Goal: Information Seeking & Learning: Compare options

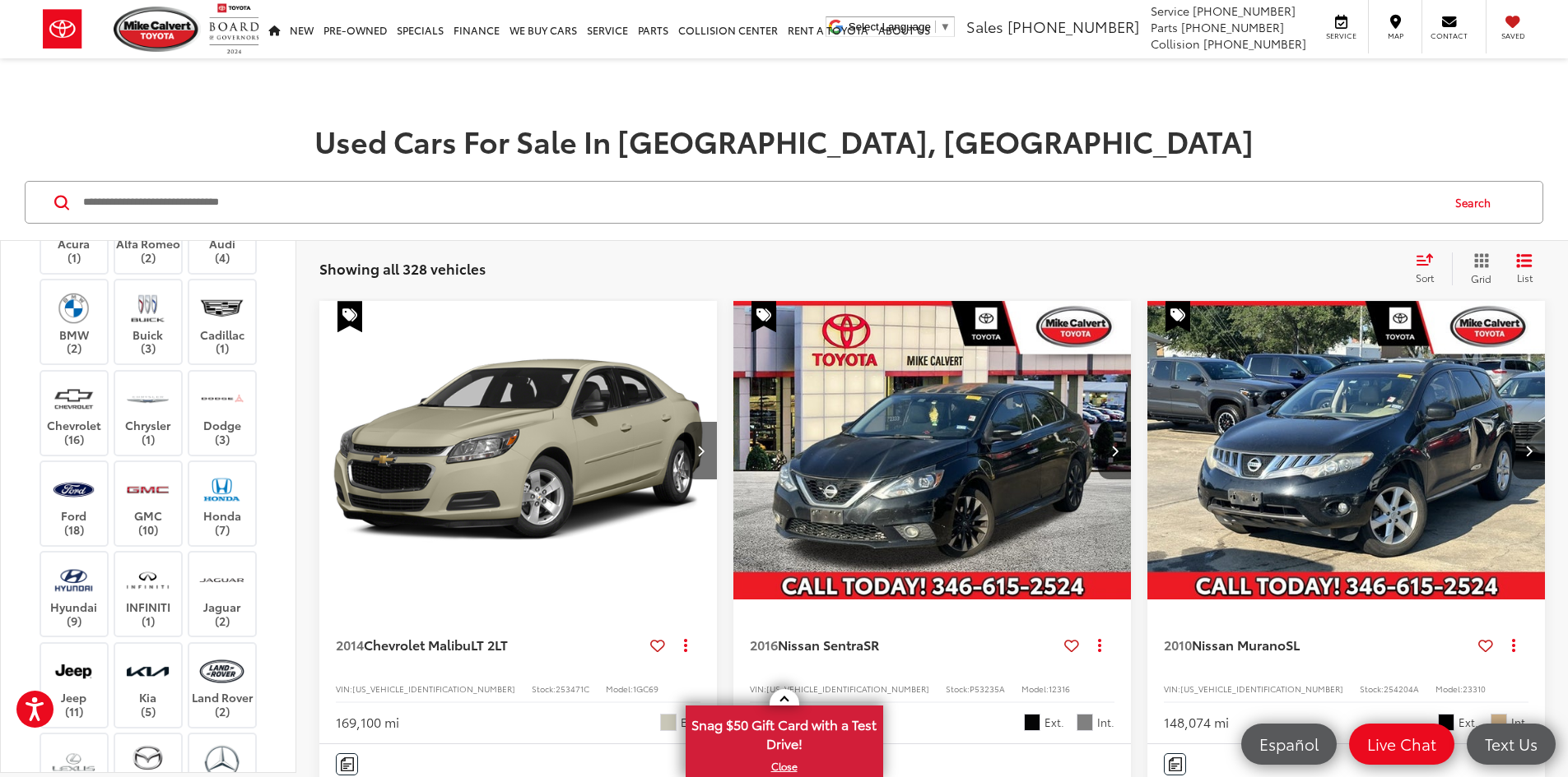
click at [236, 204] on input "Search by Make, Model, or Keyword" at bounding box center [761, 202] width 1358 height 40
type input "*******"
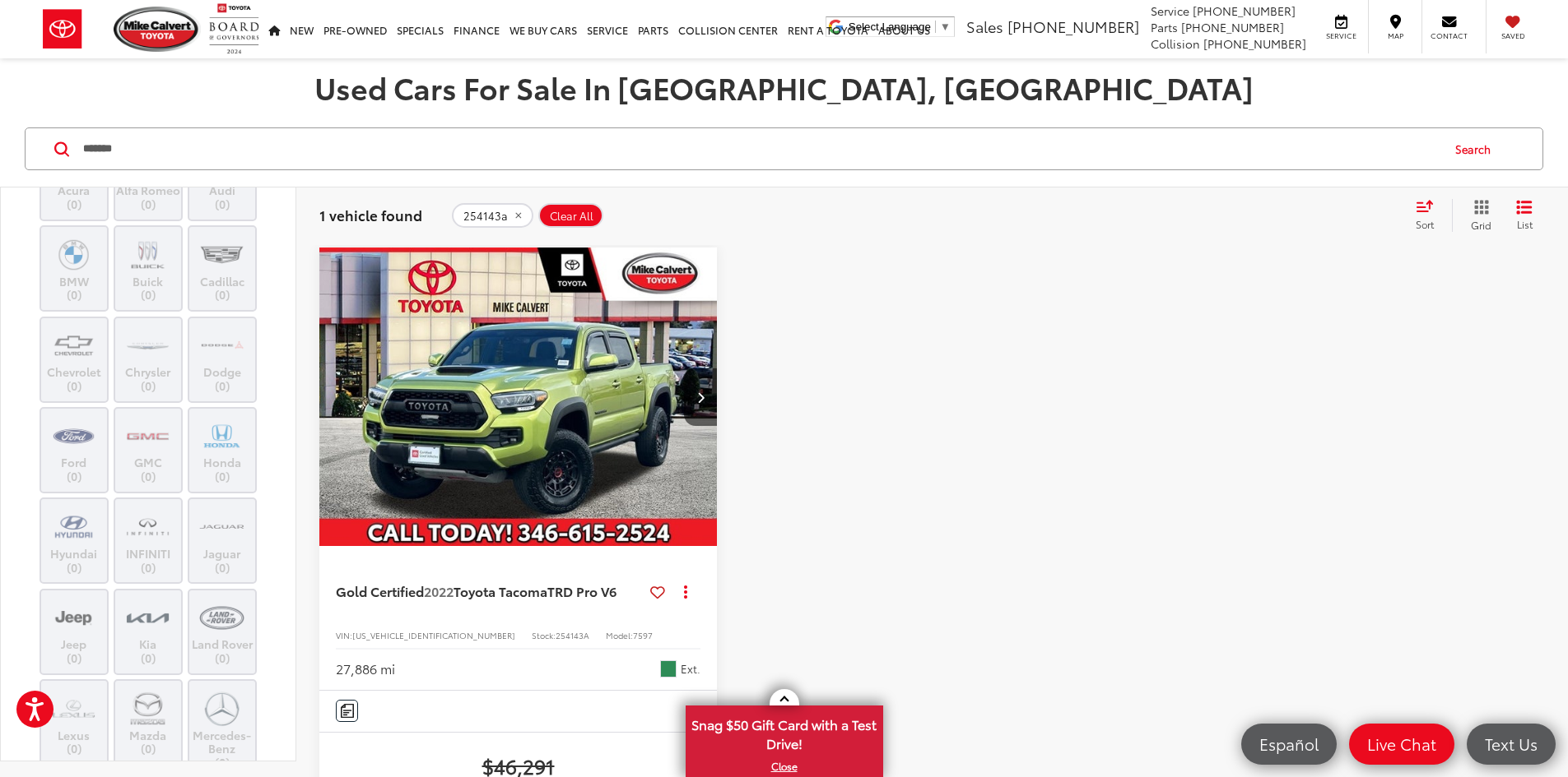
scroll to position [83, 0]
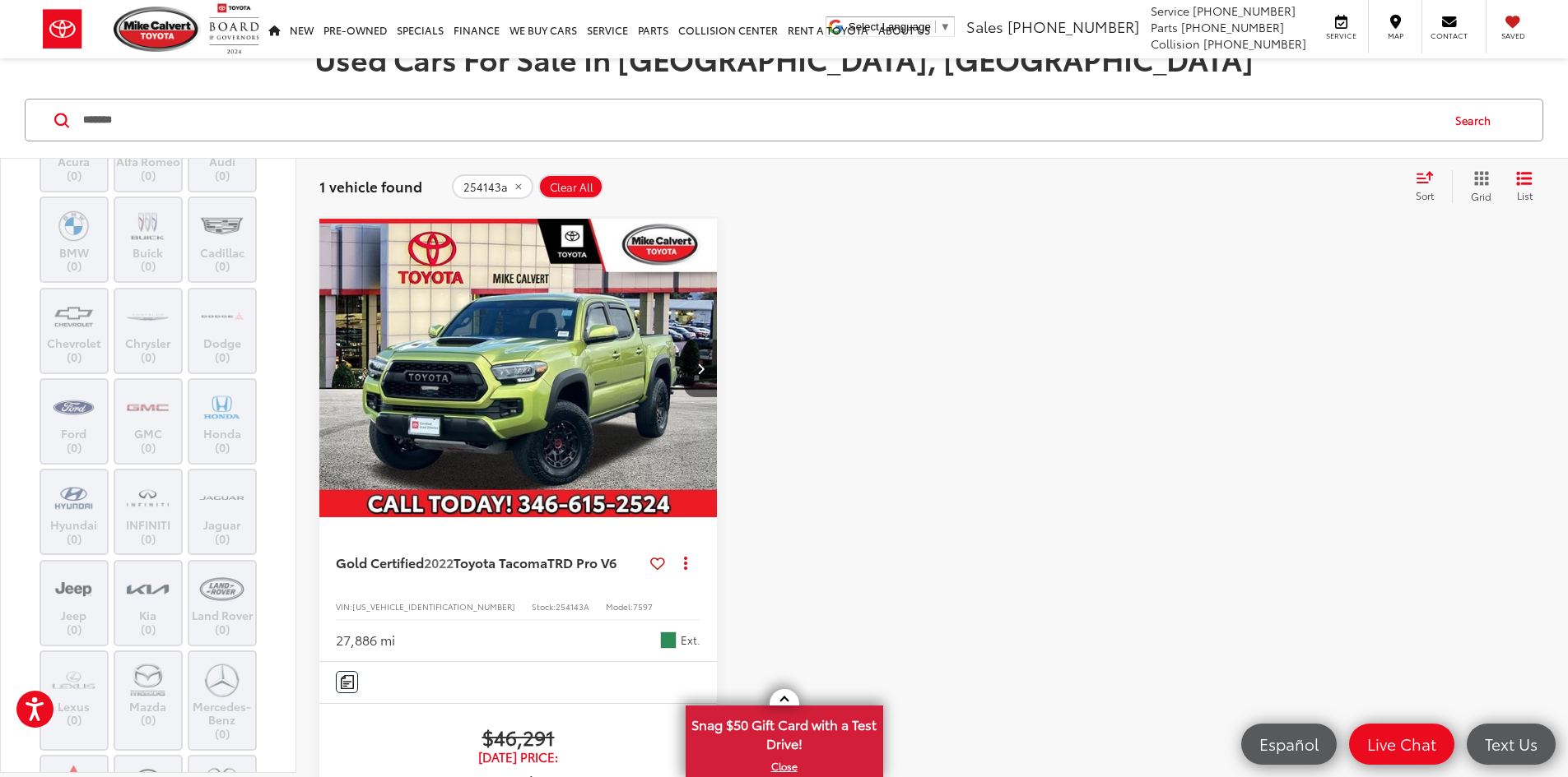
click at [555, 601] on span "254143A" at bounding box center [572, 607] width 33 height 12
copy span "254143A"
click at [153, 132] on input "*******" at bounding box center [761, 119] width 1358 height 40
click at [566, 181] on span "Clear All" at bounding box center [572, 187] width 44 height 13
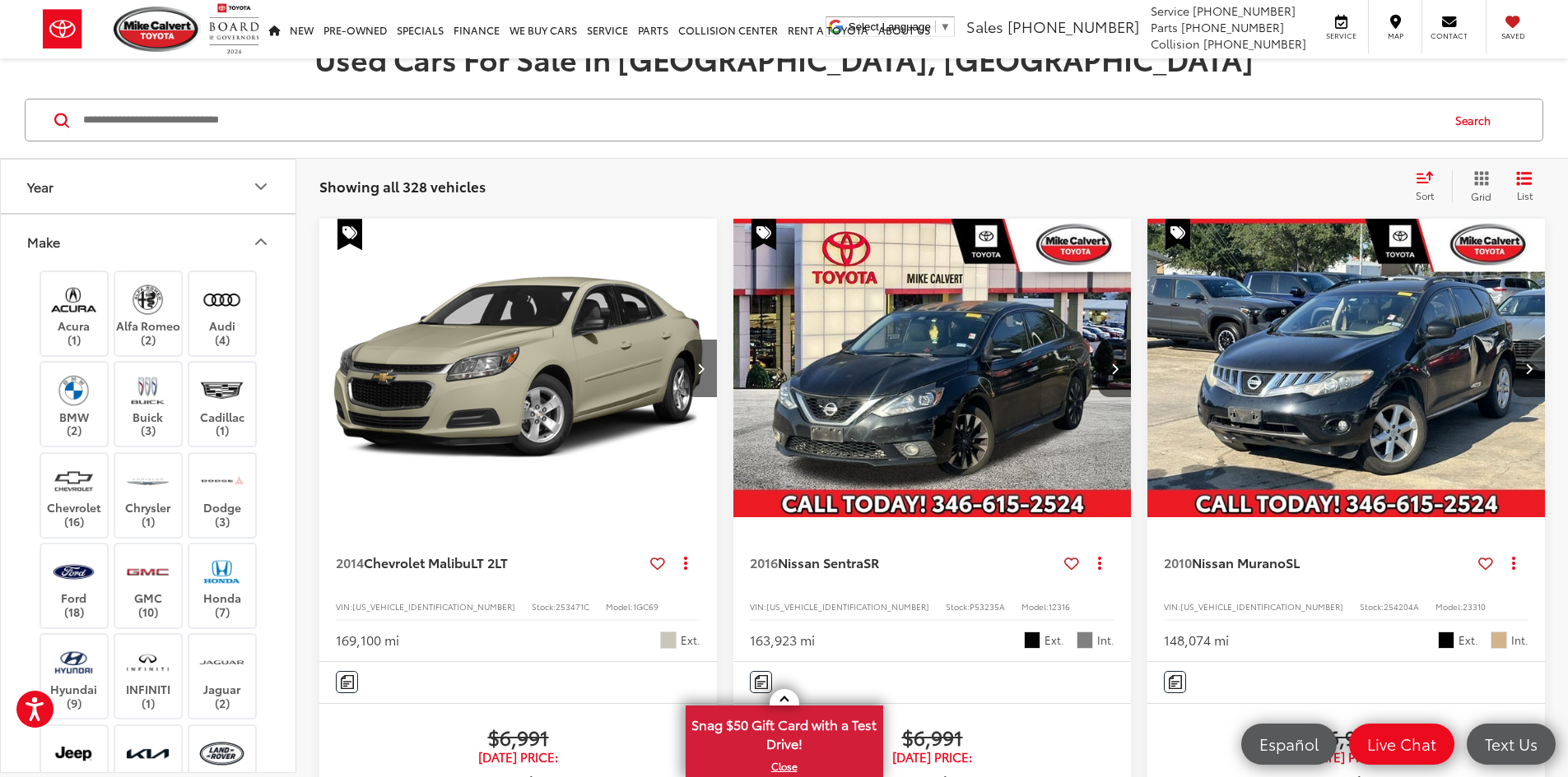
click at [259, 241] on icon "Make" at bounding box center [260, 242] width 10 height 5
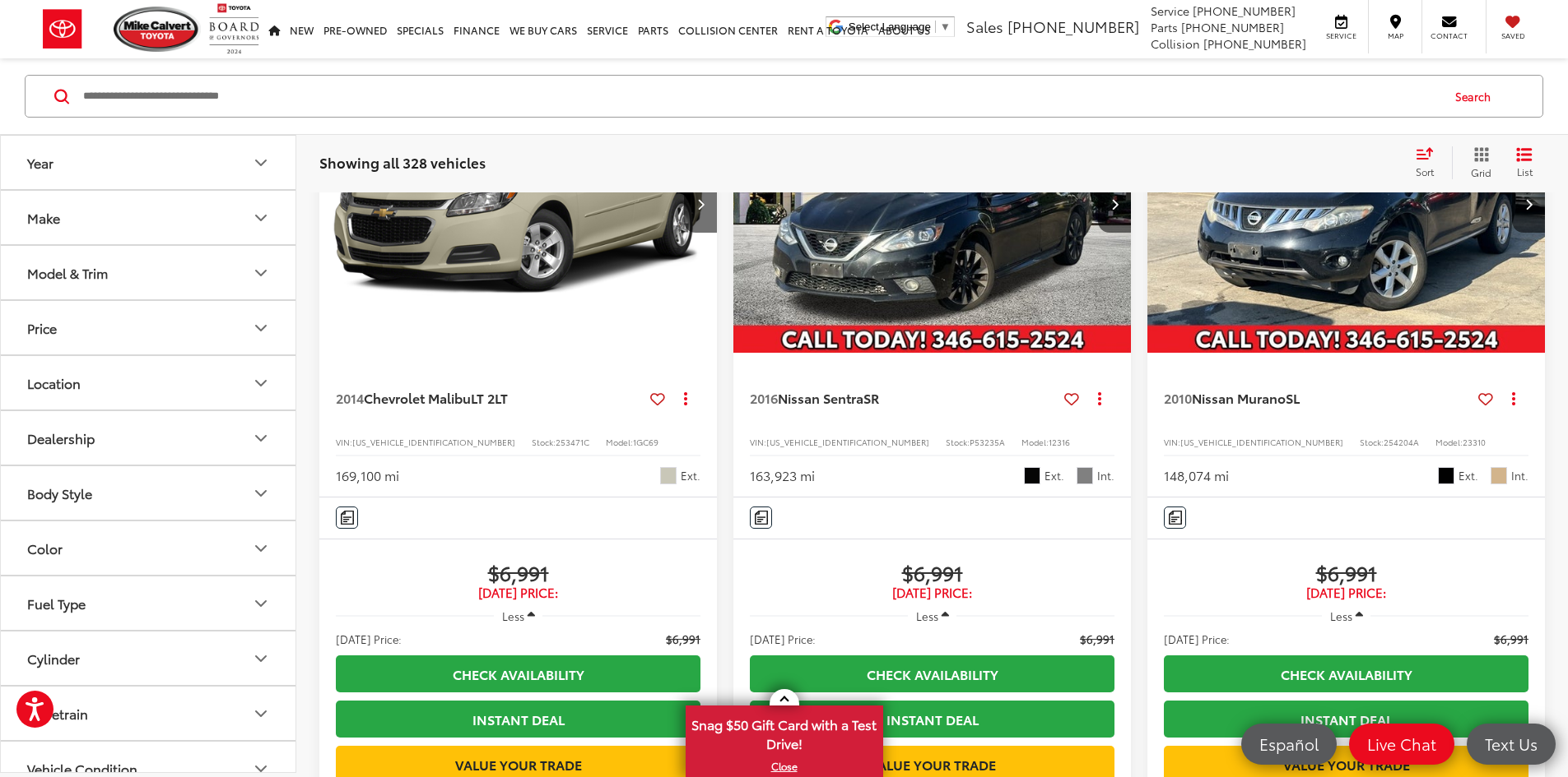
click at [163, 234] on button "Make" at bounding box center [148, 217] width 296 height 54
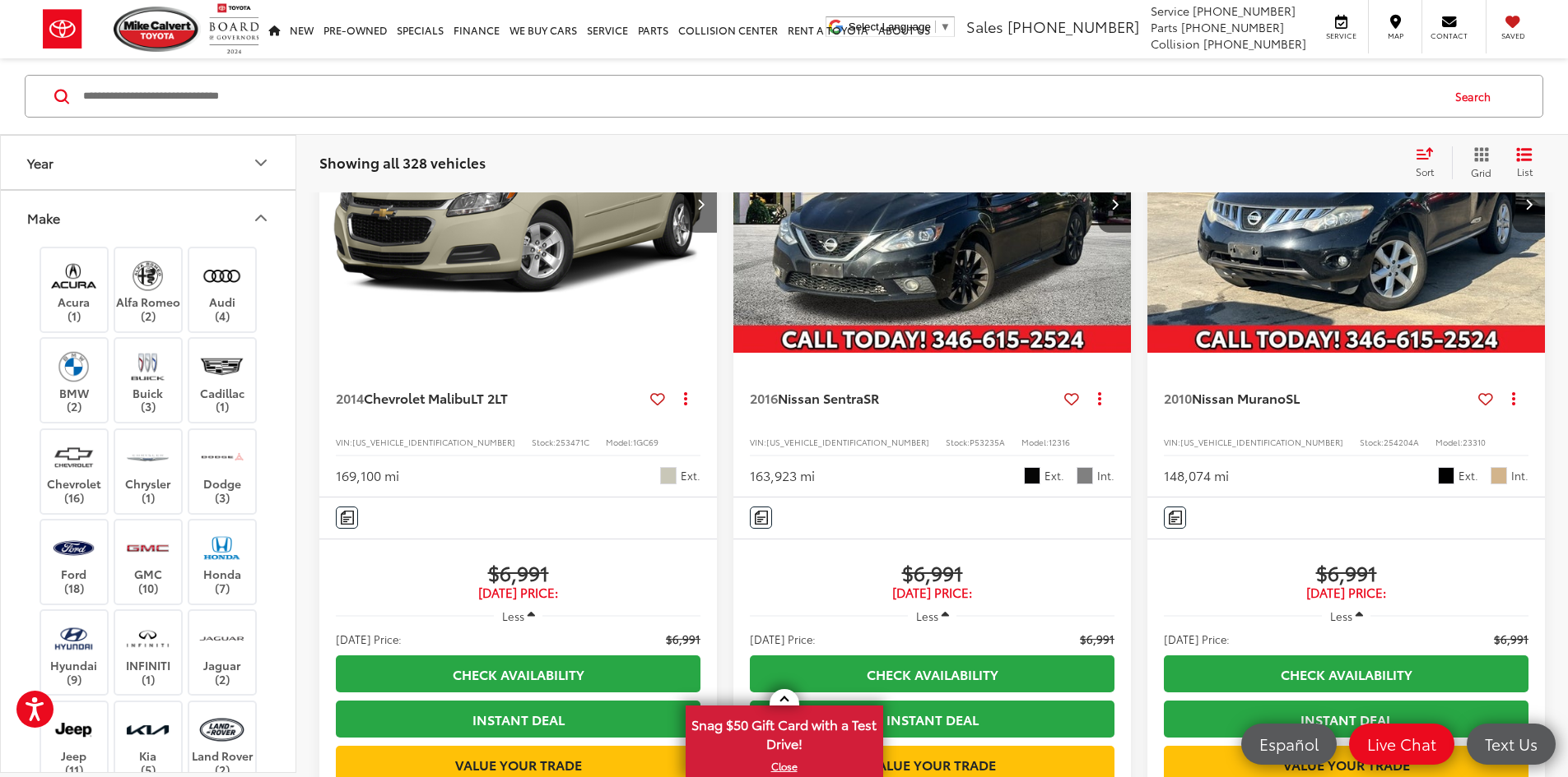
click at [199, 214] on button "Make" at bounding box center [148, 217] width 296 height 54
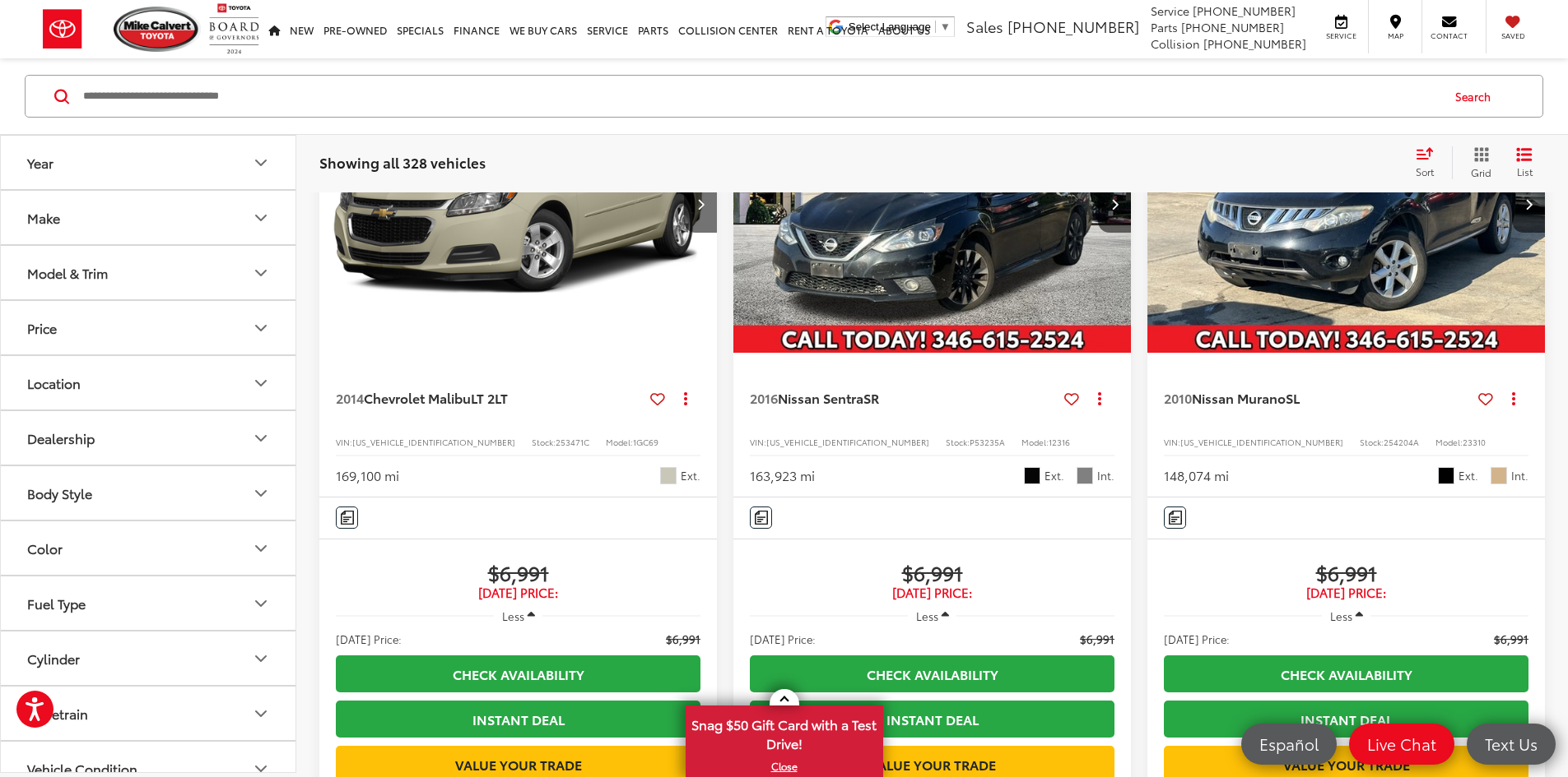
click at [191, 268] on button "Model & Trim" at bounding box center [148, 272] width 296 height 54
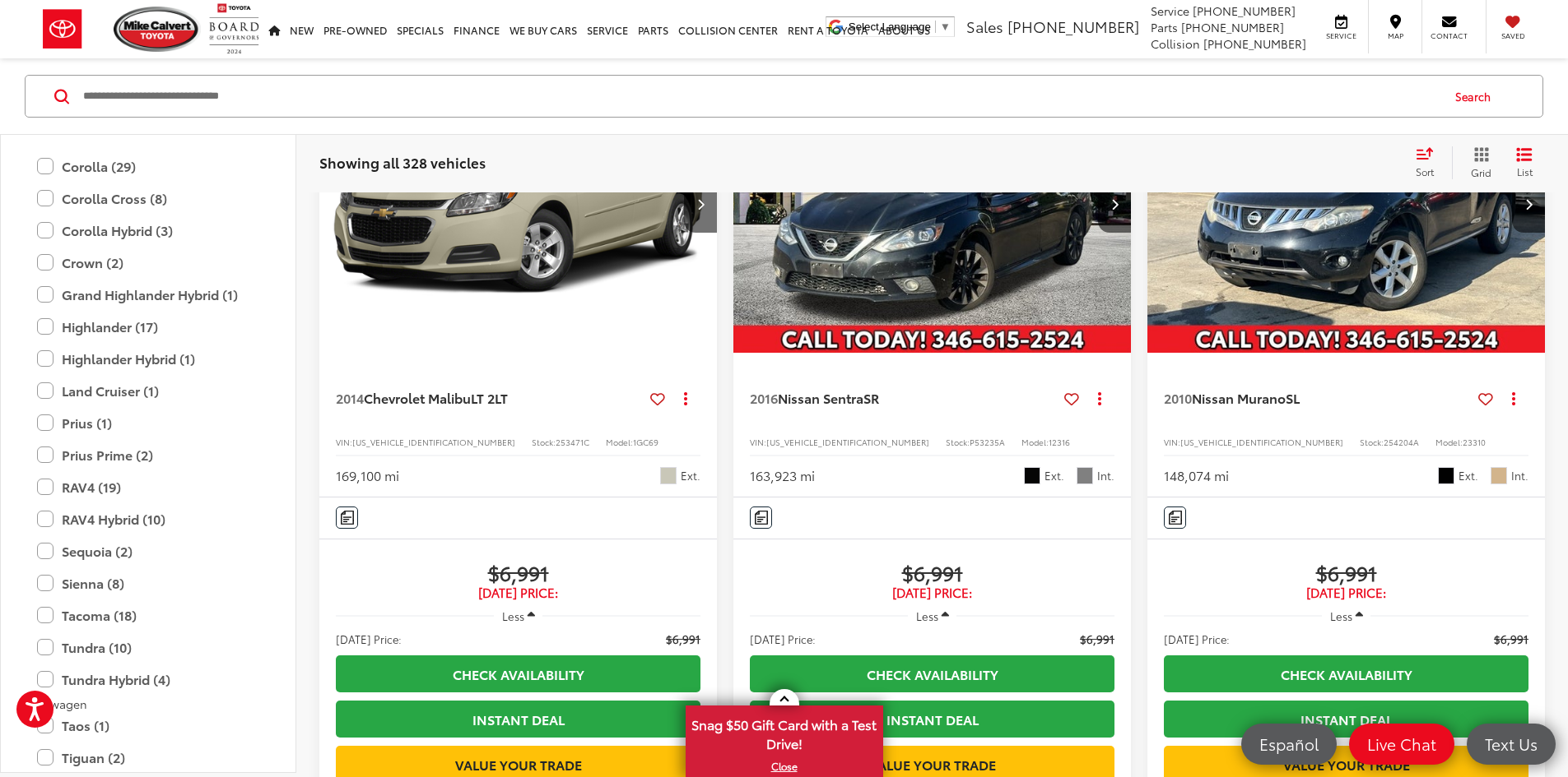
scroll to position [3373, 0]
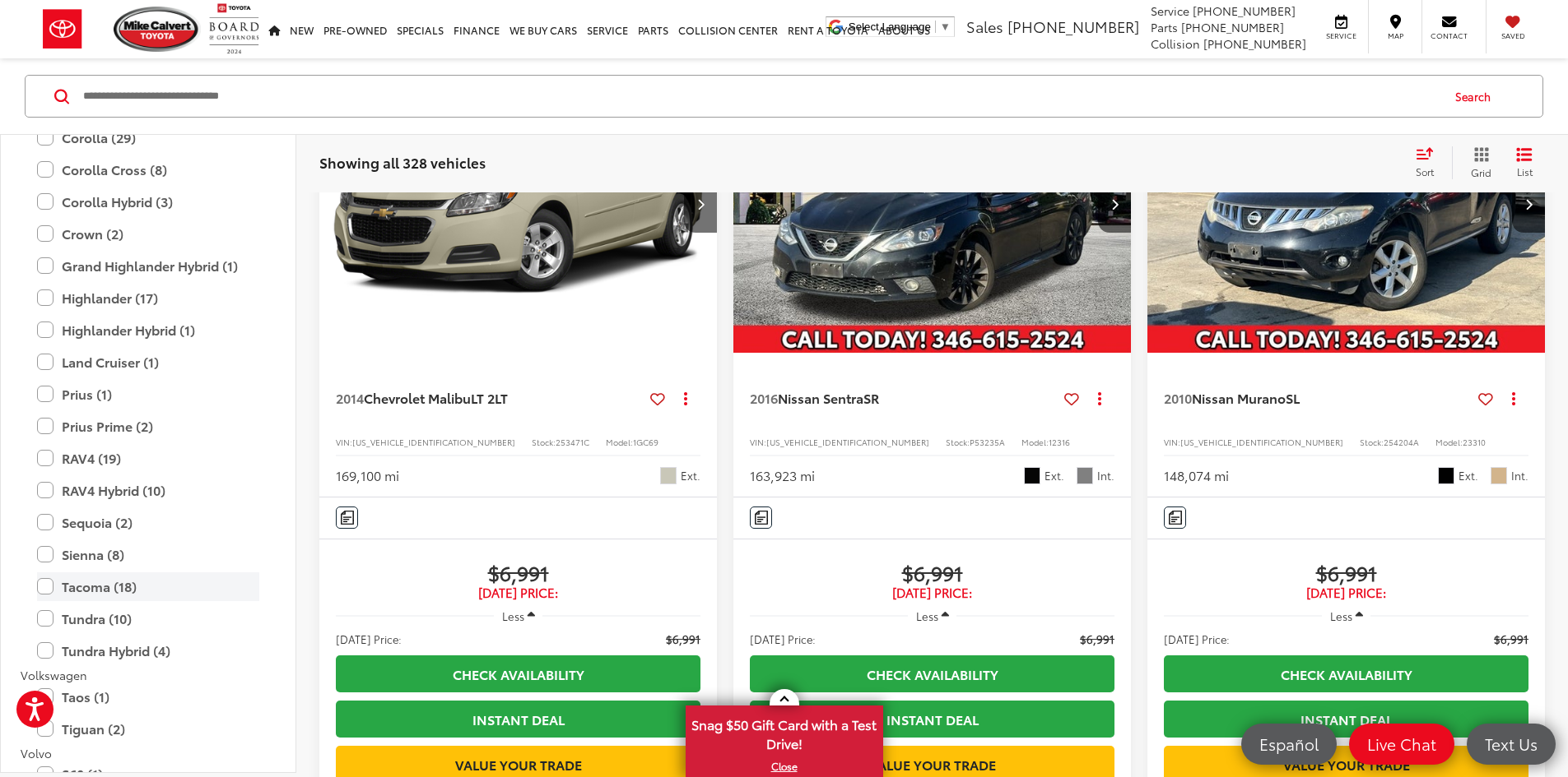
click at [47, 586] on label "Tacoma (18)" at bounding box center [148, 586] width 222 height 29
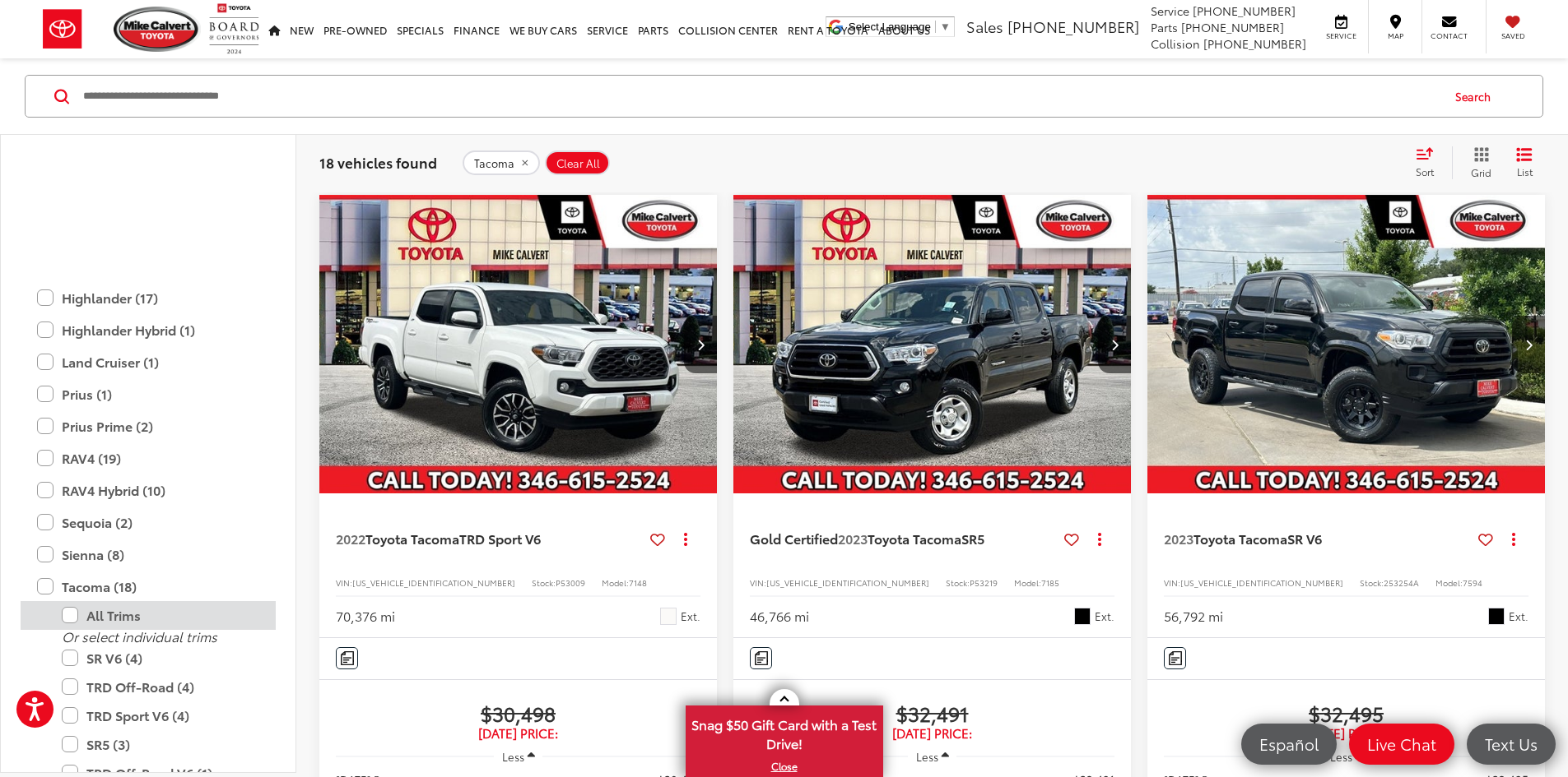
scroll to position [3537, 0]
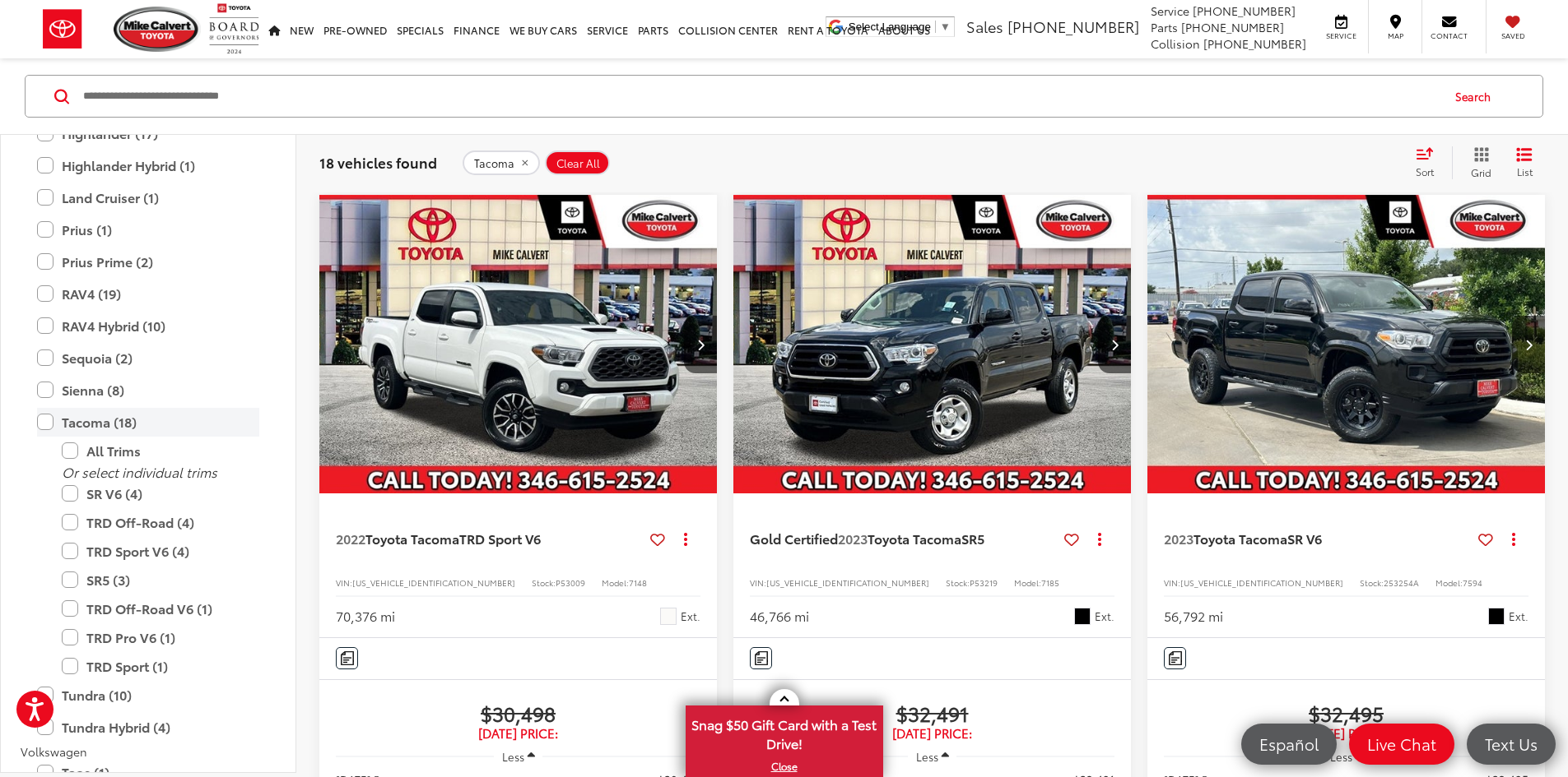
click at [47, 425] on label "Tacoma (18)" at bounding box center [148, 422] width 222 height 29
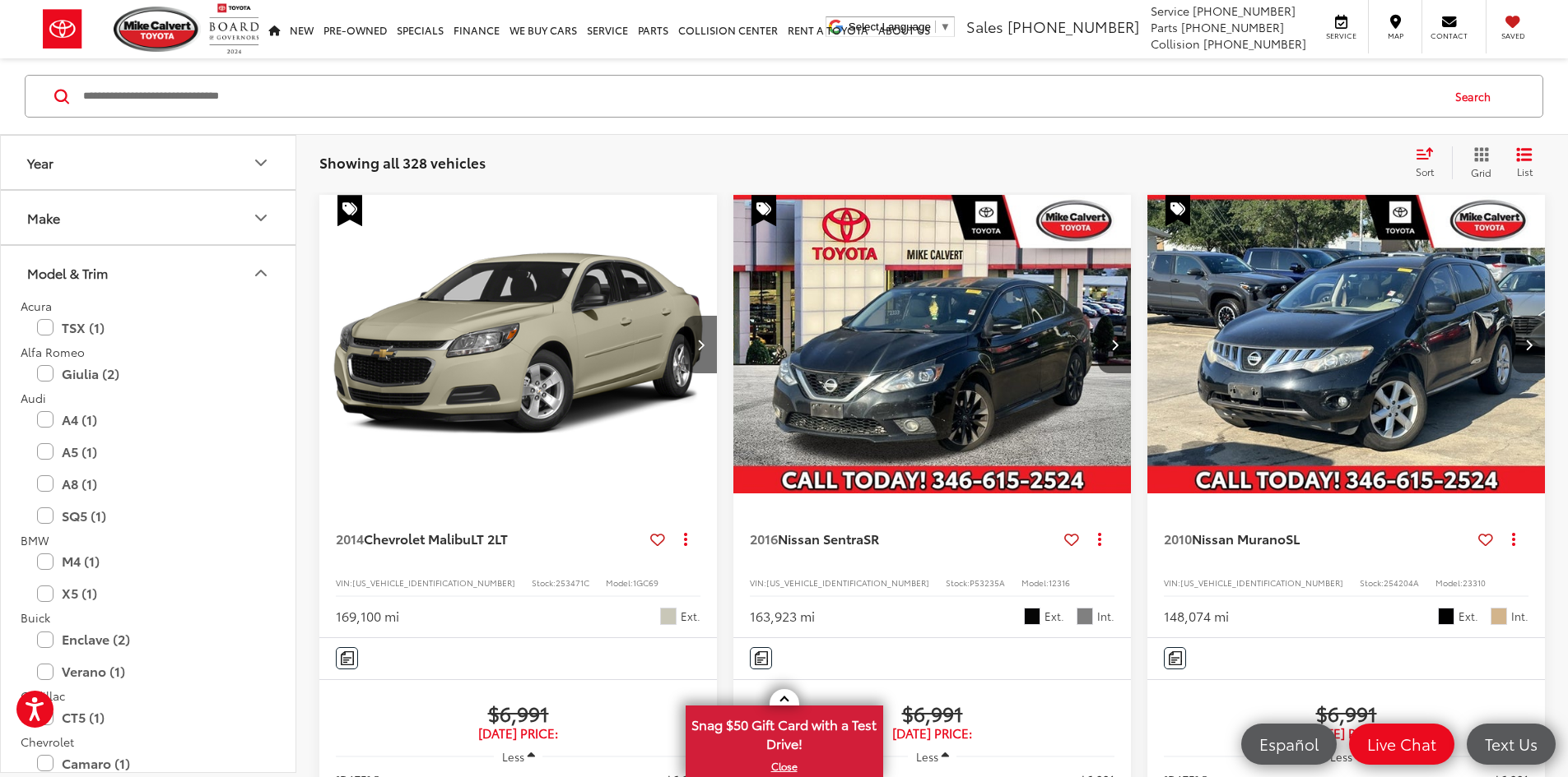
click at [250, 281] on button "Model & Trim" at bounding box center [148, 272] width 296 height 54
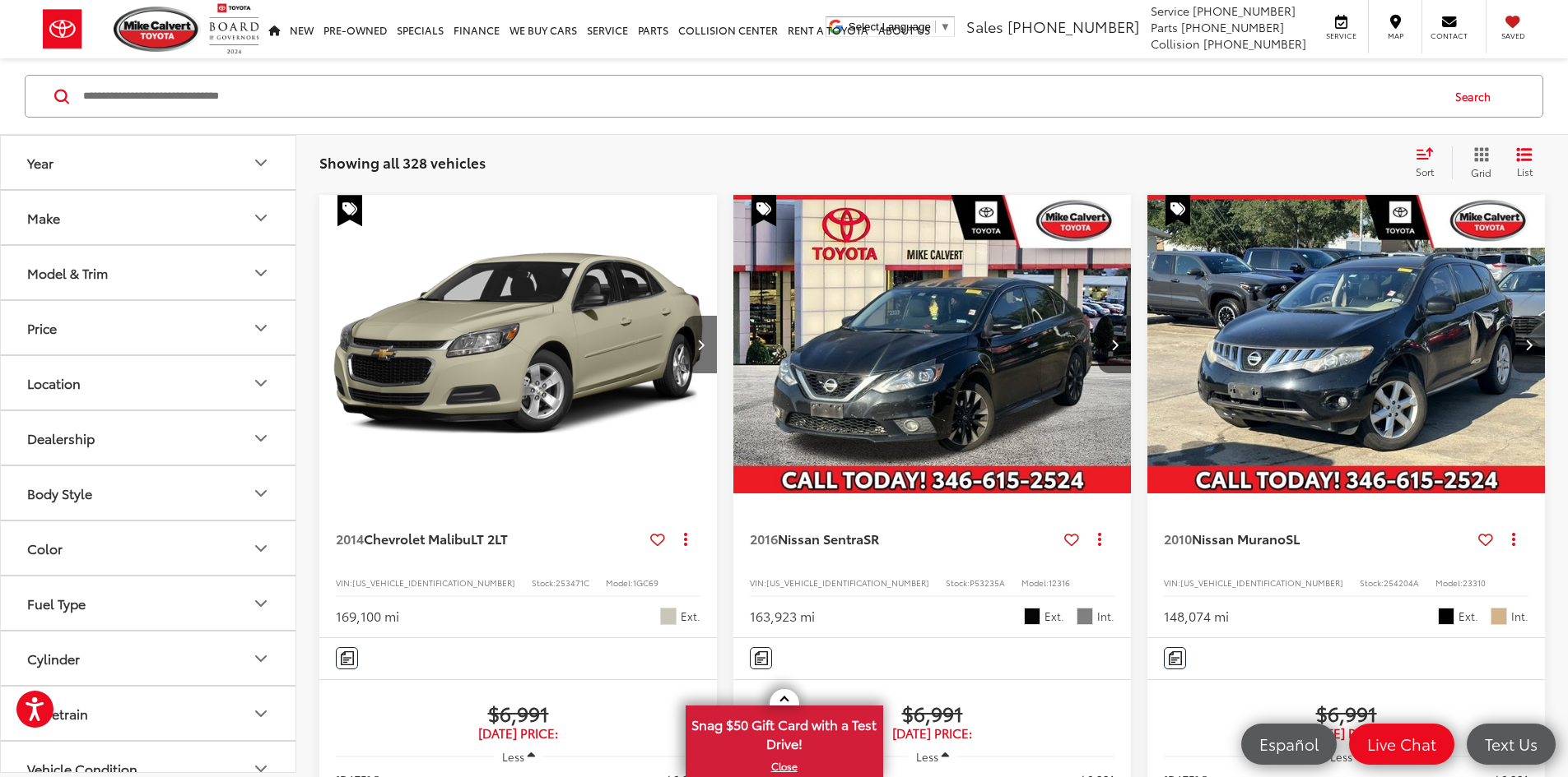
click at [217, 94] on input "Search by Make, Model, or Keyword" at bounding box center [761, 96] width 1358 height 40
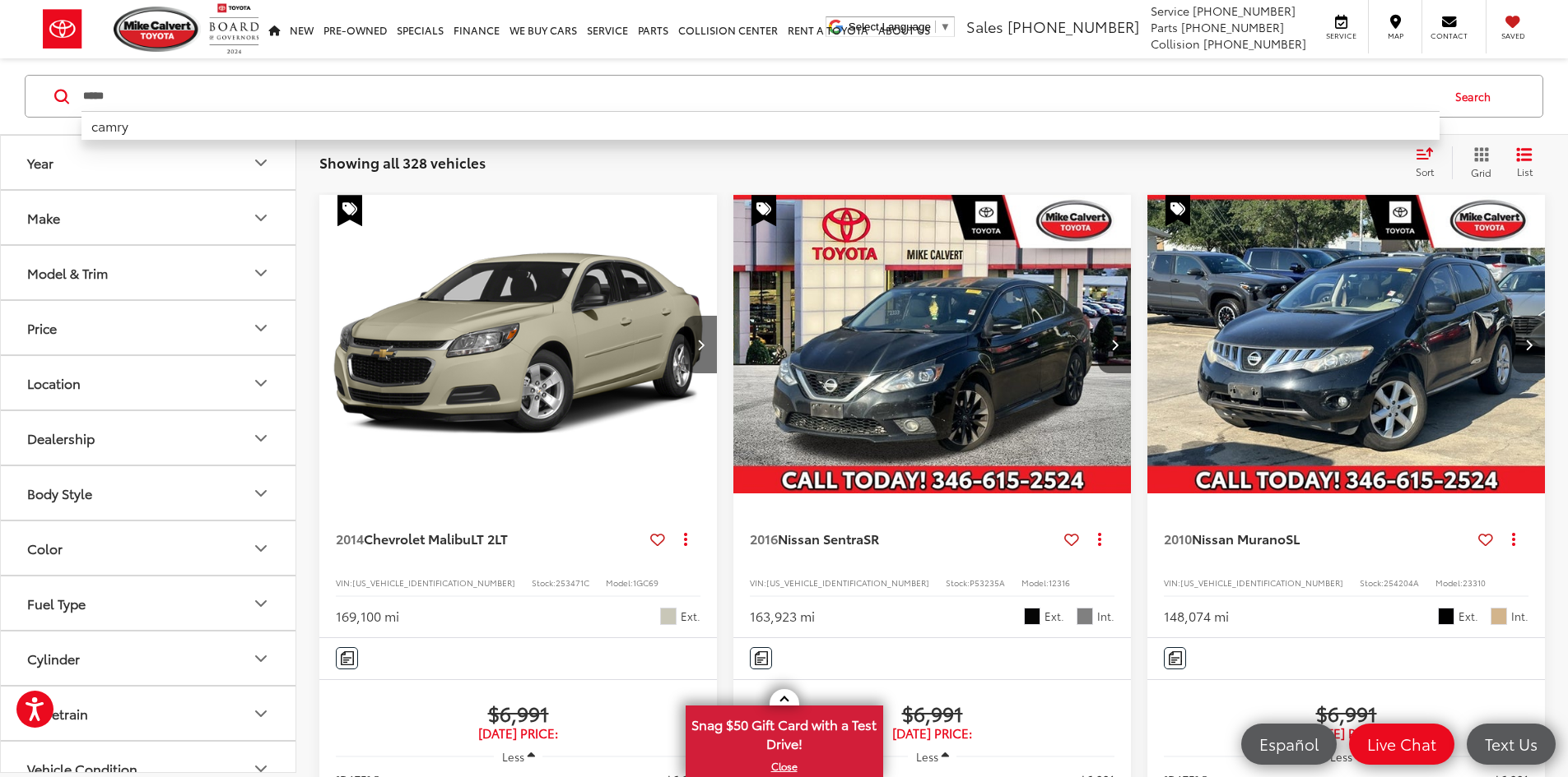
type input "*****"
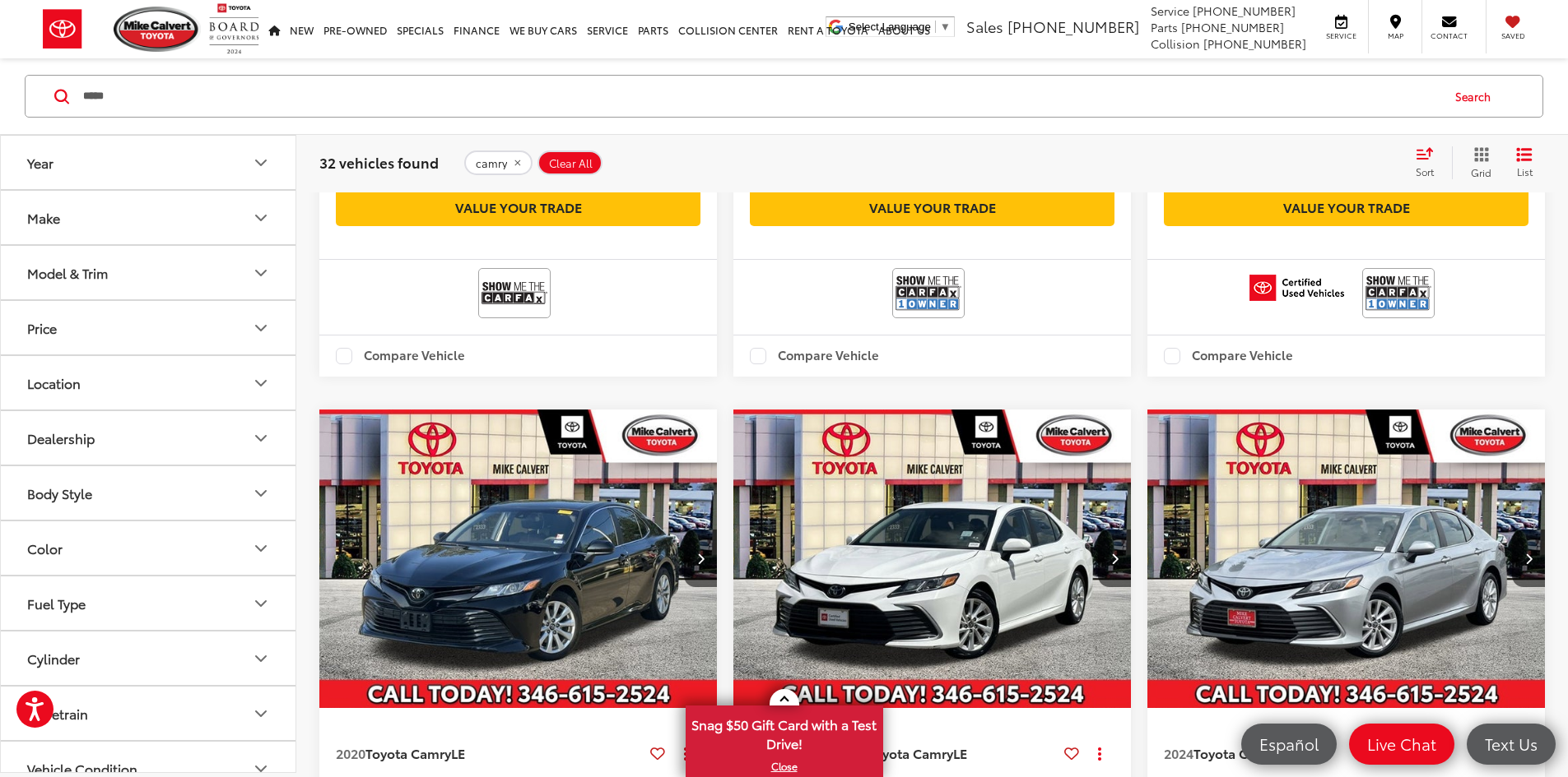
scroll to position [517, 0]
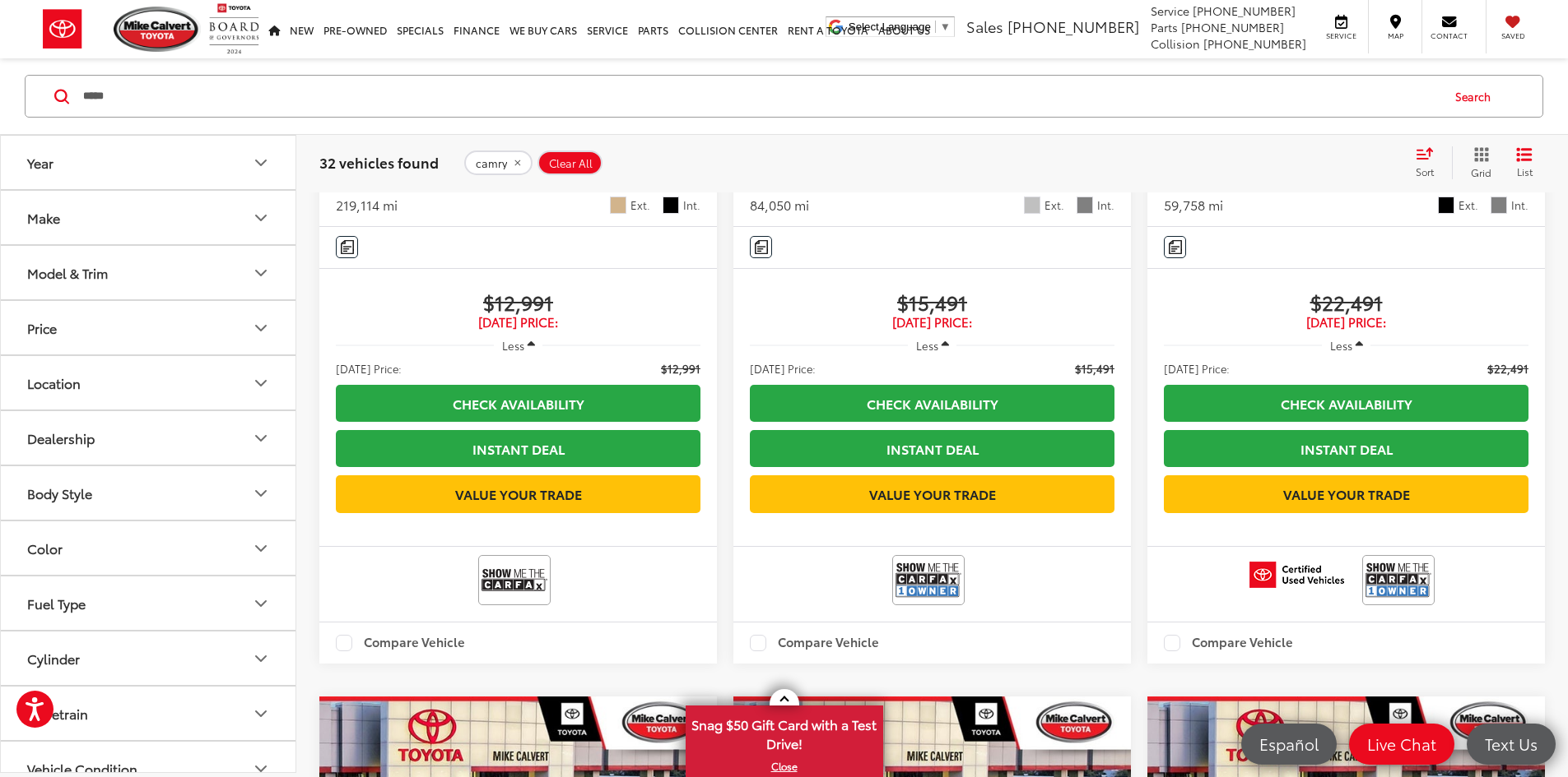
click at [211, 285] on button "Model & Trim" at bounding box center [148, 272] width 296 height 54
click at [47, 325] on label "Camry (32)" at bounding box center [148, 327] width 222 height 29
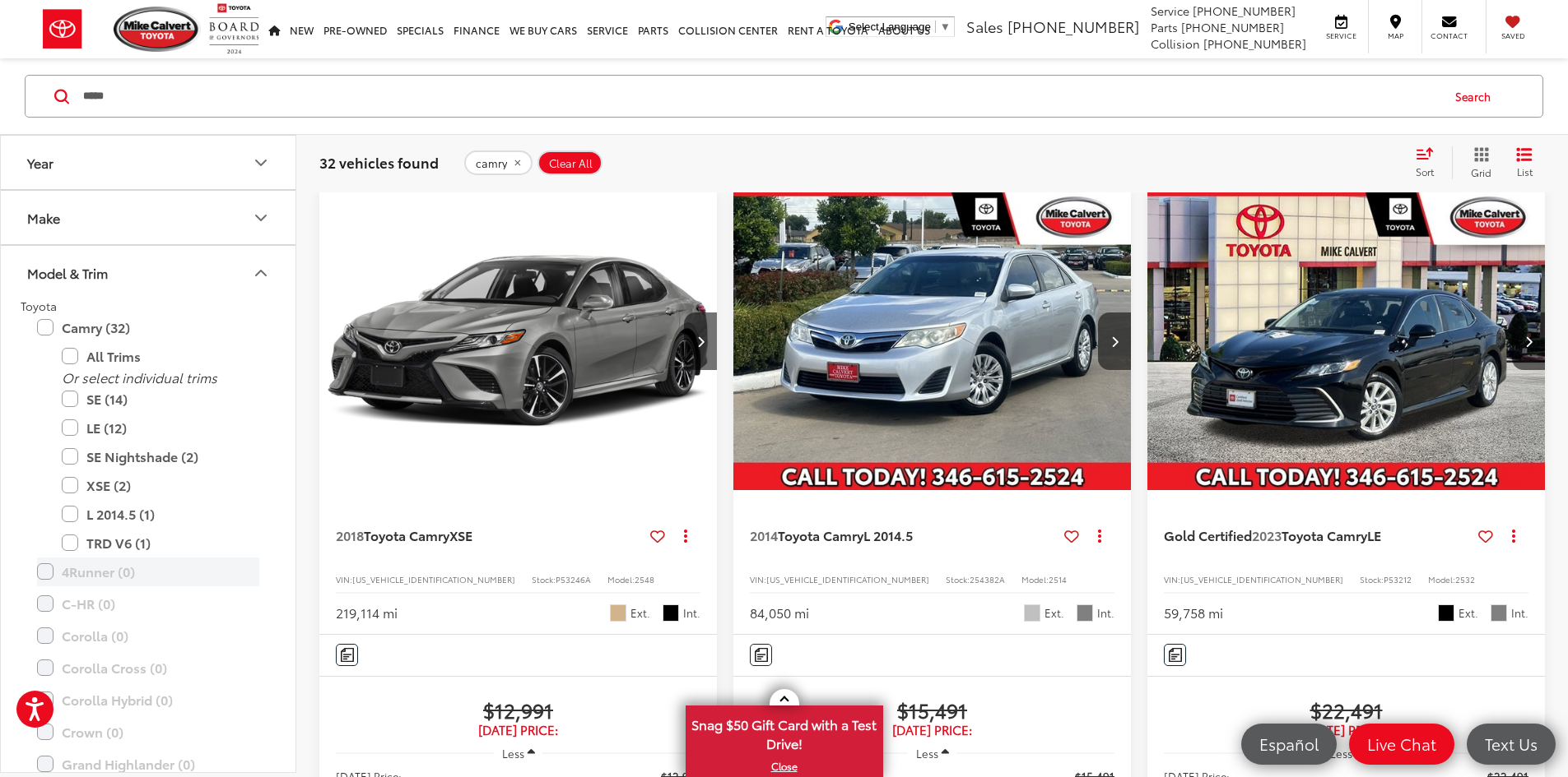
scroll to position [106, 0]
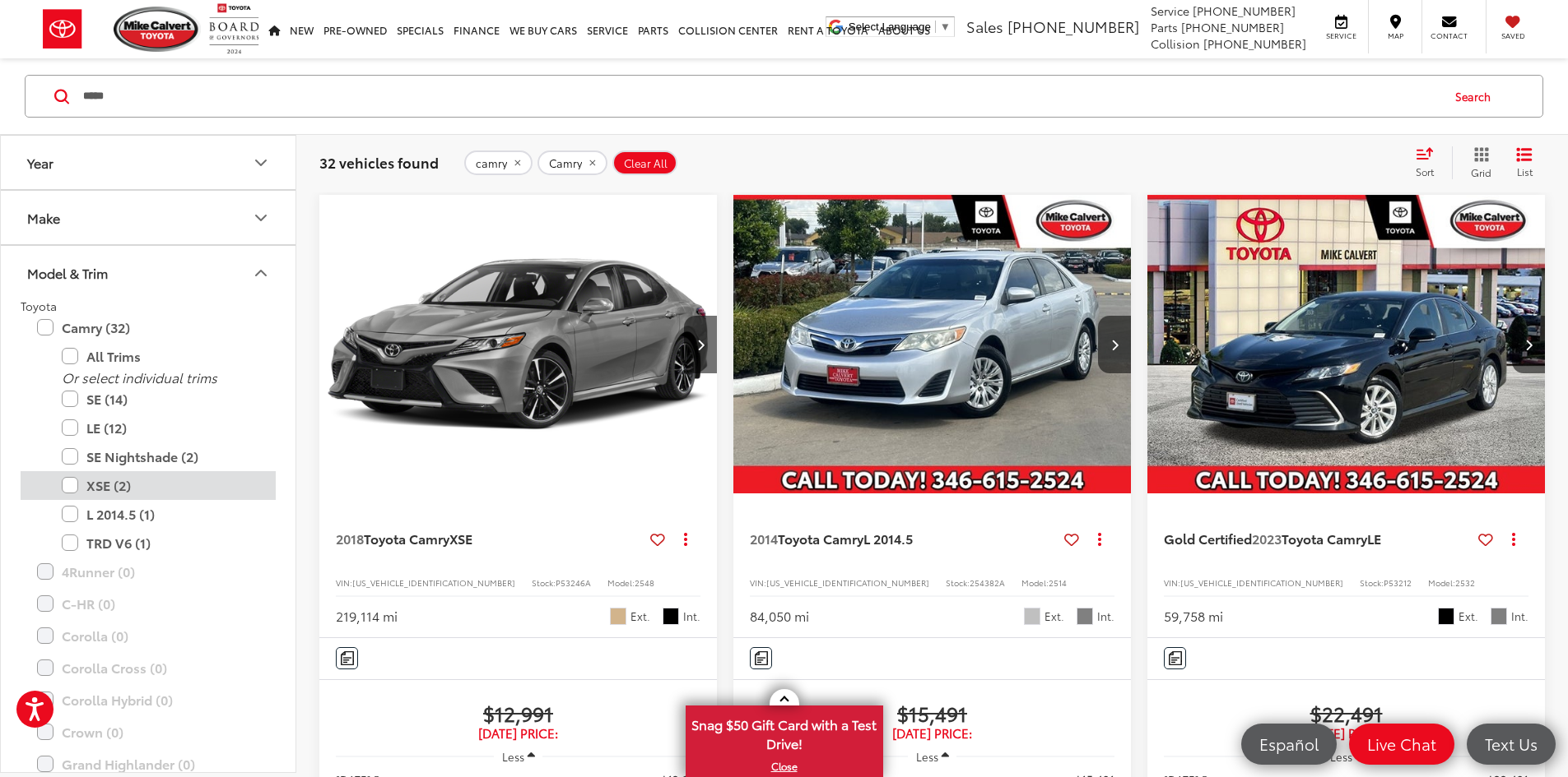
click at [74, 489] on label "XSE (2)" at bounding box center [160, 486] width 198 height 29
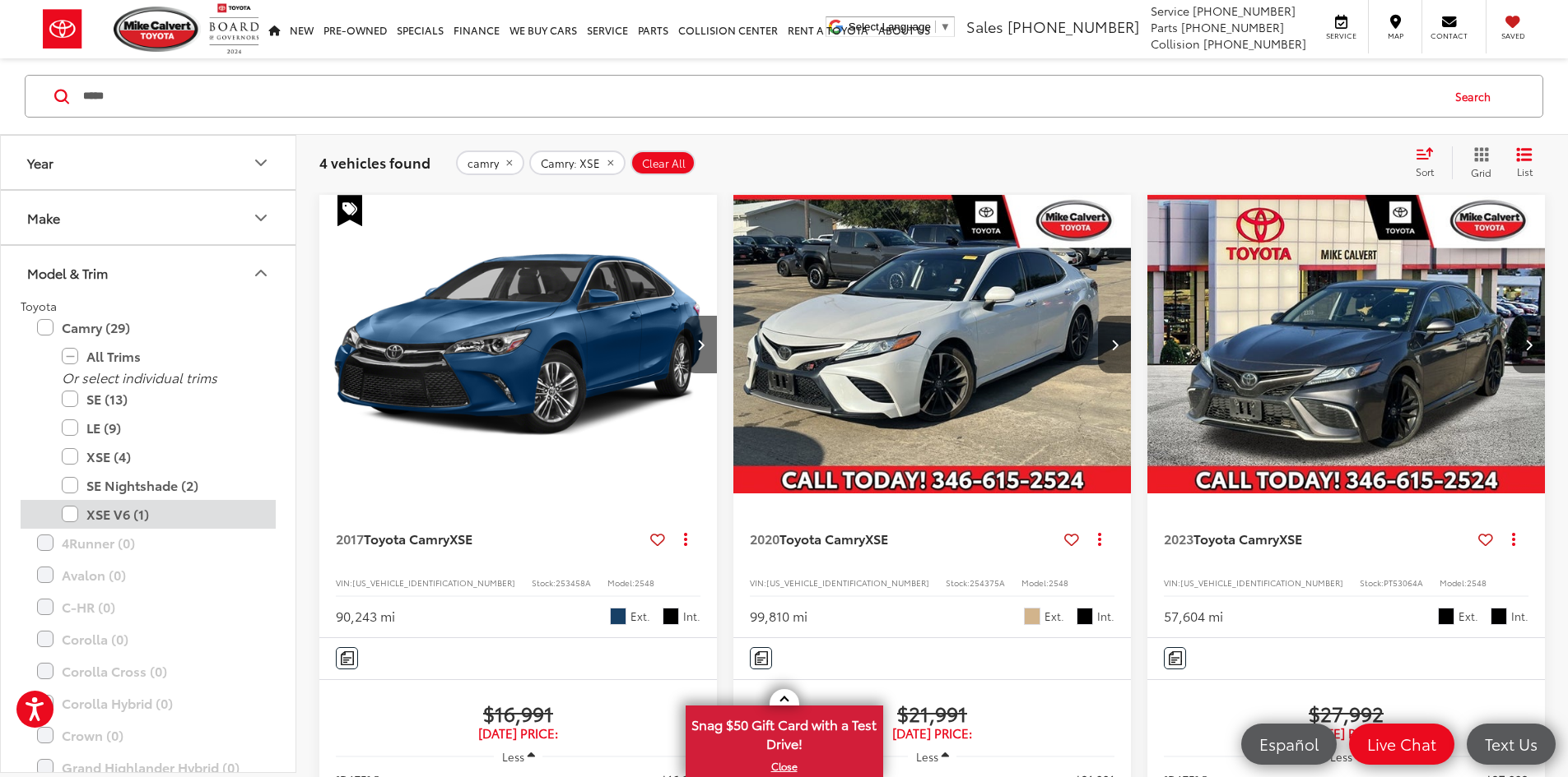
click at [72, 511] on label "XSE V6 (1)" at bounding box center [160, 514] width 198 height 29
click at [1384, 577] on span "PT53064A" at bounding box center [1403, 583] width 40 height 12
copy span "PT53064A"
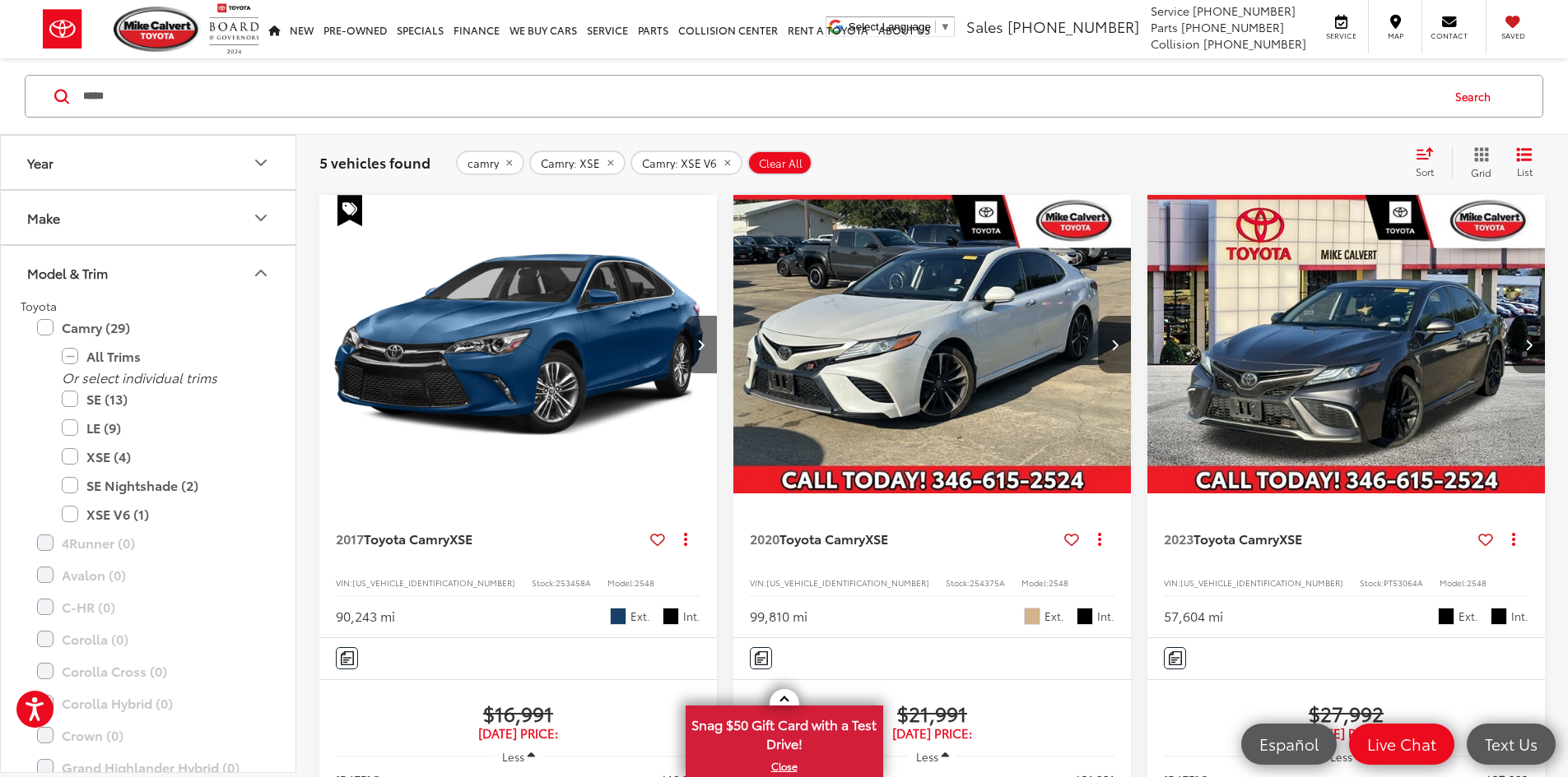
copy span "254494A"
drag, startPoint x: 1418, startPoint y: 503, endPoint x: 1239, endPoint y: 414, distance: 199.9
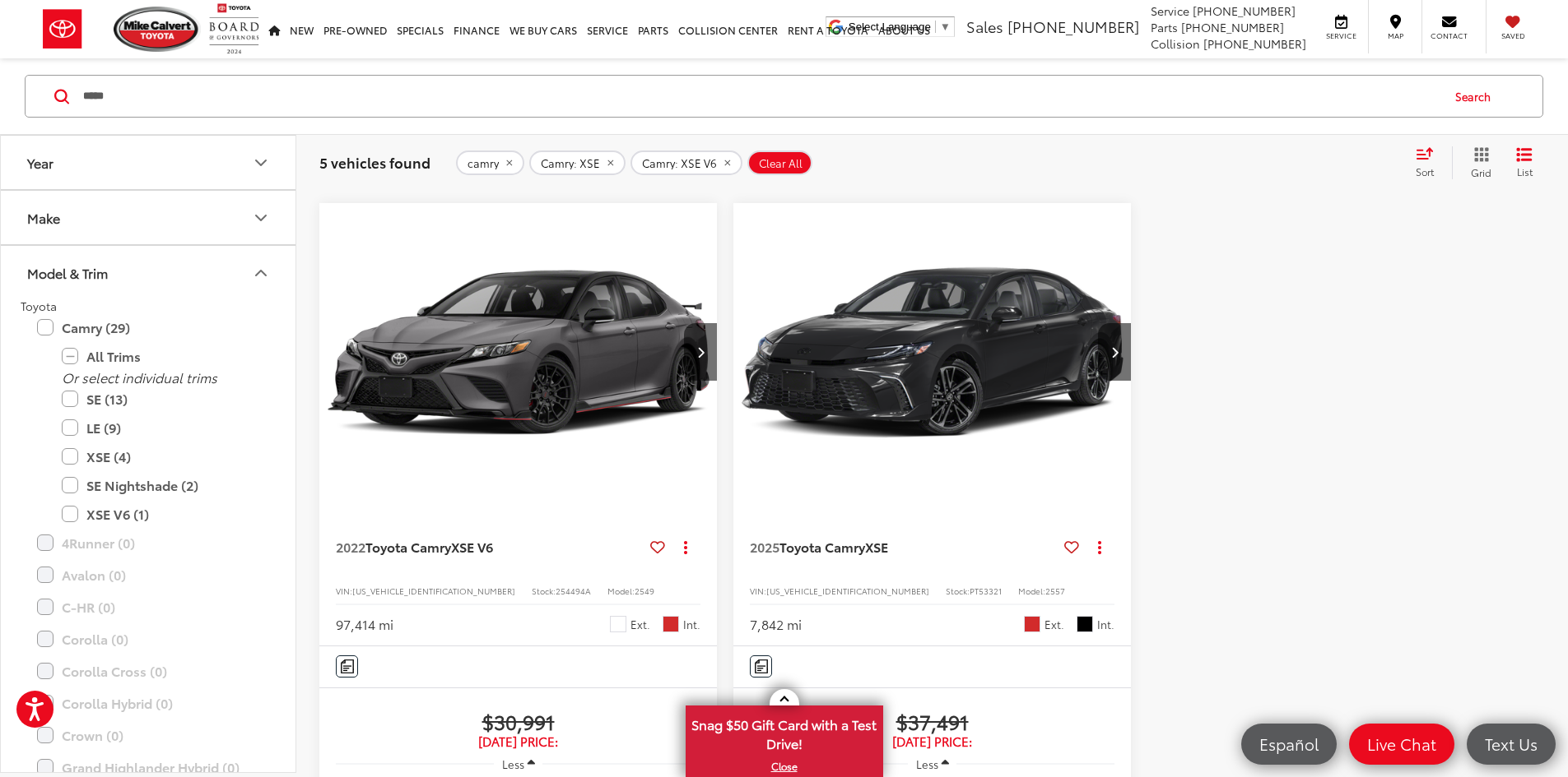
scroll to position [1093, 0]
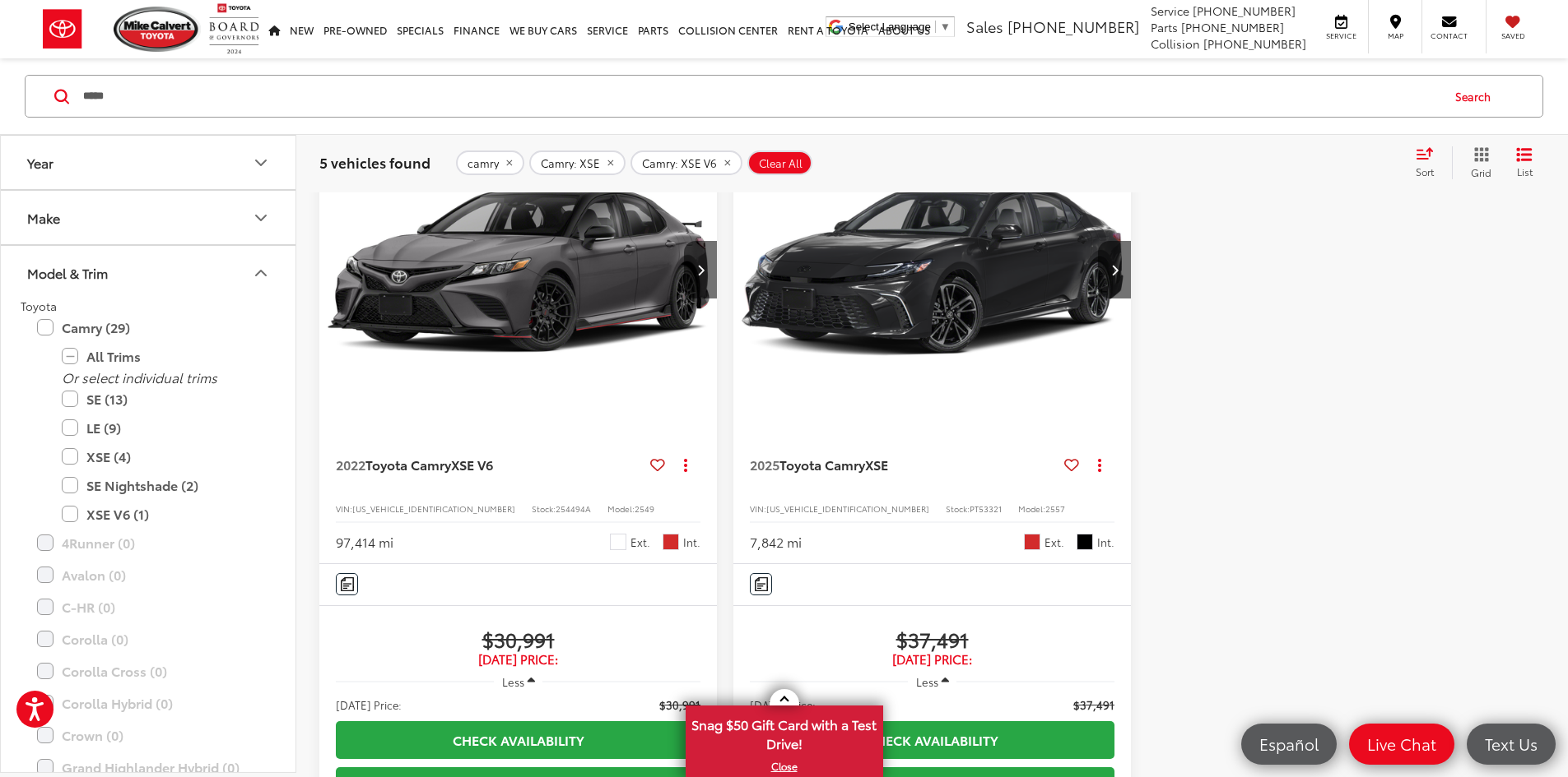
click at [970, 502] on span "PT53321" at bounding box center [986, 508] width 33 height 12
copy span "PT53321"
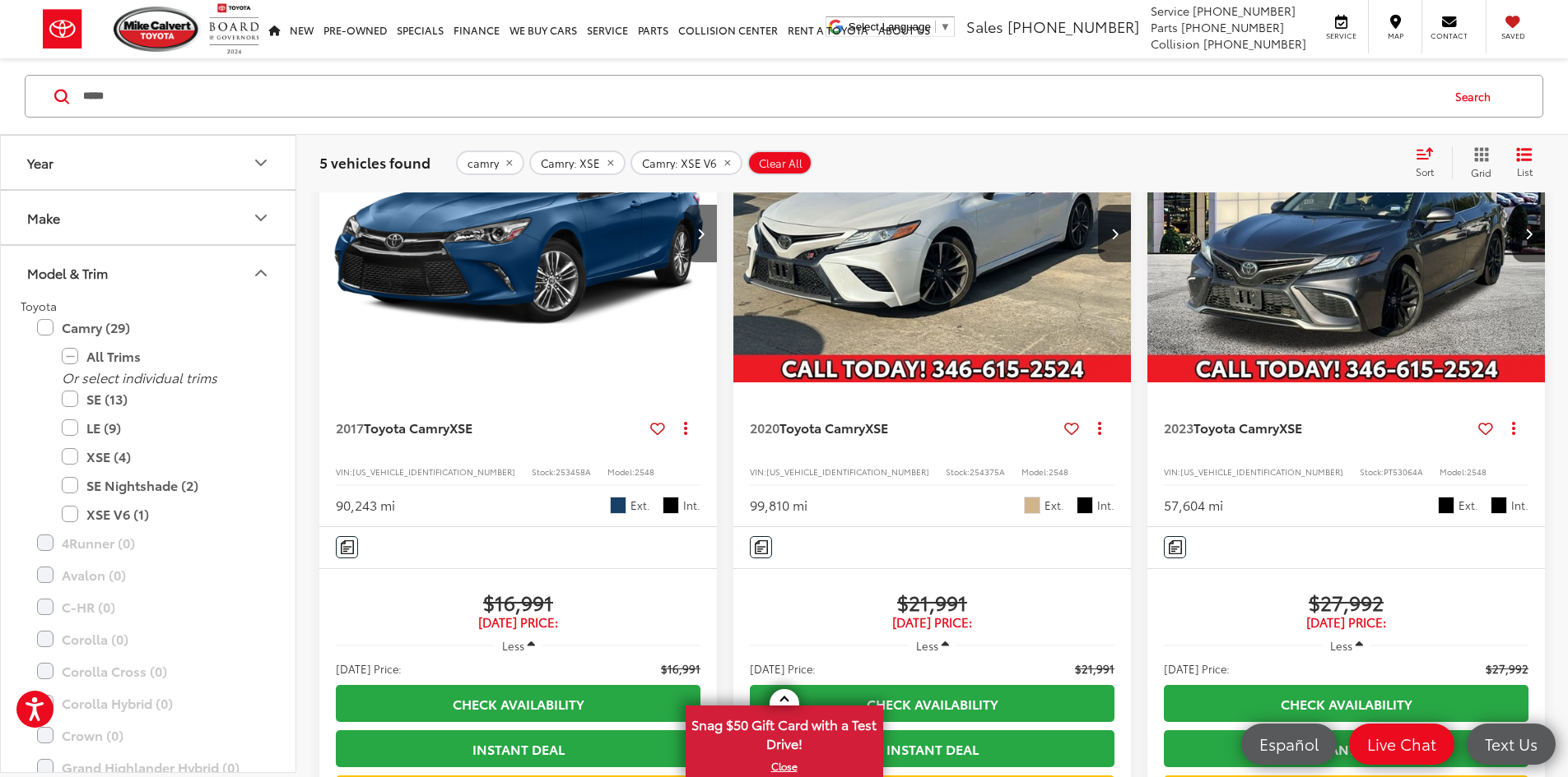
scroll to position [189, 0]
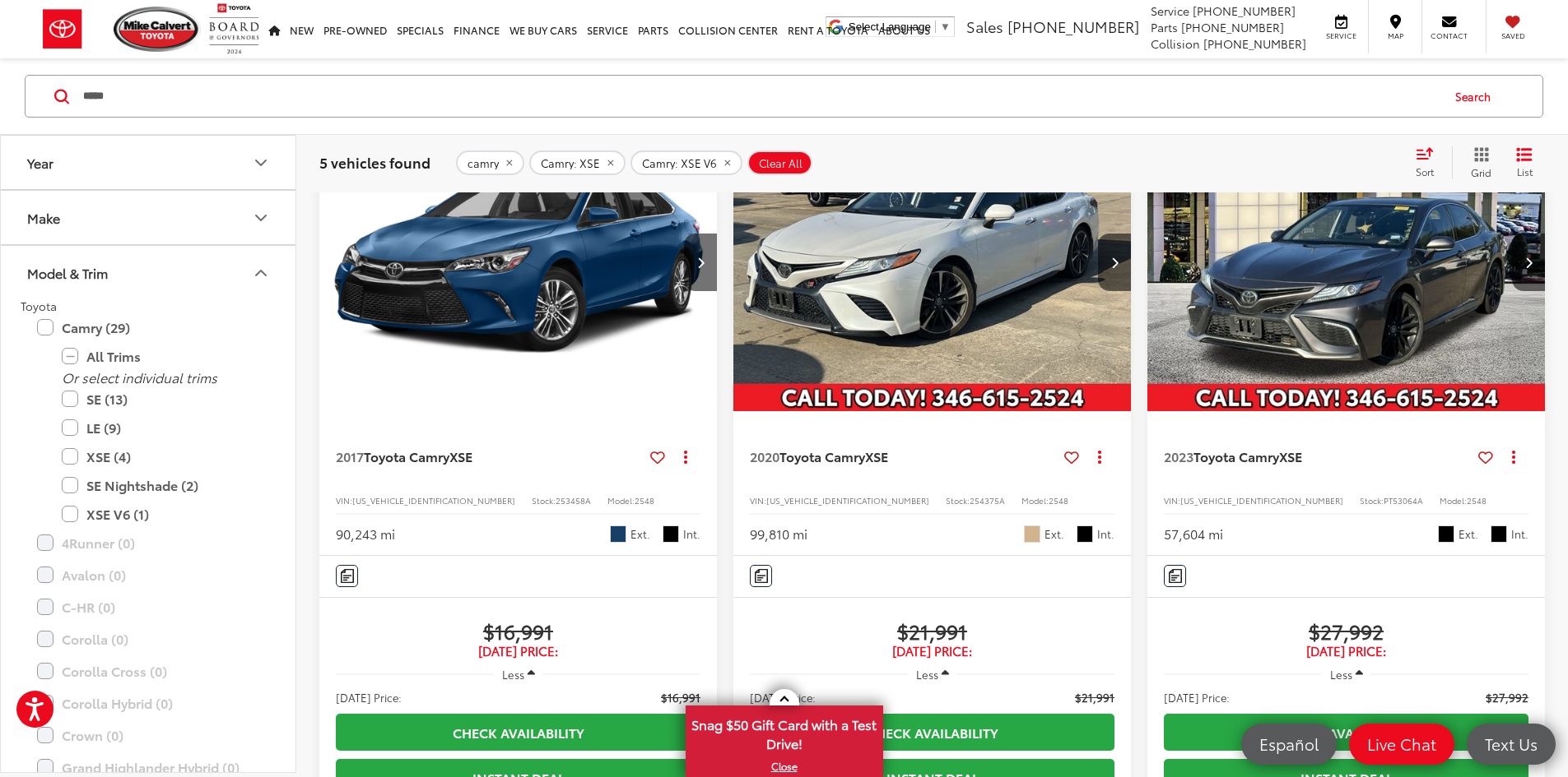
click at [1384, 494] on span "PT53064A" at bounding box center [1403, 500] width 40 height 12
copy span "PT53064A"
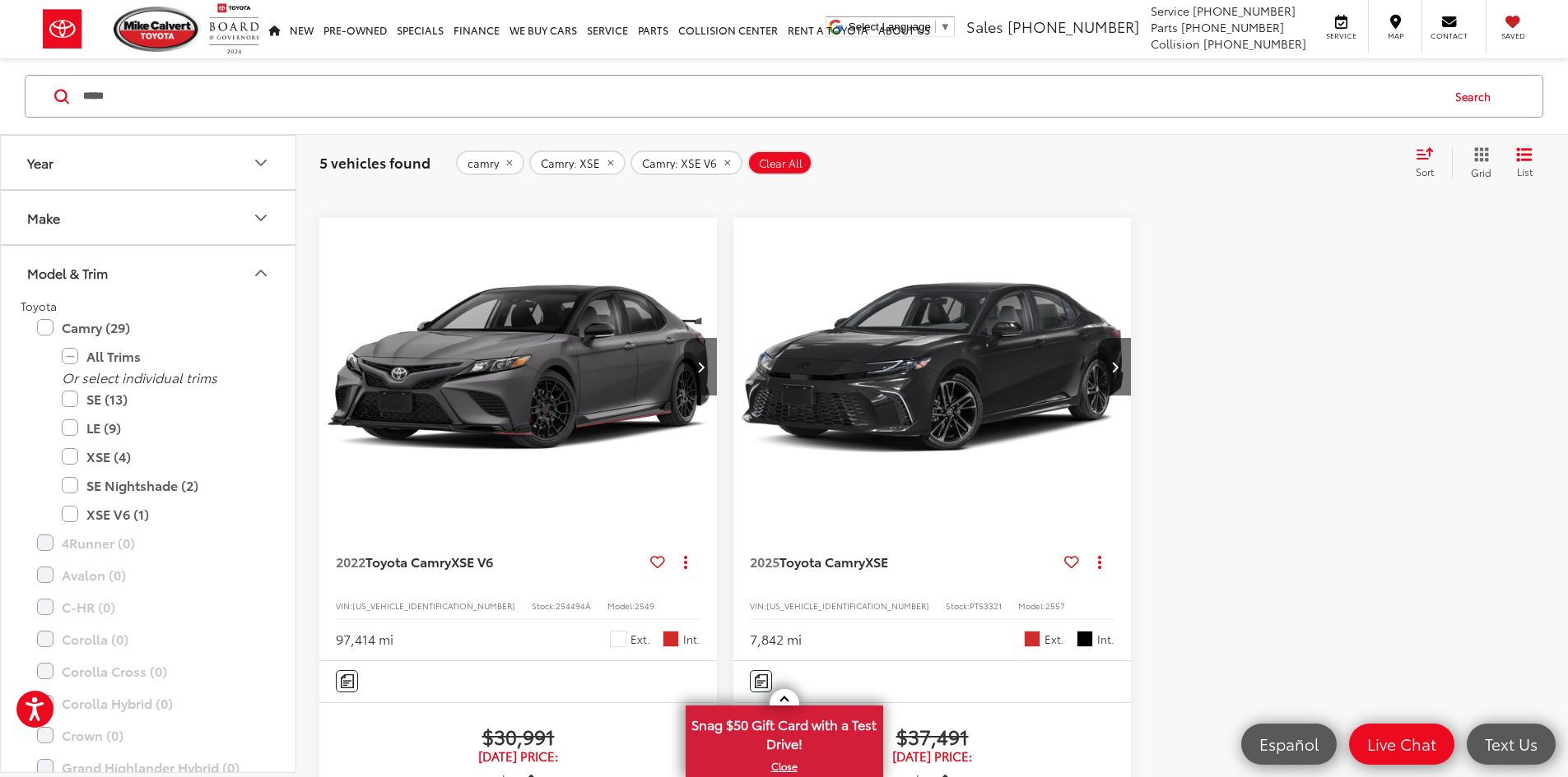
scroll to position [1011, 0]
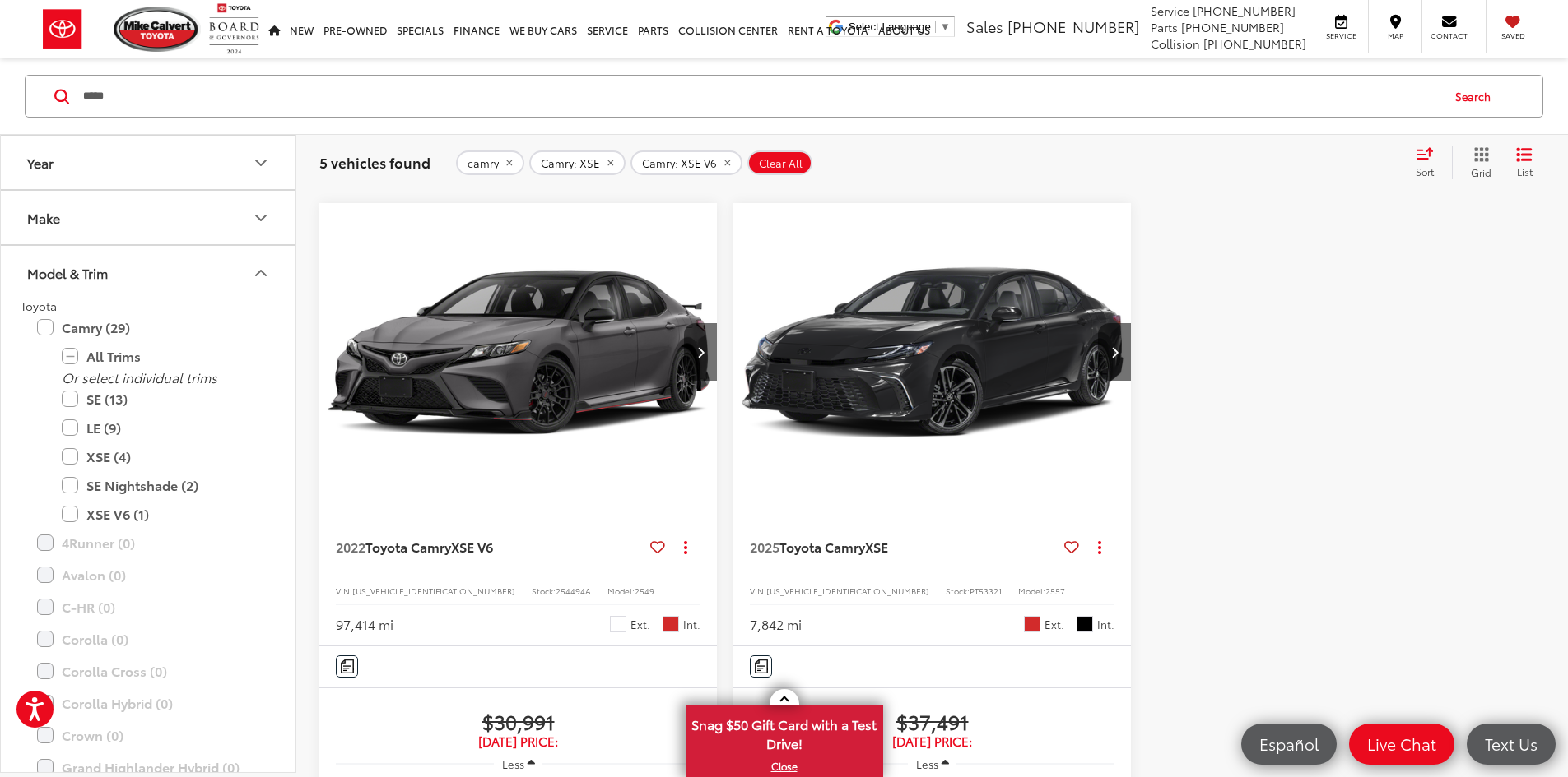
click at [970, 585] on span "PT53321" at bounding box center [986, 591] width 33 height 12
copy span "PT53321"
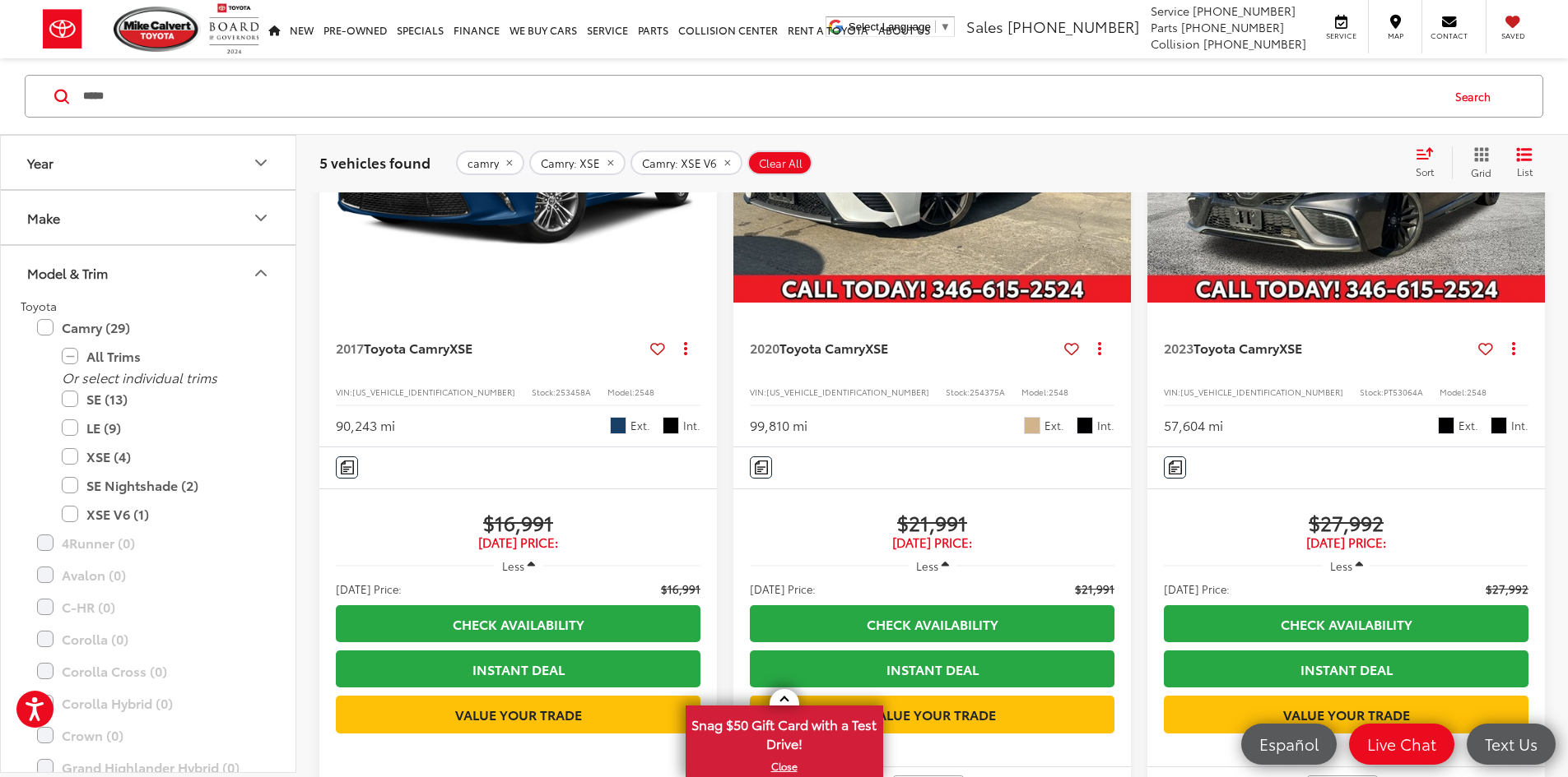
scroll to position [270, 0]
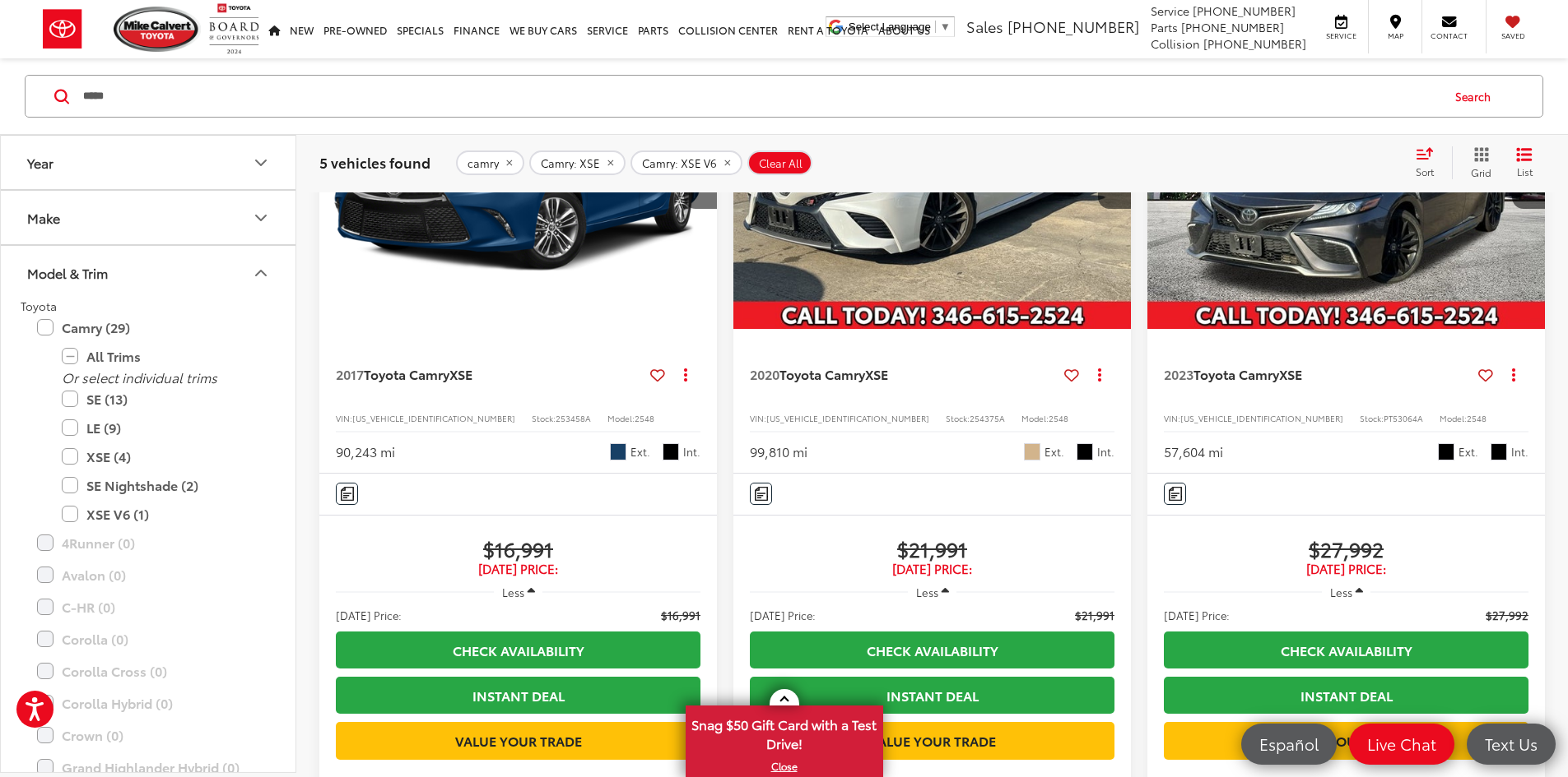
click at [771, 160] on span "Clear All" at bounding box center [781, 162] width 44 height 13
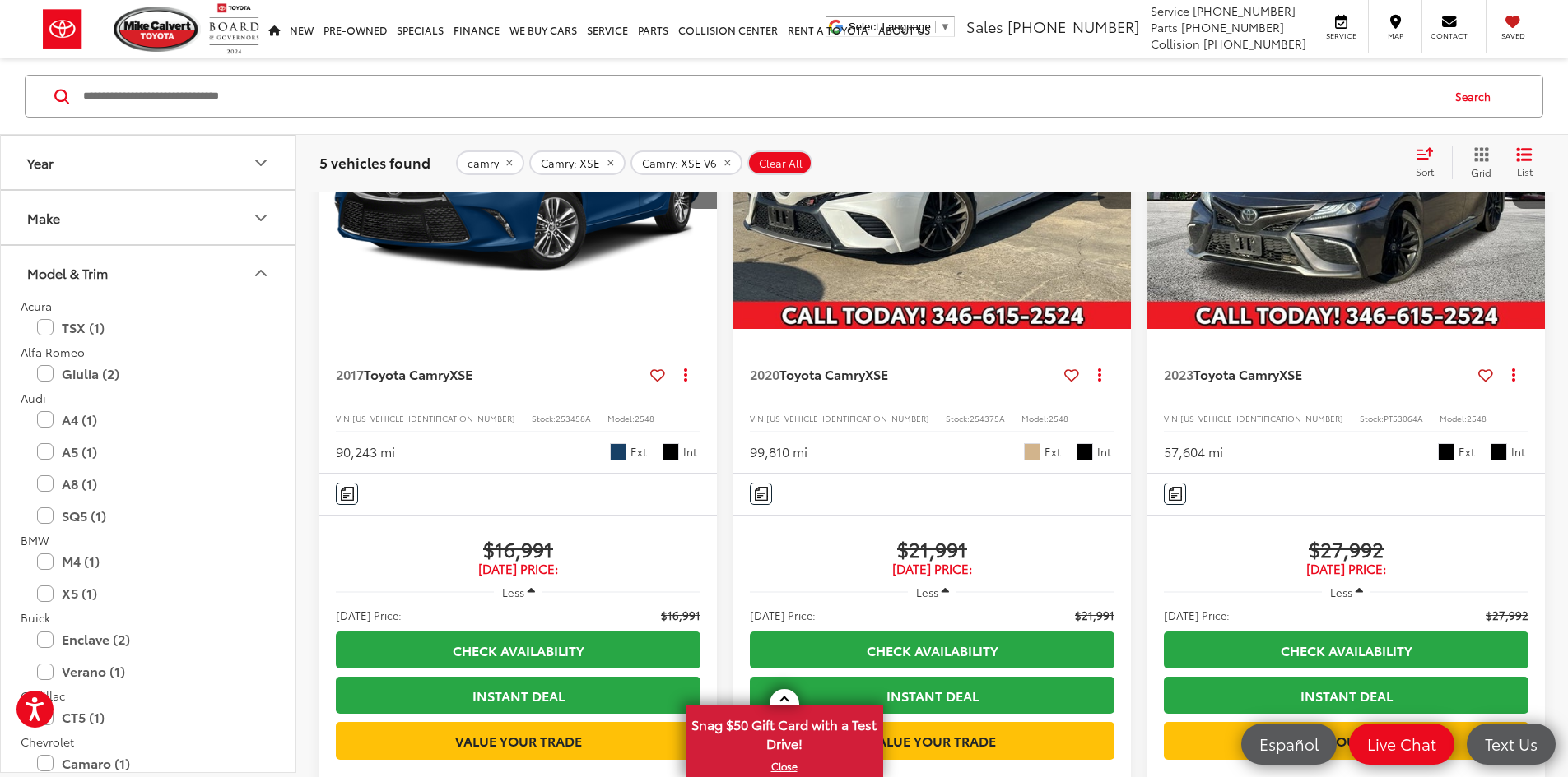
scroll to position [106, 0]
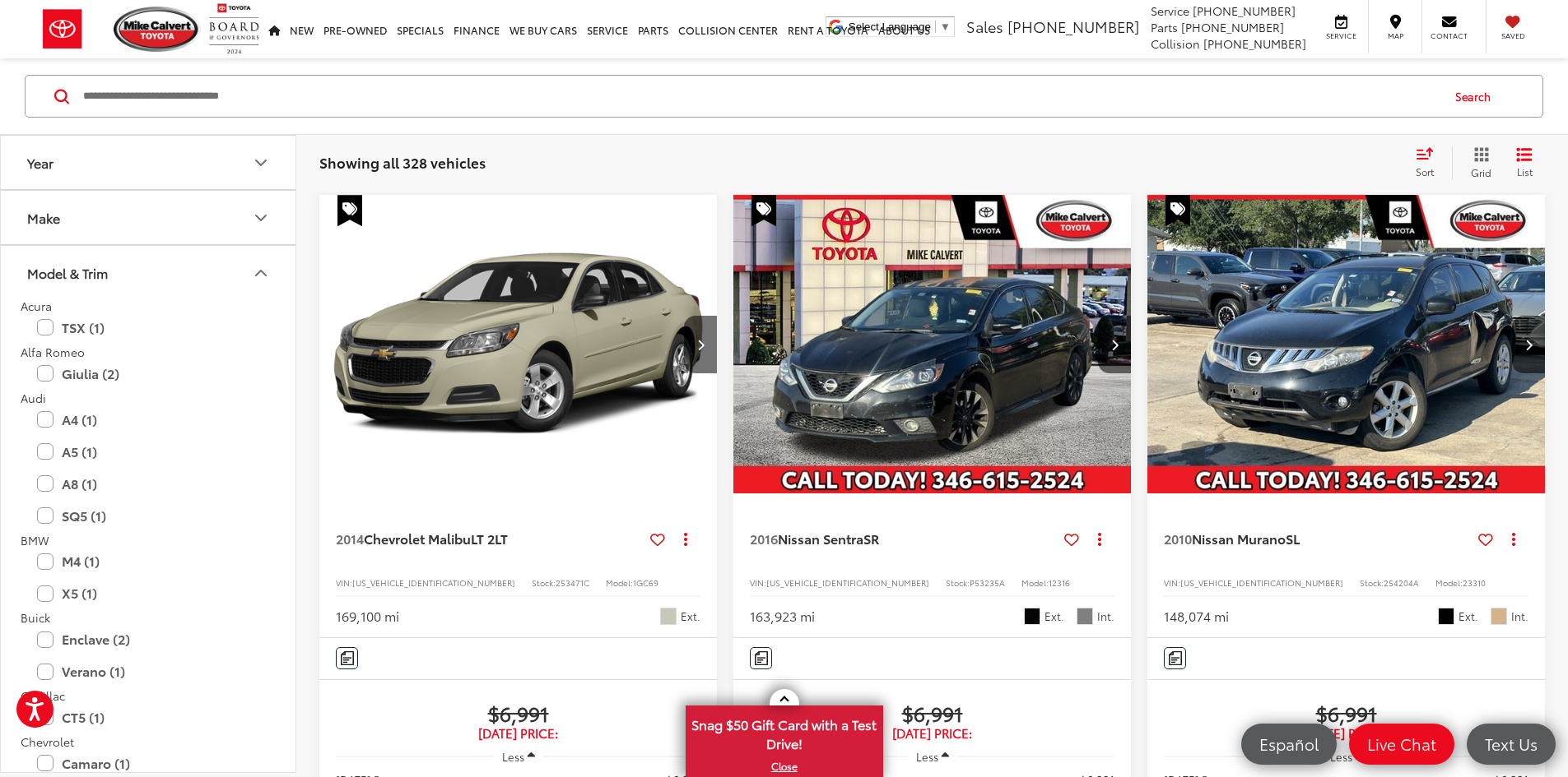
click at [301, 101] on input "Search by Make, Model, or Keyword" at bounding box center [761, 96] width 1358 height 40
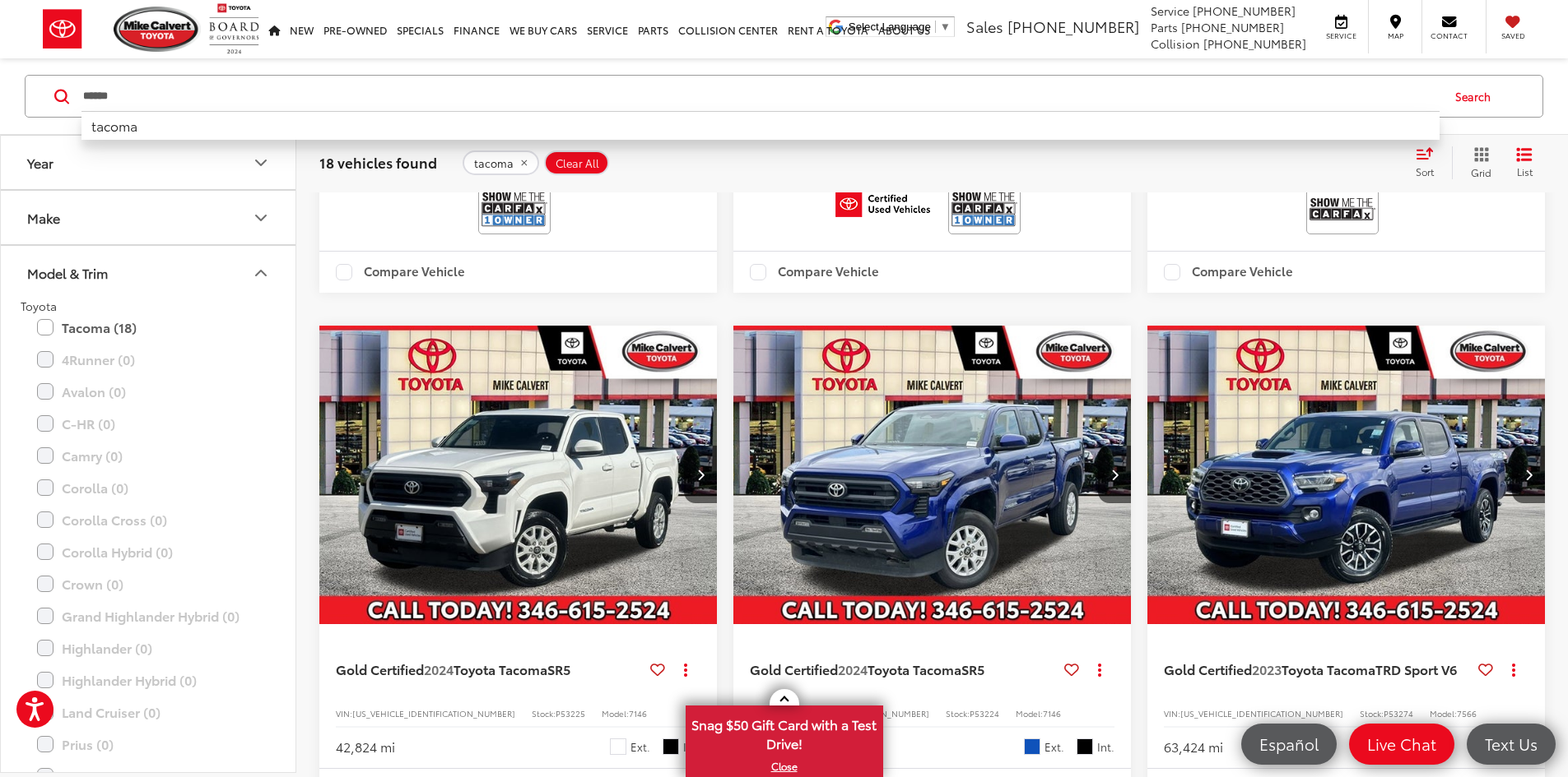
scroll to position [1011, 0]
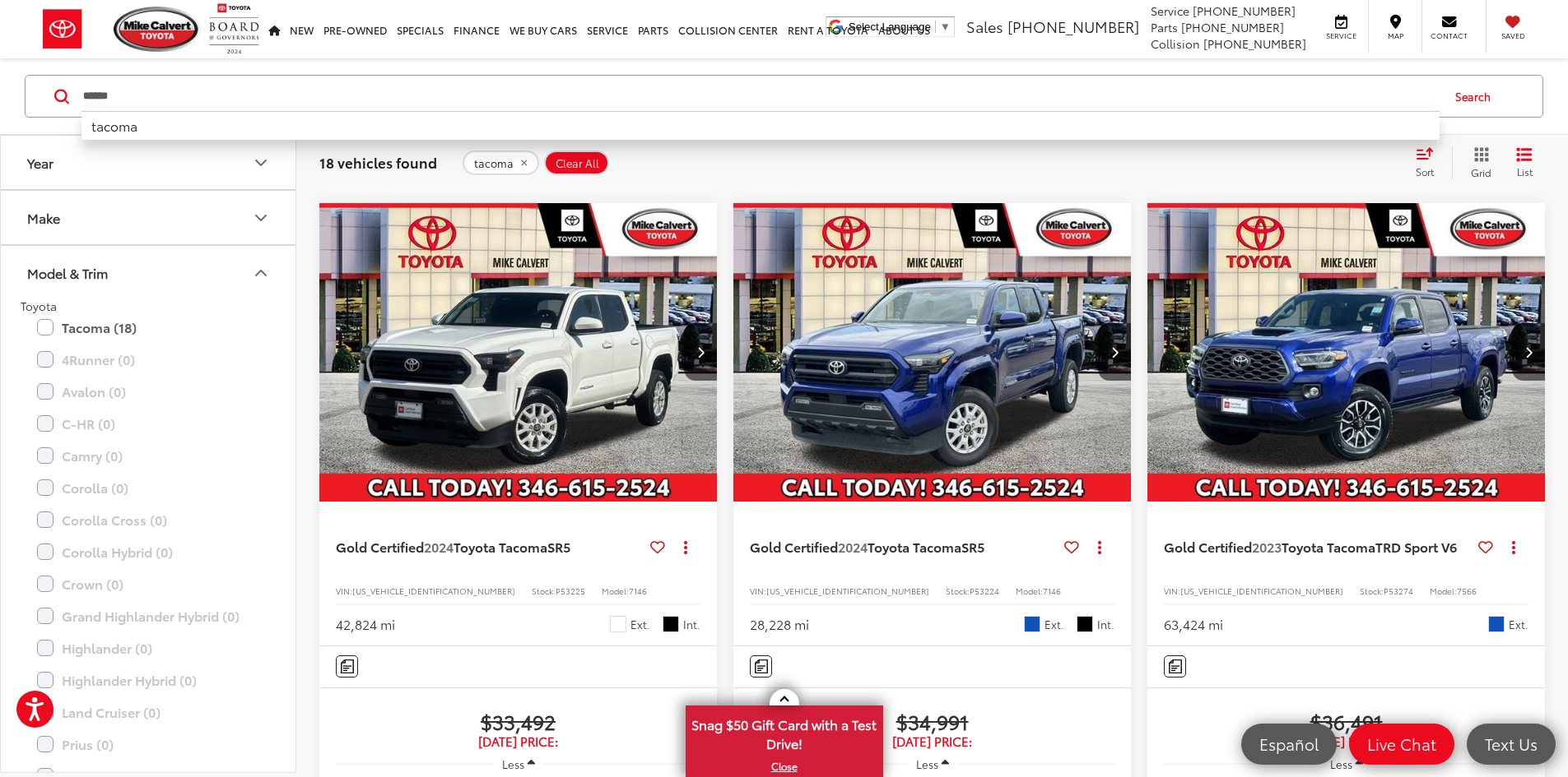
click at [970, 585] on span "P53224" at bounding box center [985, 591] width 30 height 12
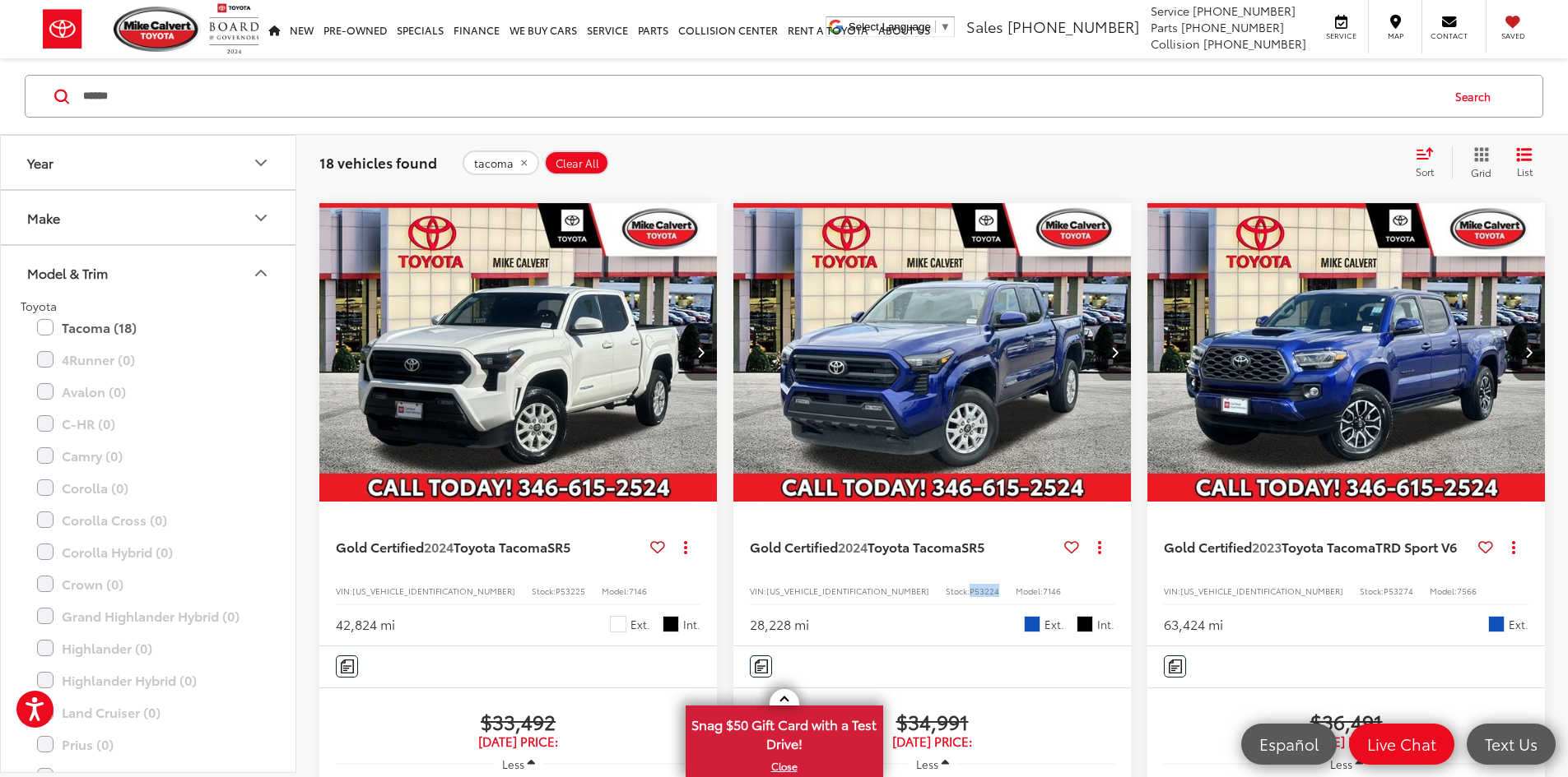
click at [970, 585] on span "P53224" at bounding box center [985, 591] width 30 height 12
copy span "P53224"
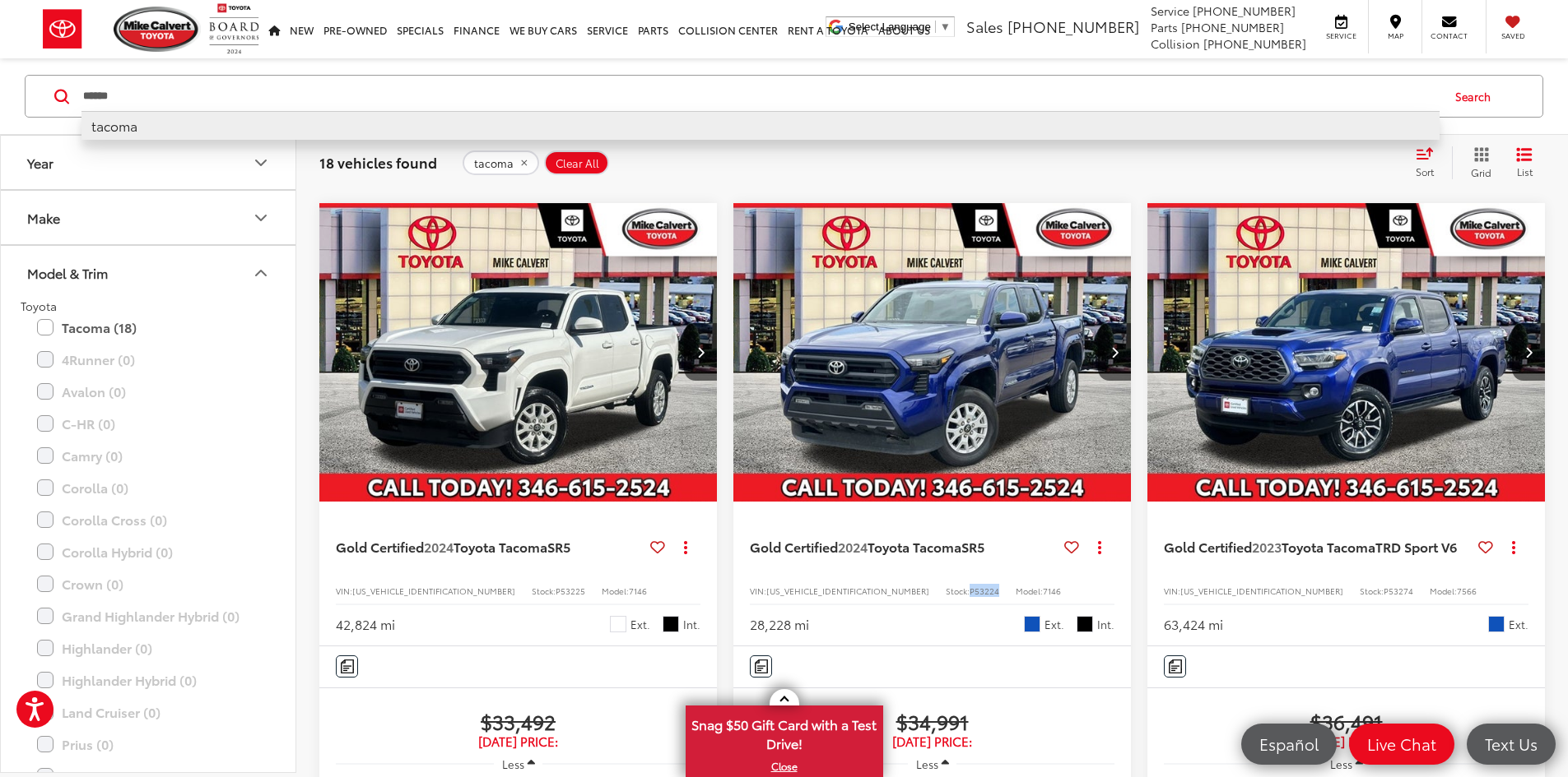
click at [450, 112] on div "****** ****** tacoma" at bounding box center [761, 96] width 1358 height 40
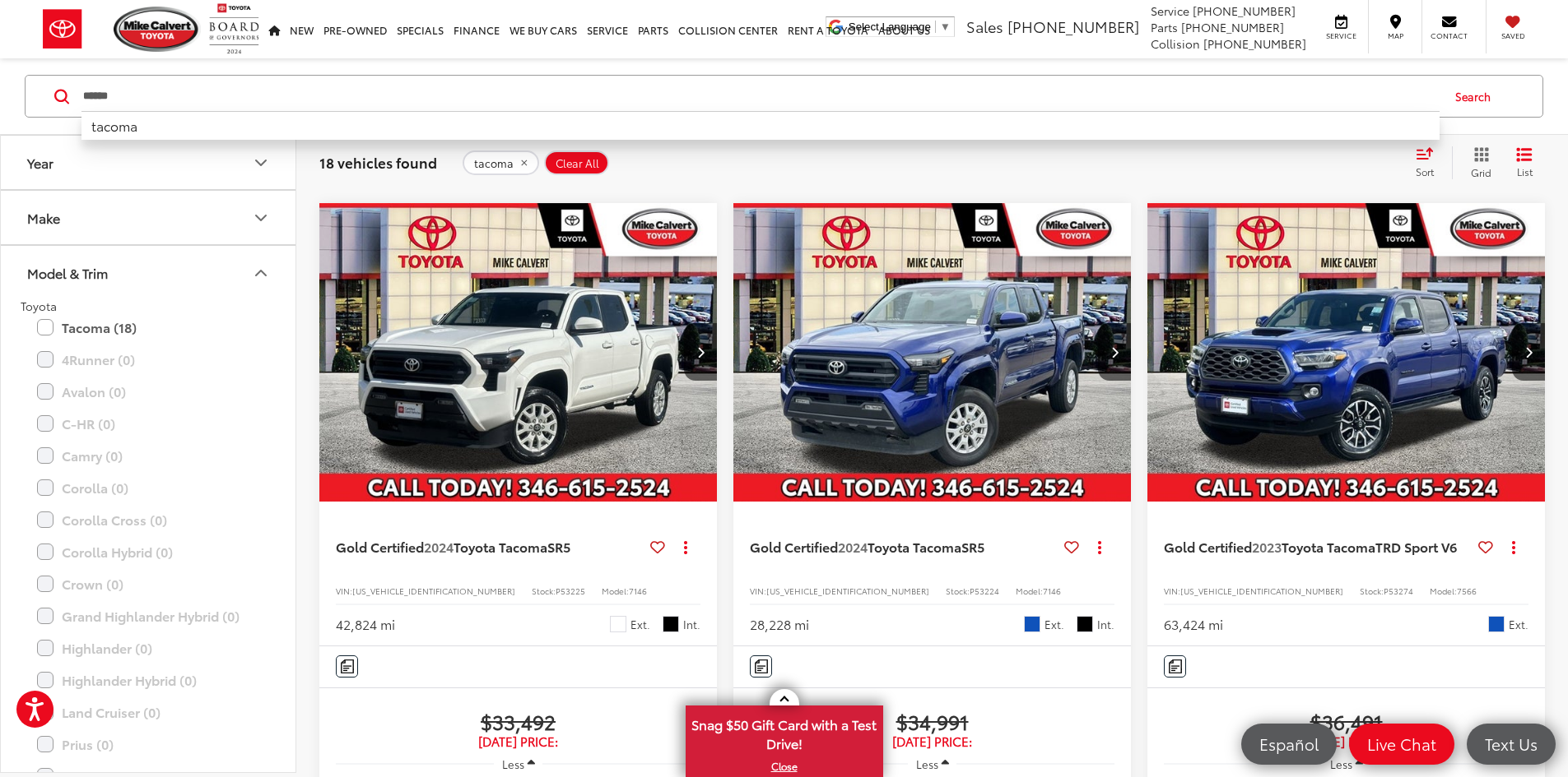
click at [415, 98] on input "******" at bounding box center [761, 96] width 1358 height 40
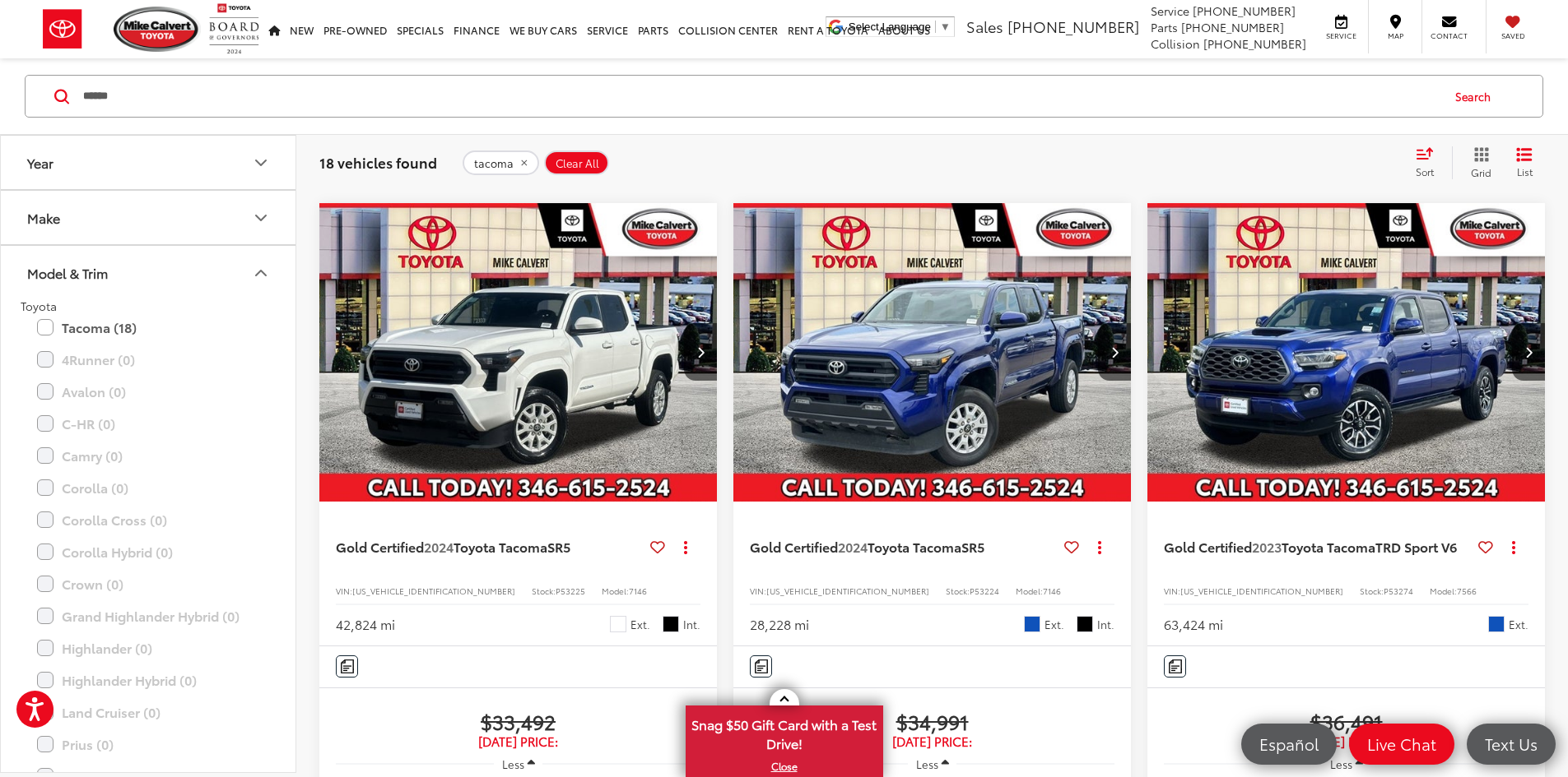
type input "******"
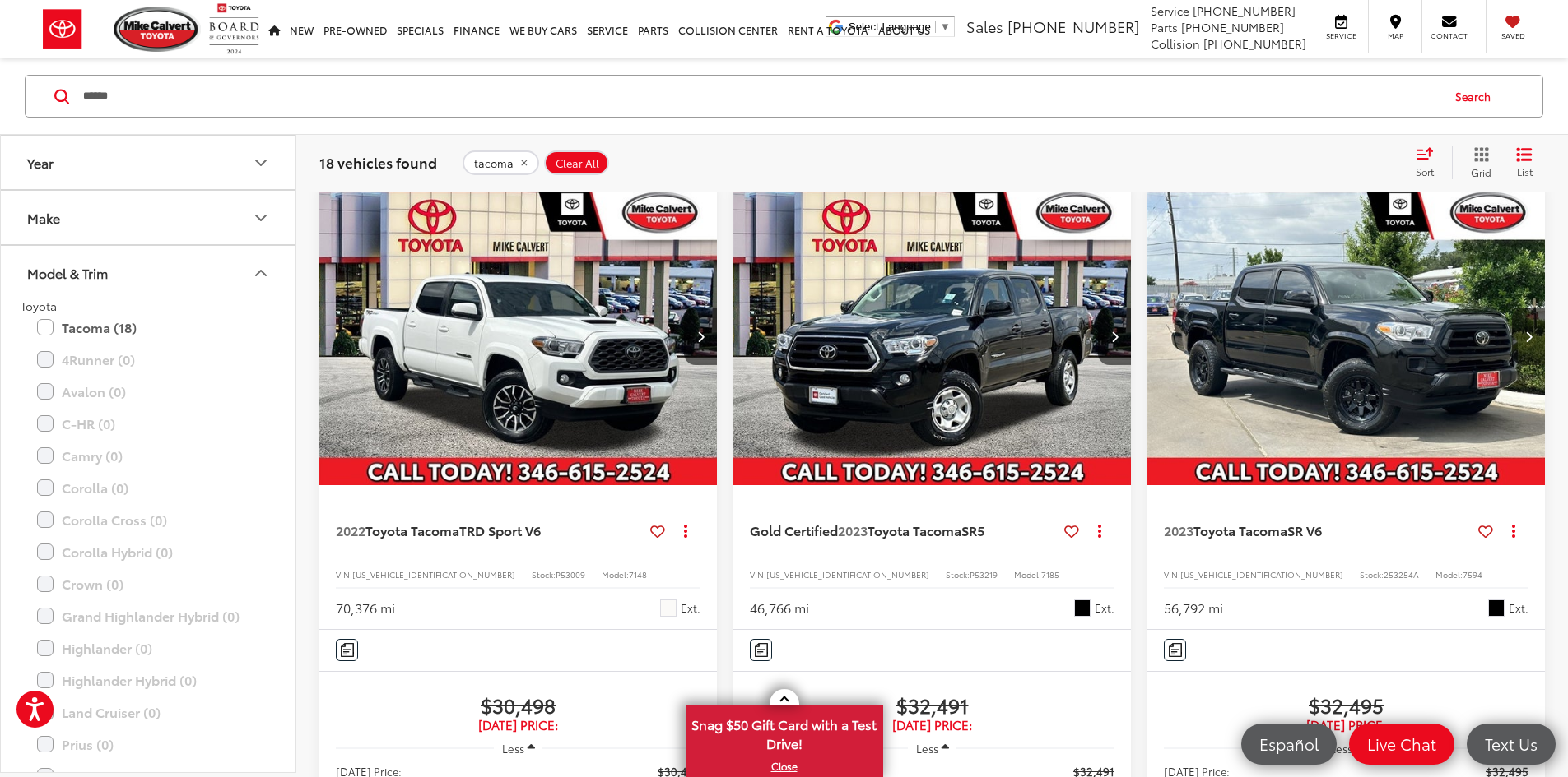
scroll to position [106, 0]
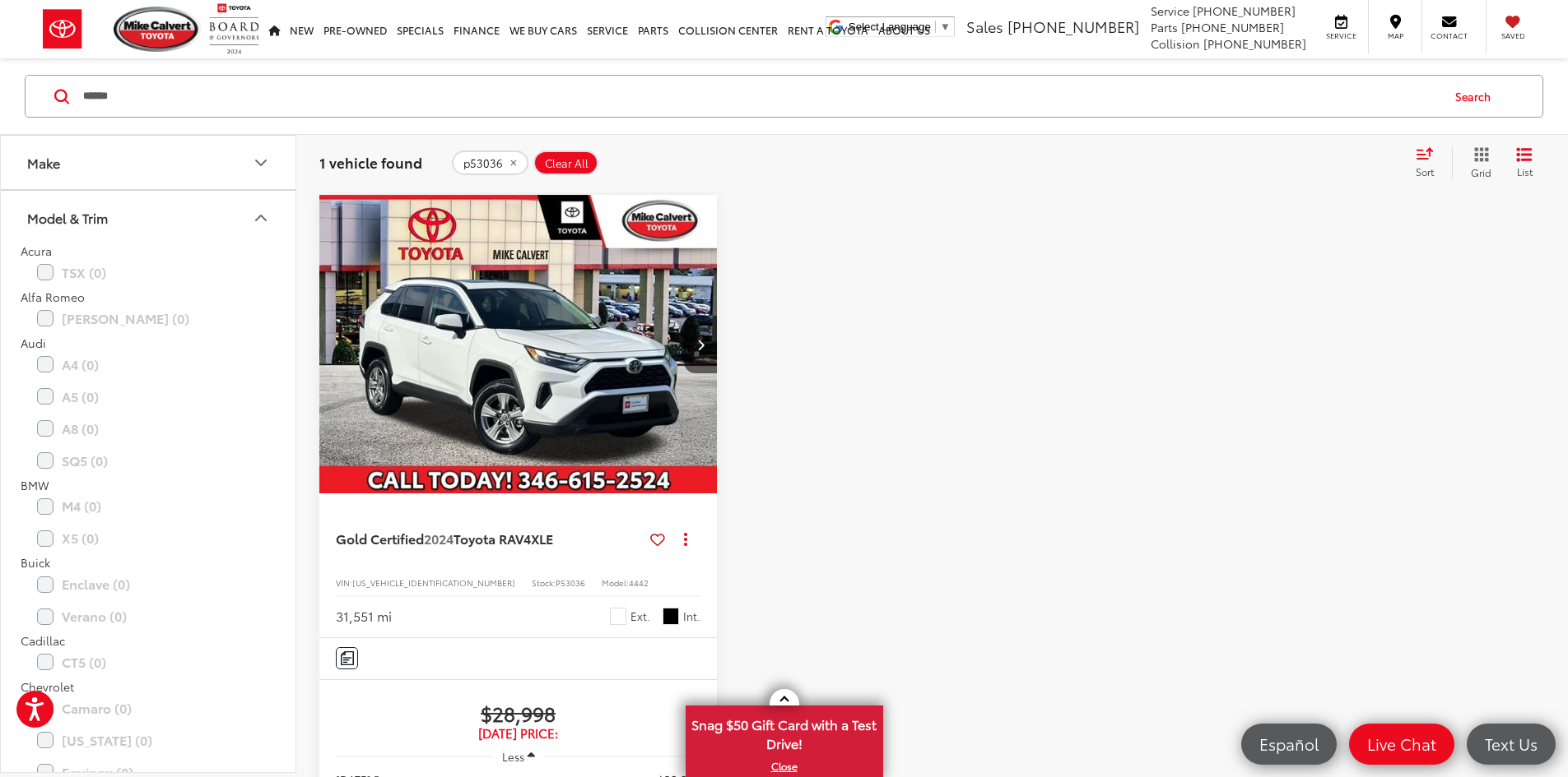
click at [350, 97] on input "******" at bounding box center [761, 96] width 1358 height 40
click at [556, 158] on span "Clear All" at bounding box center [567, 163] width 44 height 13
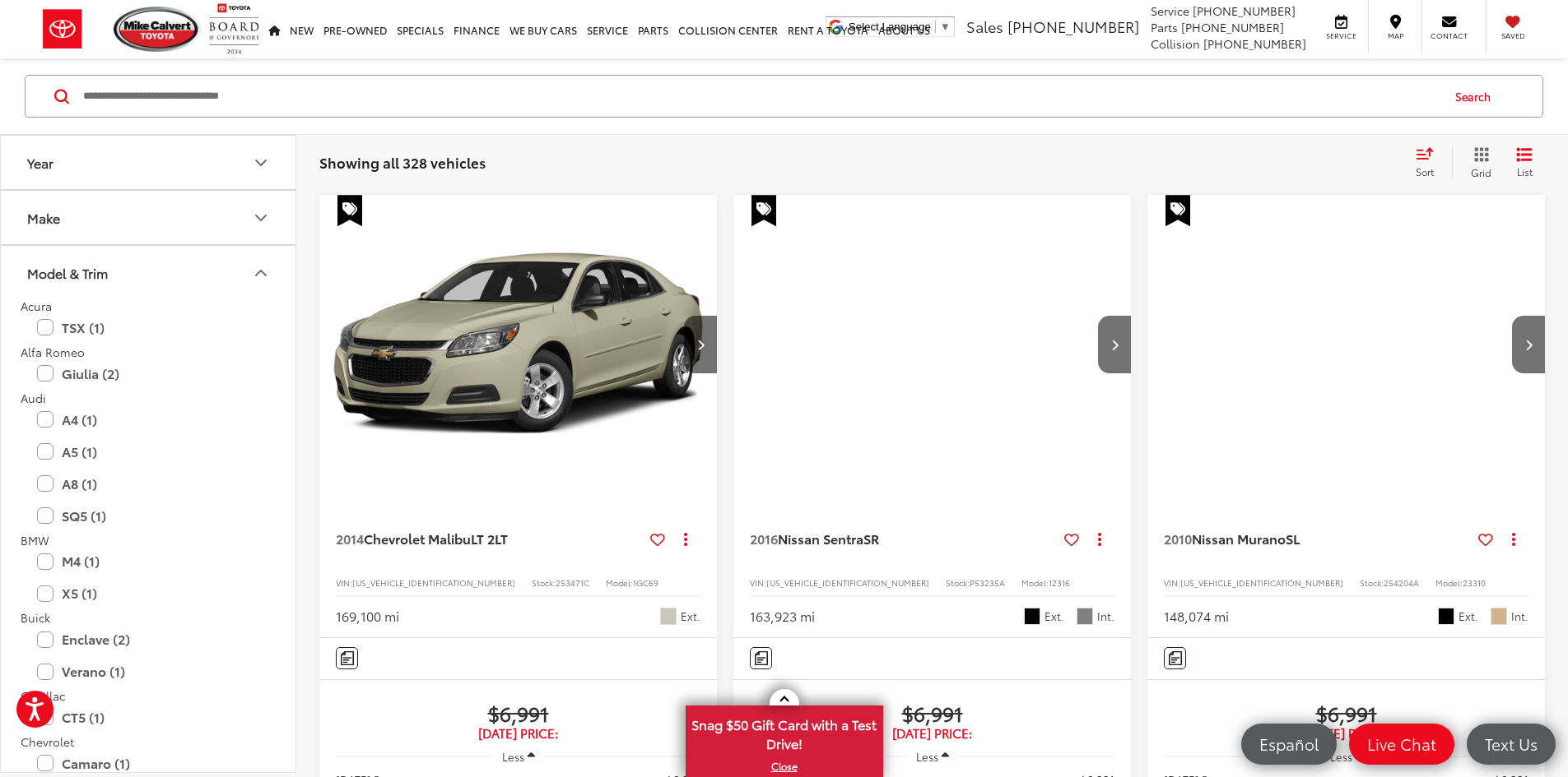
click at [223, 103] on input "Search by Make, Model, or Keyword" at bounding box center [761, 96] width 1358 height 40
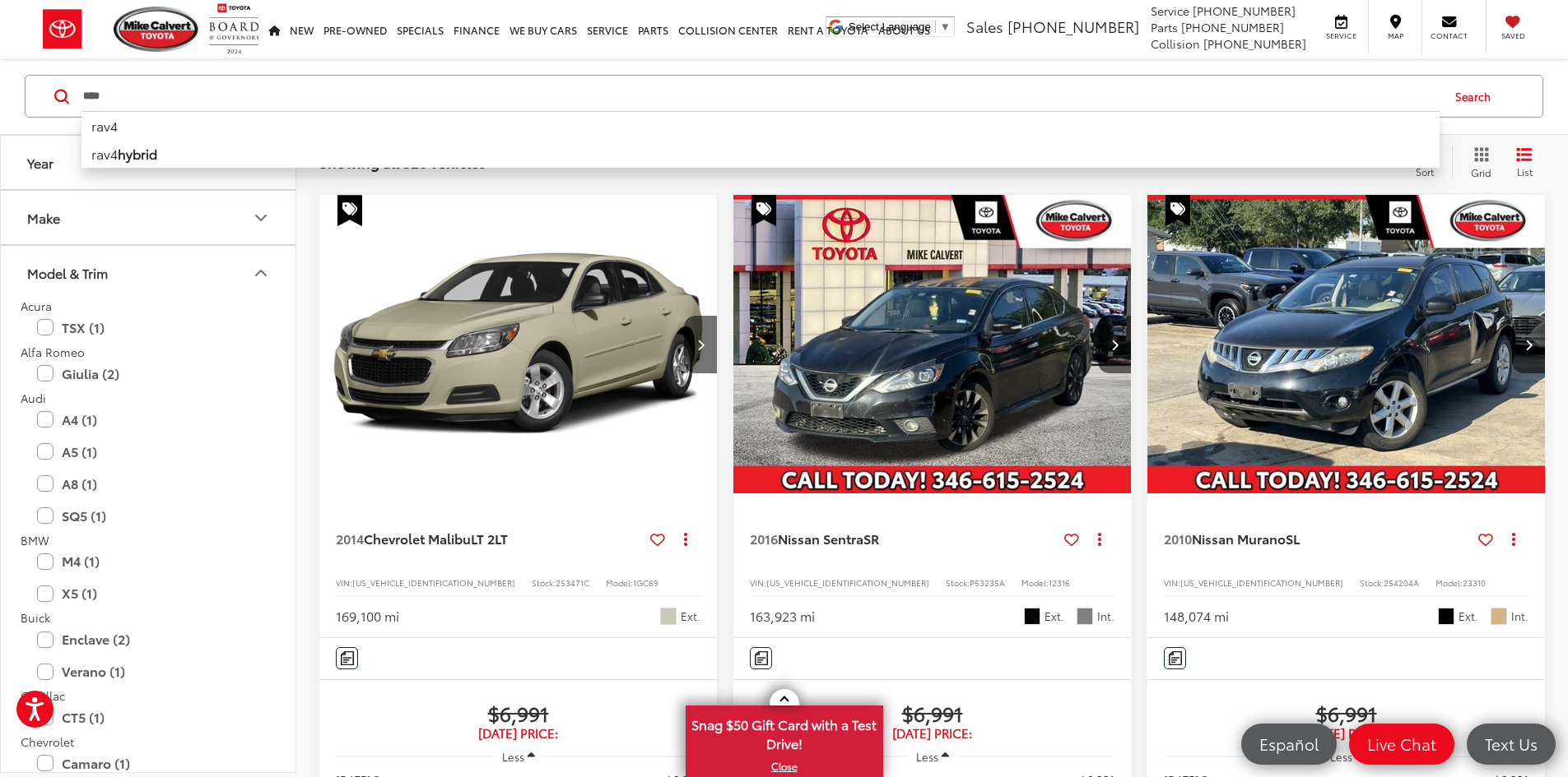
type input "****"
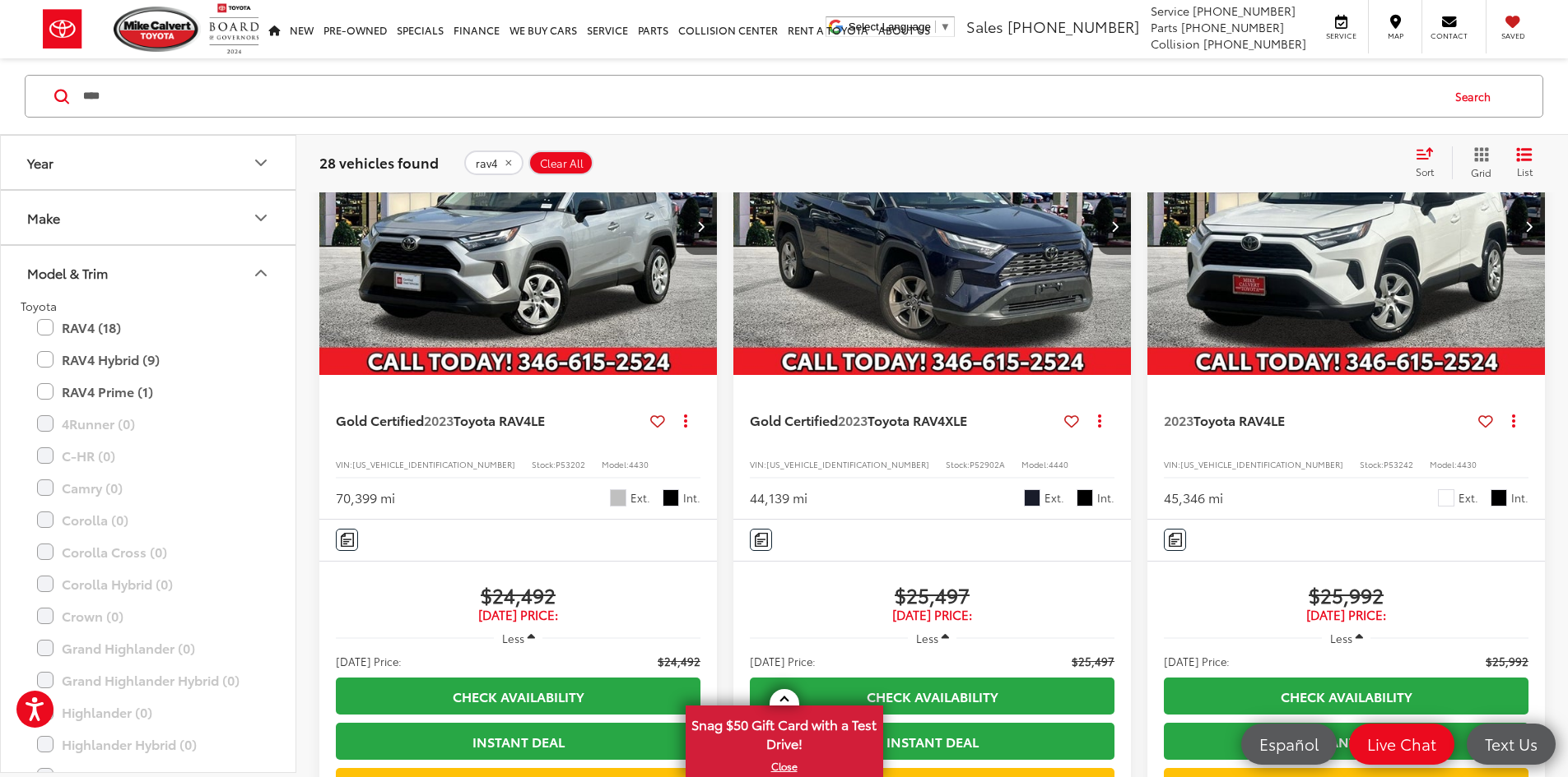
scroll to position [247, 0]
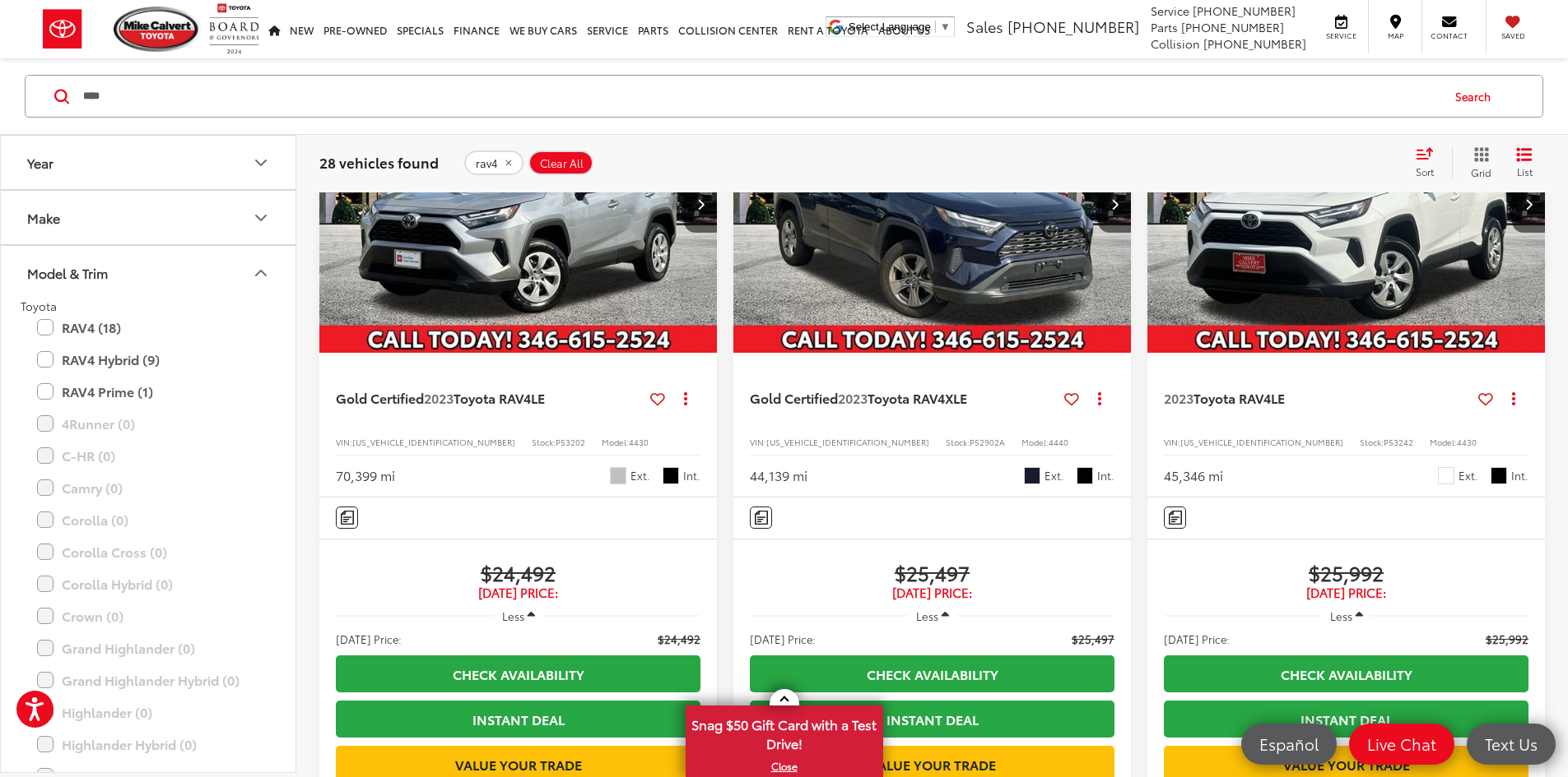
click at [970, 436] on span "P52902A" at bounding box center [987, 442] width 35 height 12
copy span "P52902A"
click at [264, 258] on button "Model & Trim" at bounding box center [148, 272] width 296 height 54
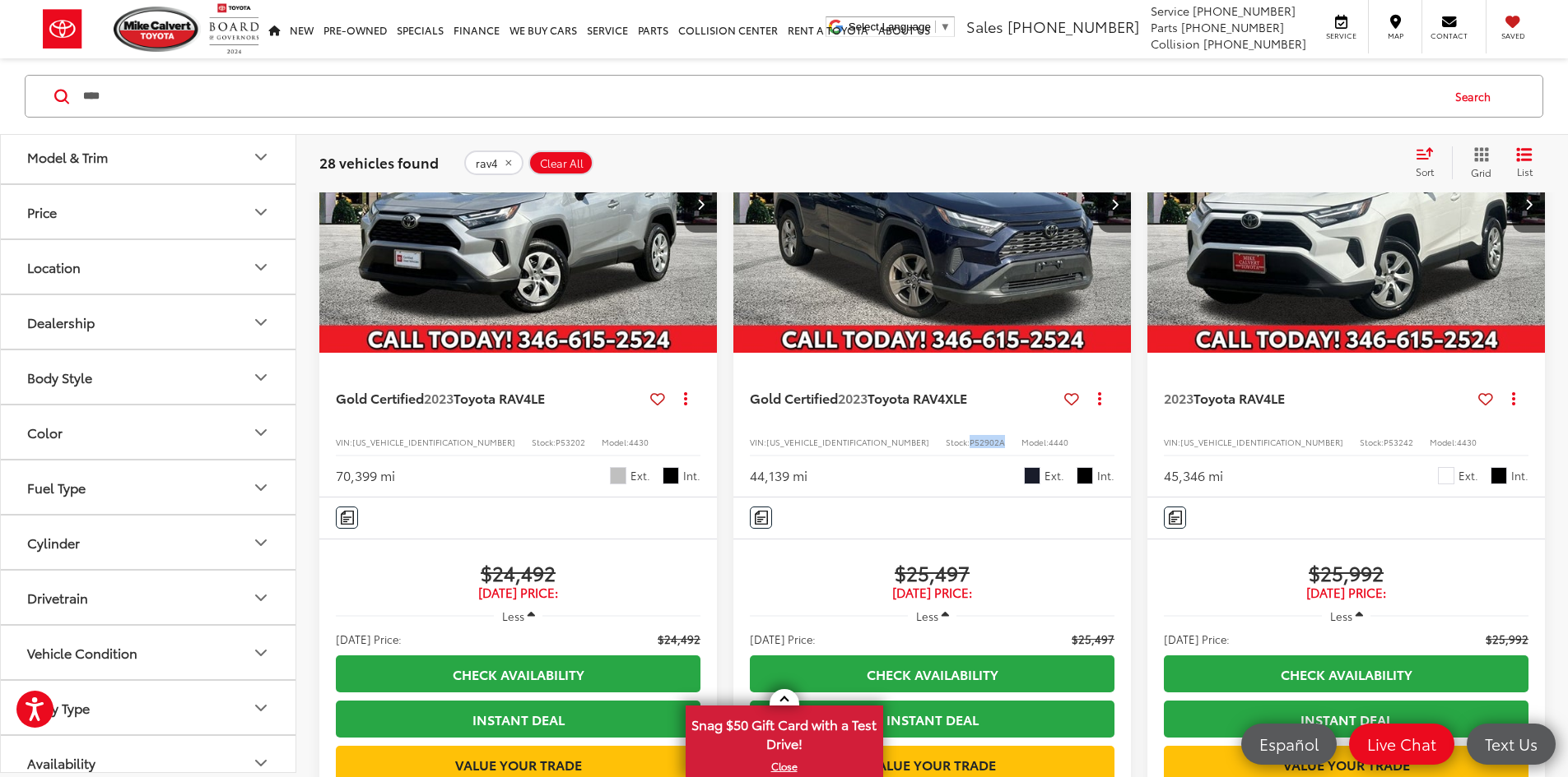
scroll to position [134, 0]
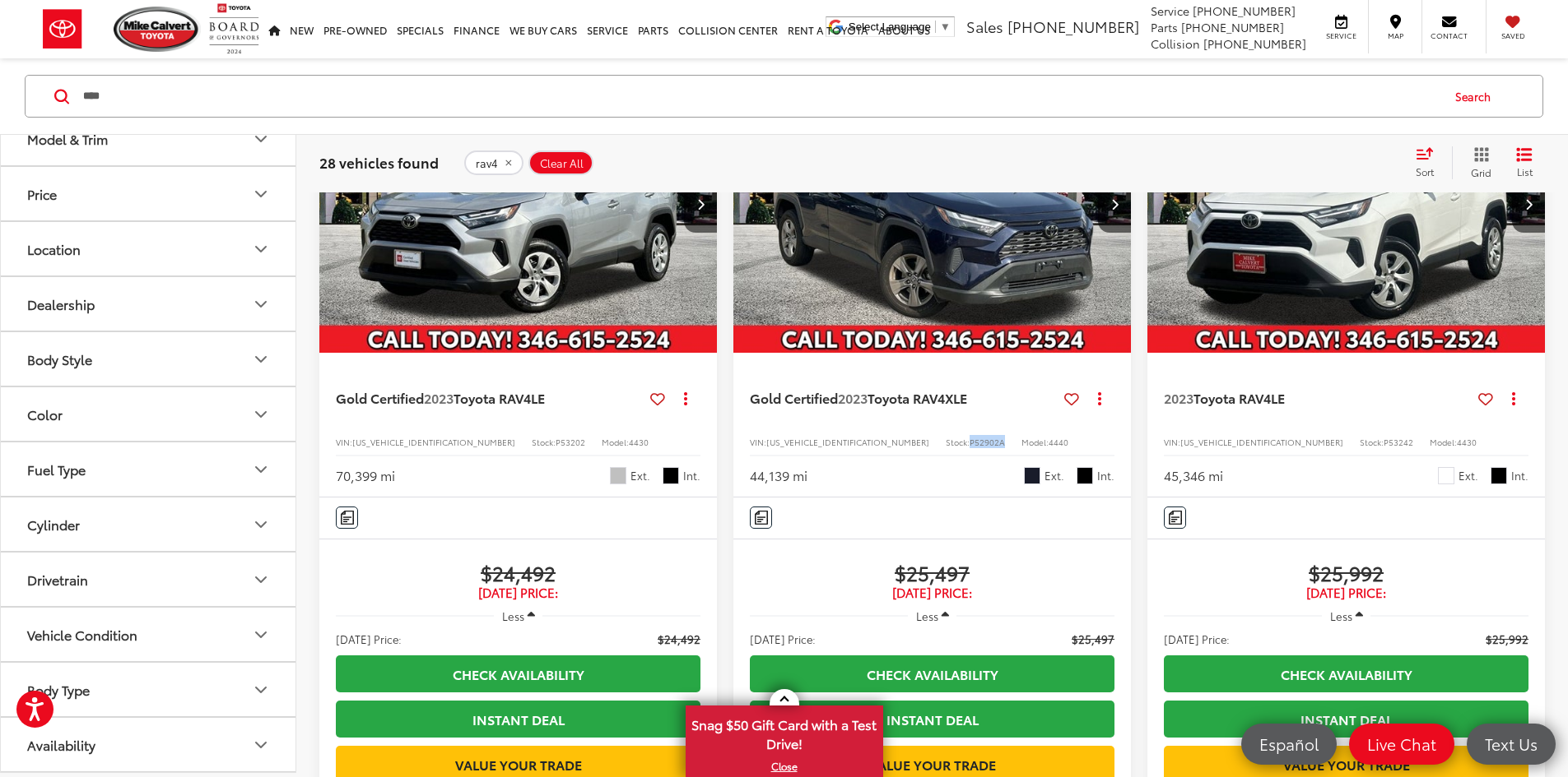
click at [244, 684] on button "Body Type" at bounding box center [148, 689] width 296 height 54
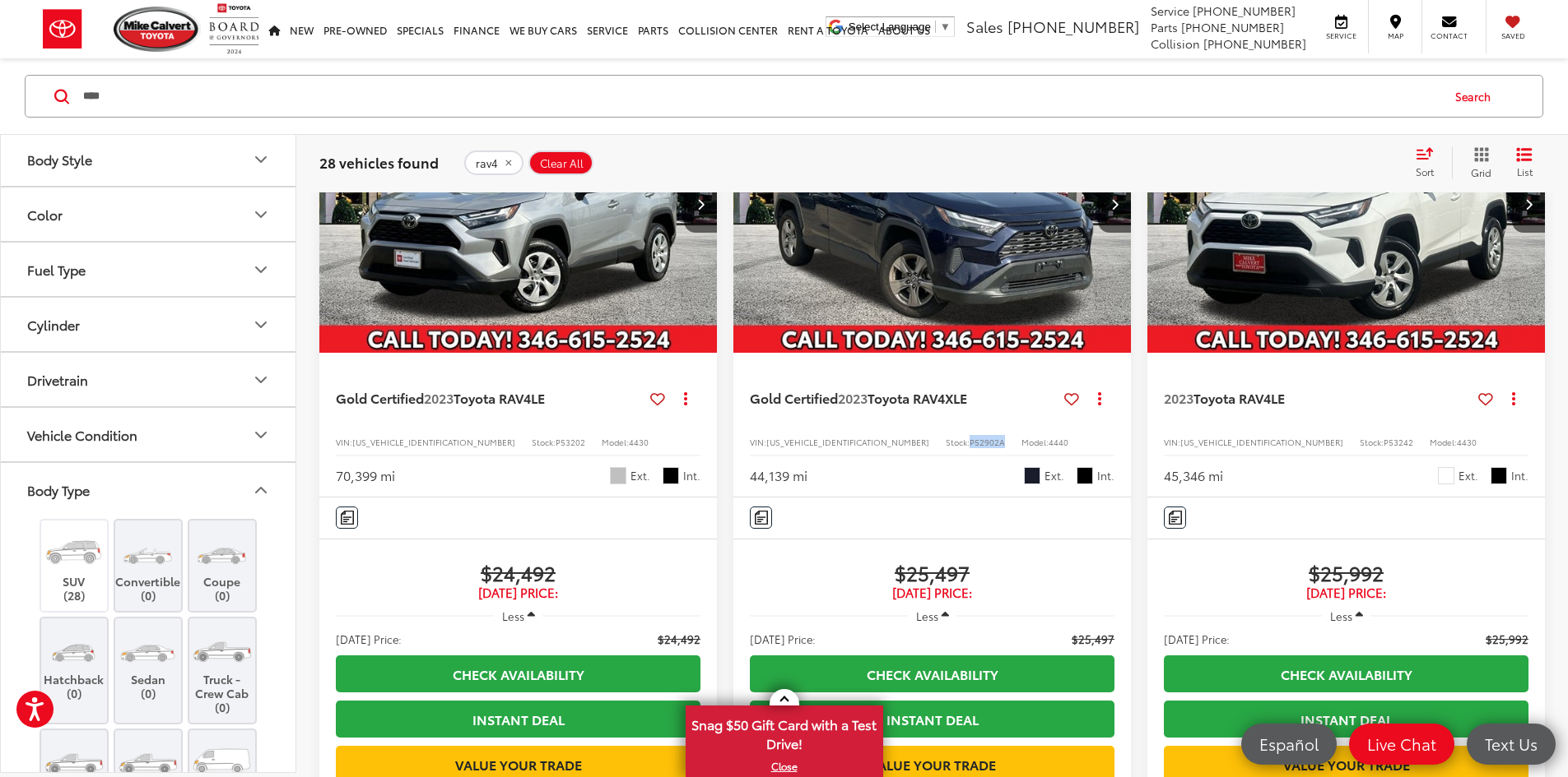
scroll to position [485, 0]
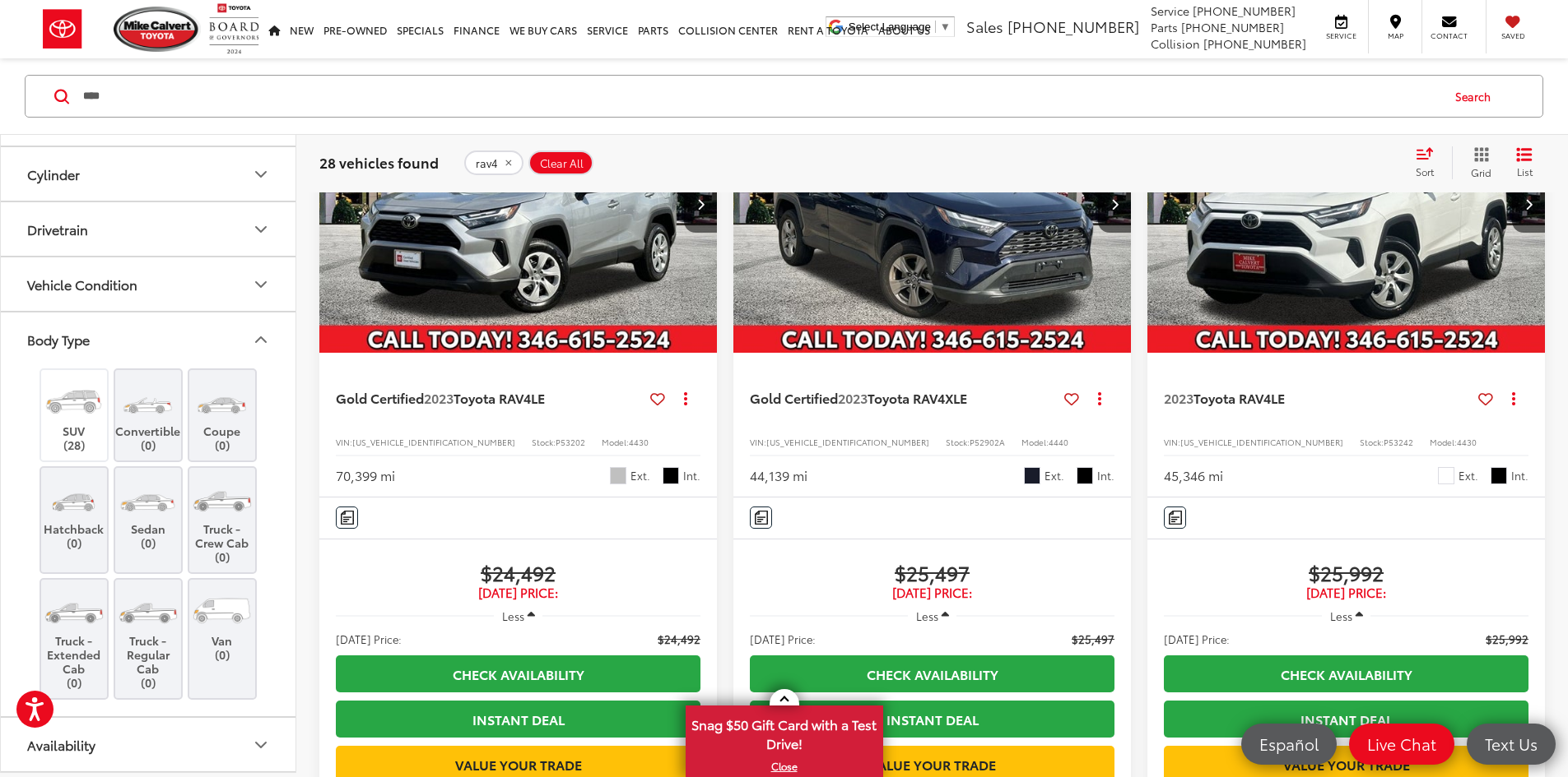
click at [224, 535] on label "Truck - Crew Cab (0)" at bounding box center [223, 521] width 67 height 88
click at [89, 637] on label "Truck - Extended Cab (0)" at bounding box center [75, 638] width 67 height 101
click at [165, 653] on label "Truck - Regular Cab (0)" at bounding box center [148, 638] width 67 height 101
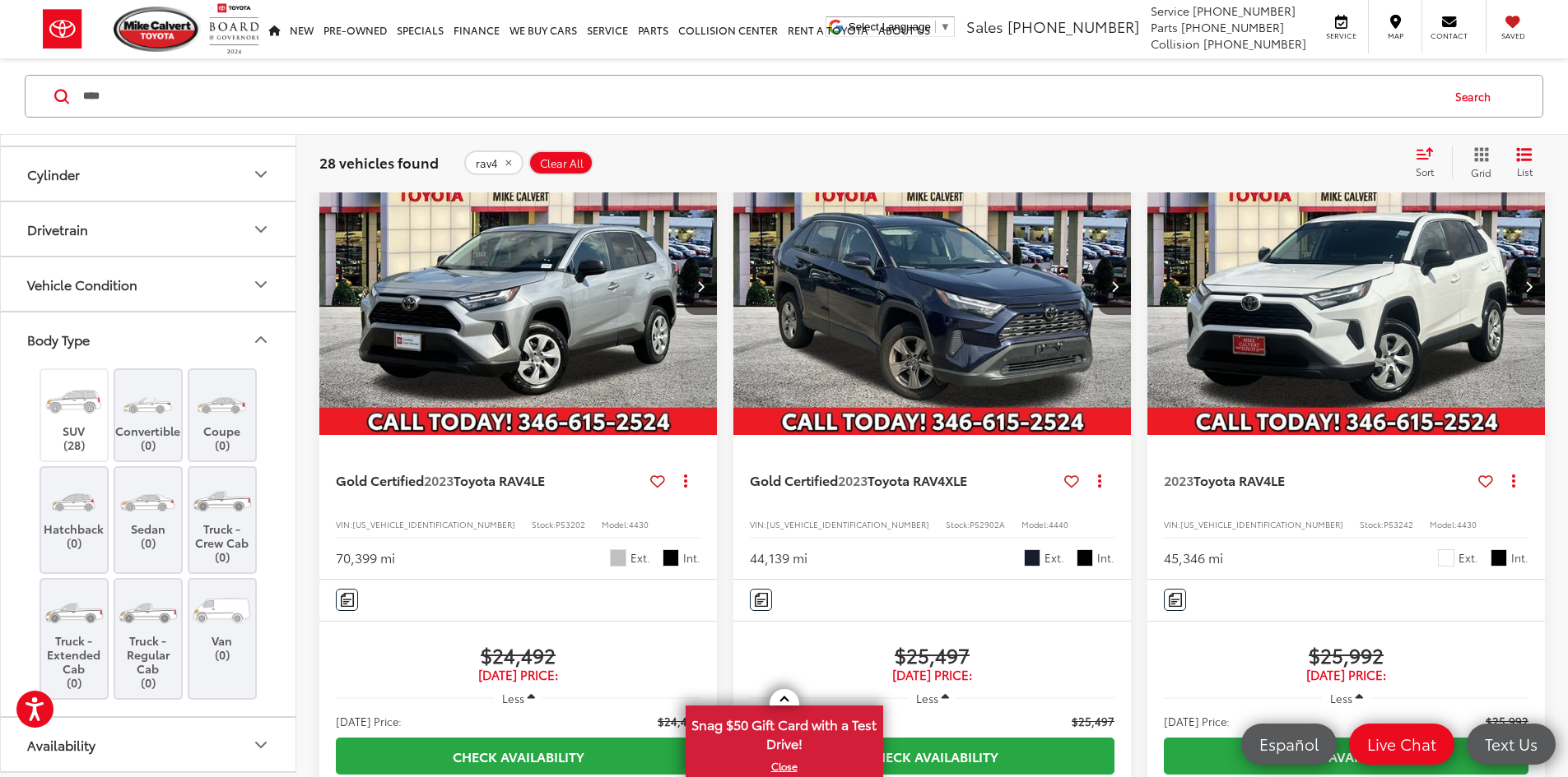
click at [565, 156] on span "Clear All" at bounding box center [562, 162] width 44 height 13
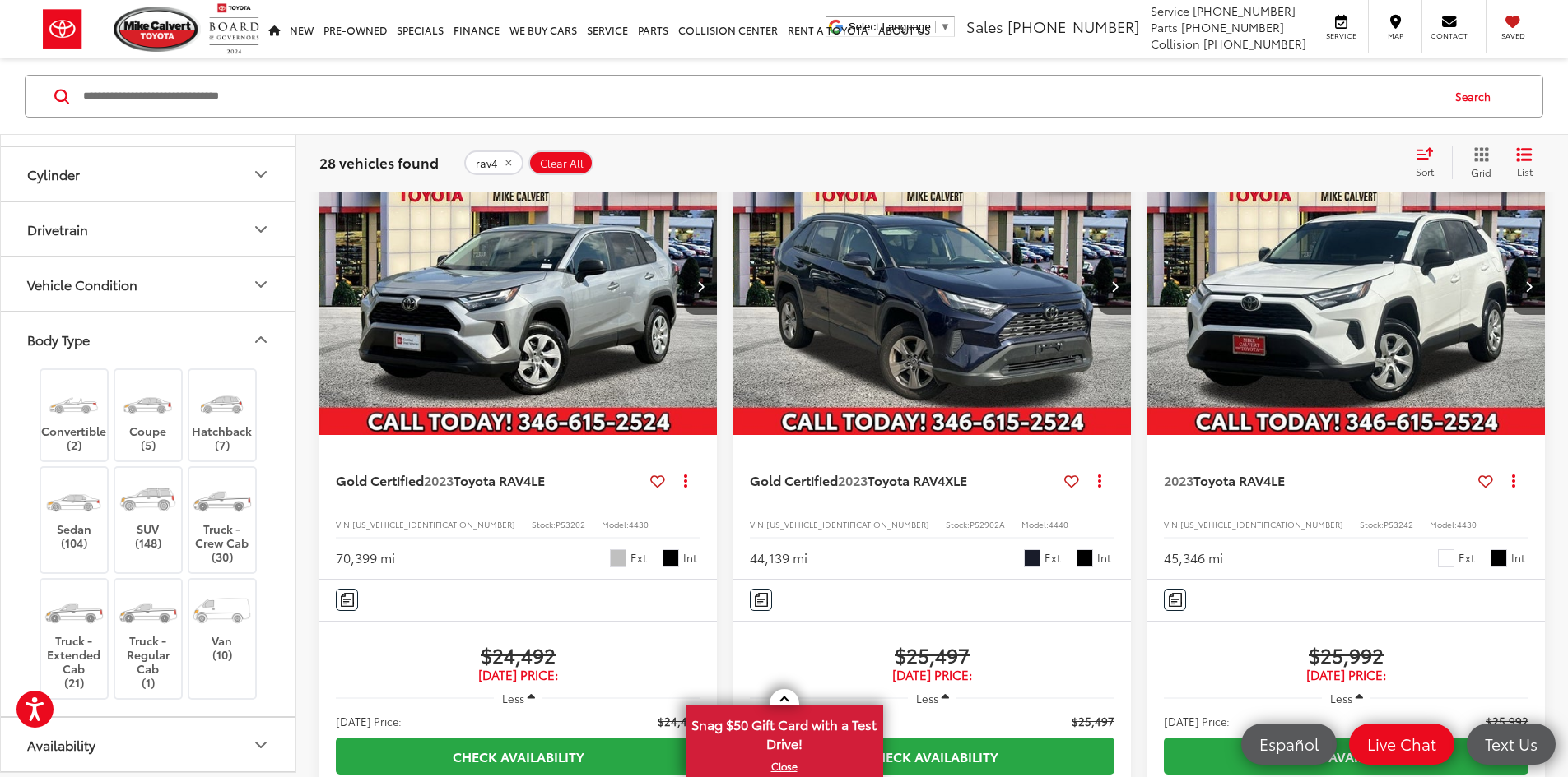
scroll to position [106, 0]
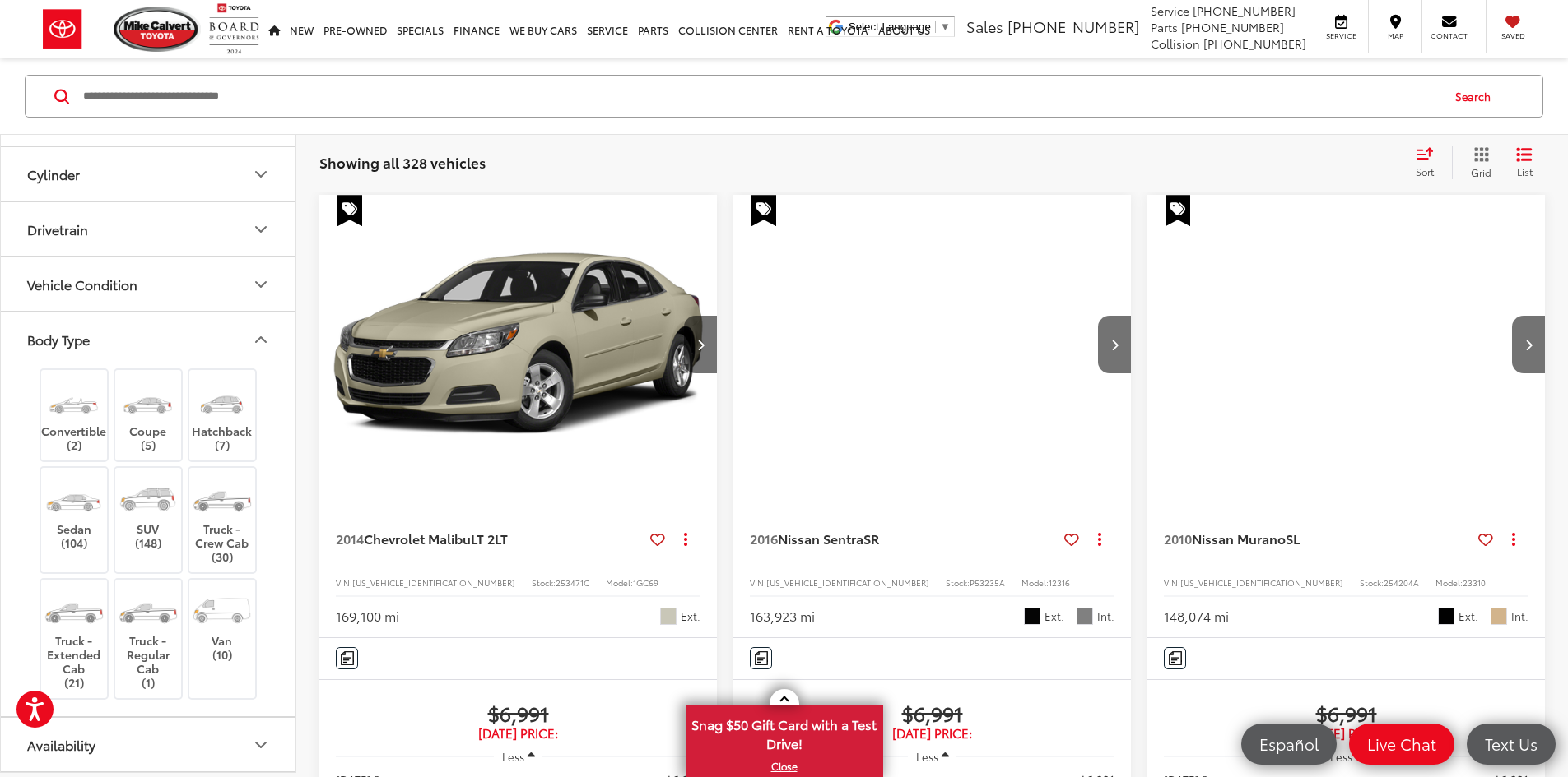
click at [177, 98] on input "Search by Make, Model, or Keyword" at bounding box center [761, 96] width 1358 height 40
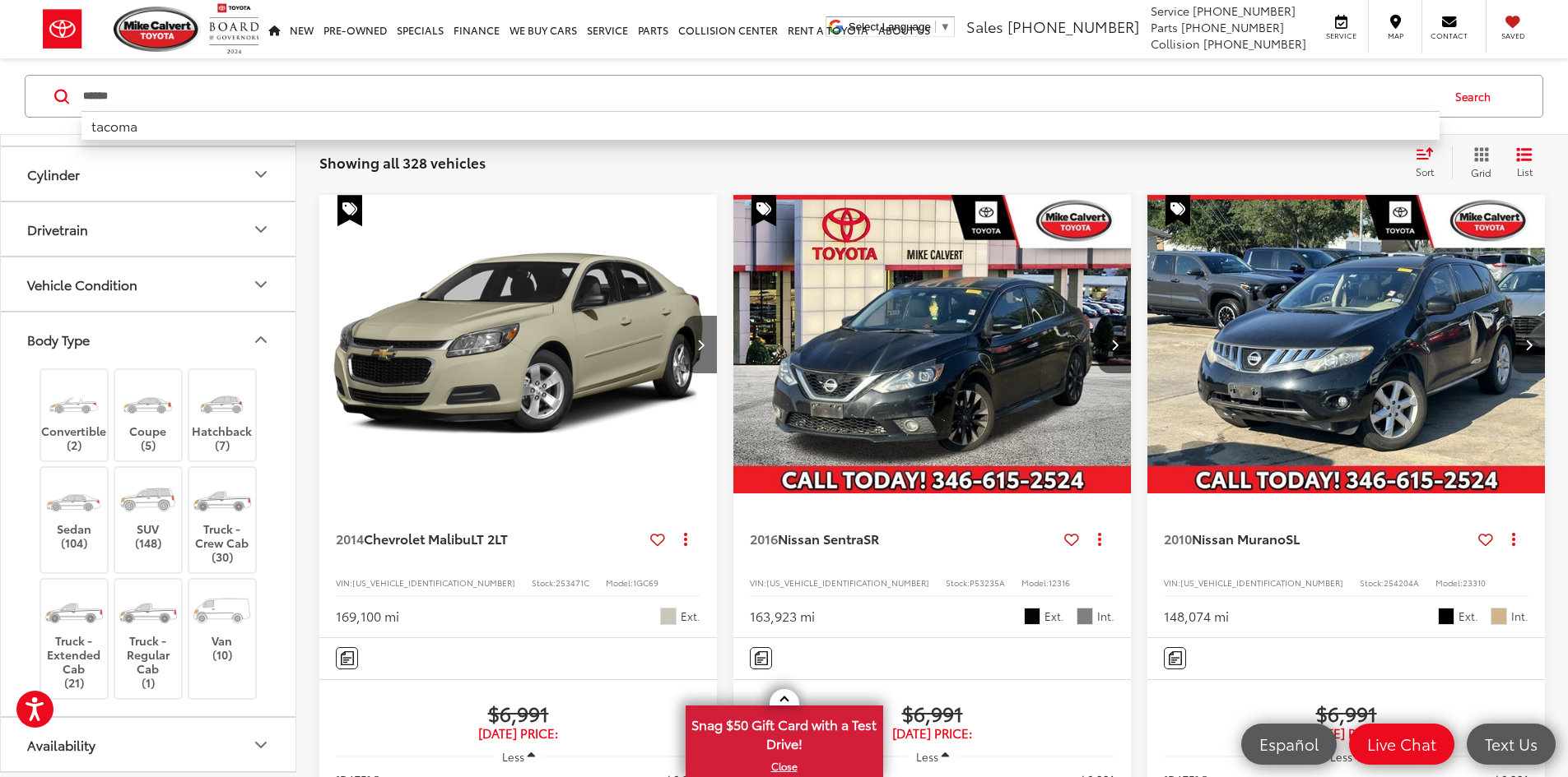
type input "******"
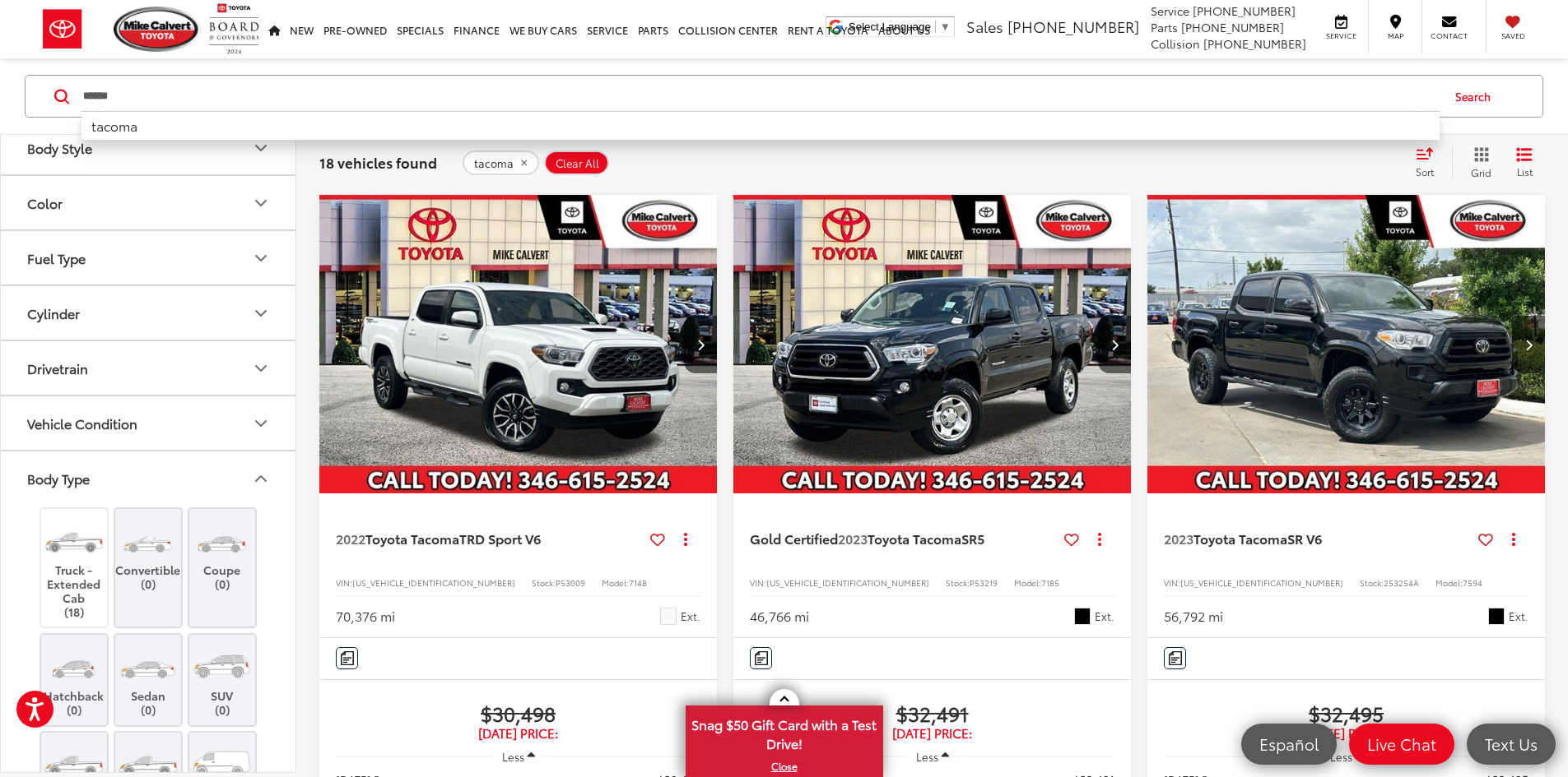
scroll to position [155, 0]
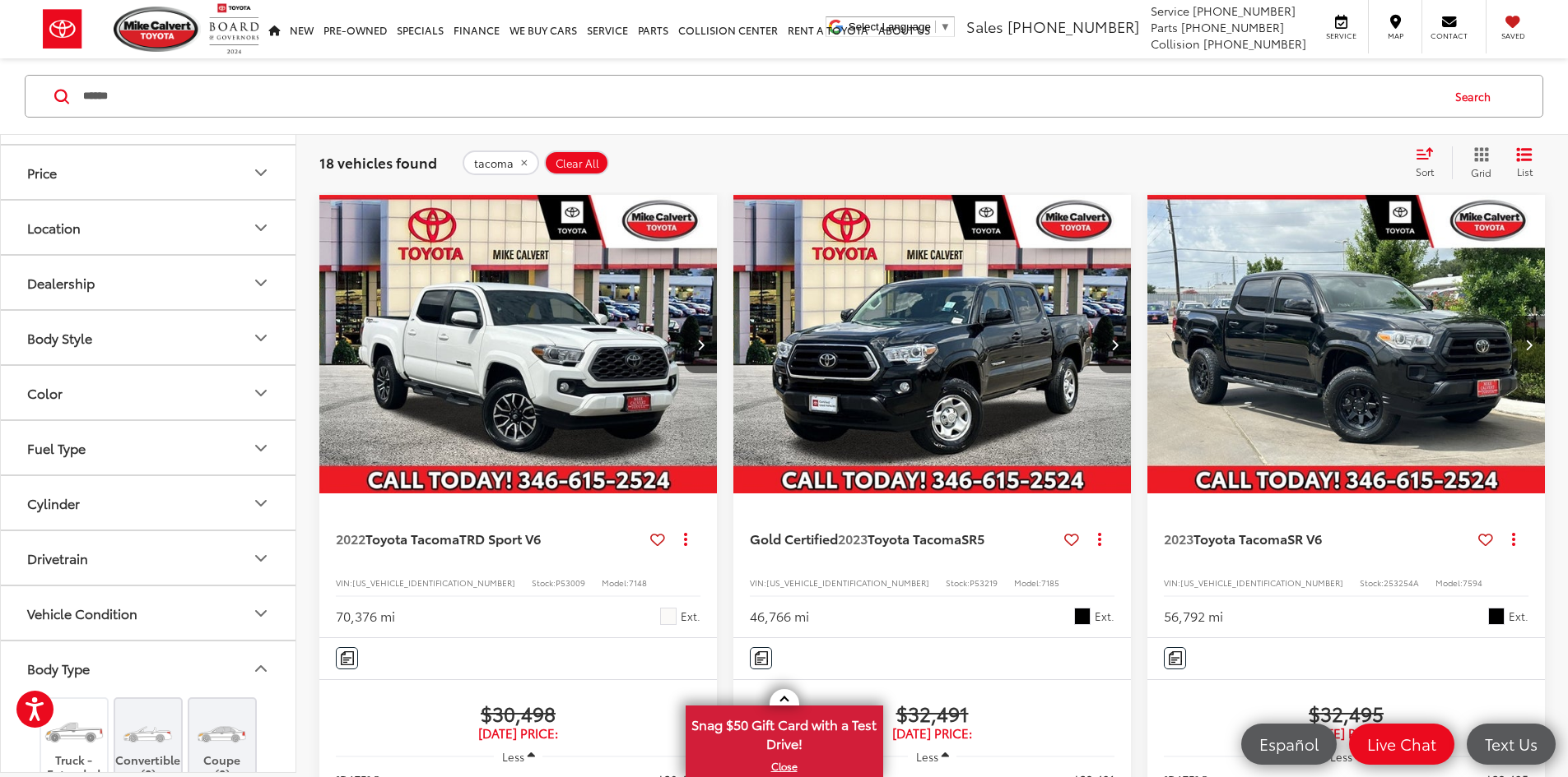
click at [193, 550] on button "Drivetrain" at bounding box center [148, 558] width 296 height 54
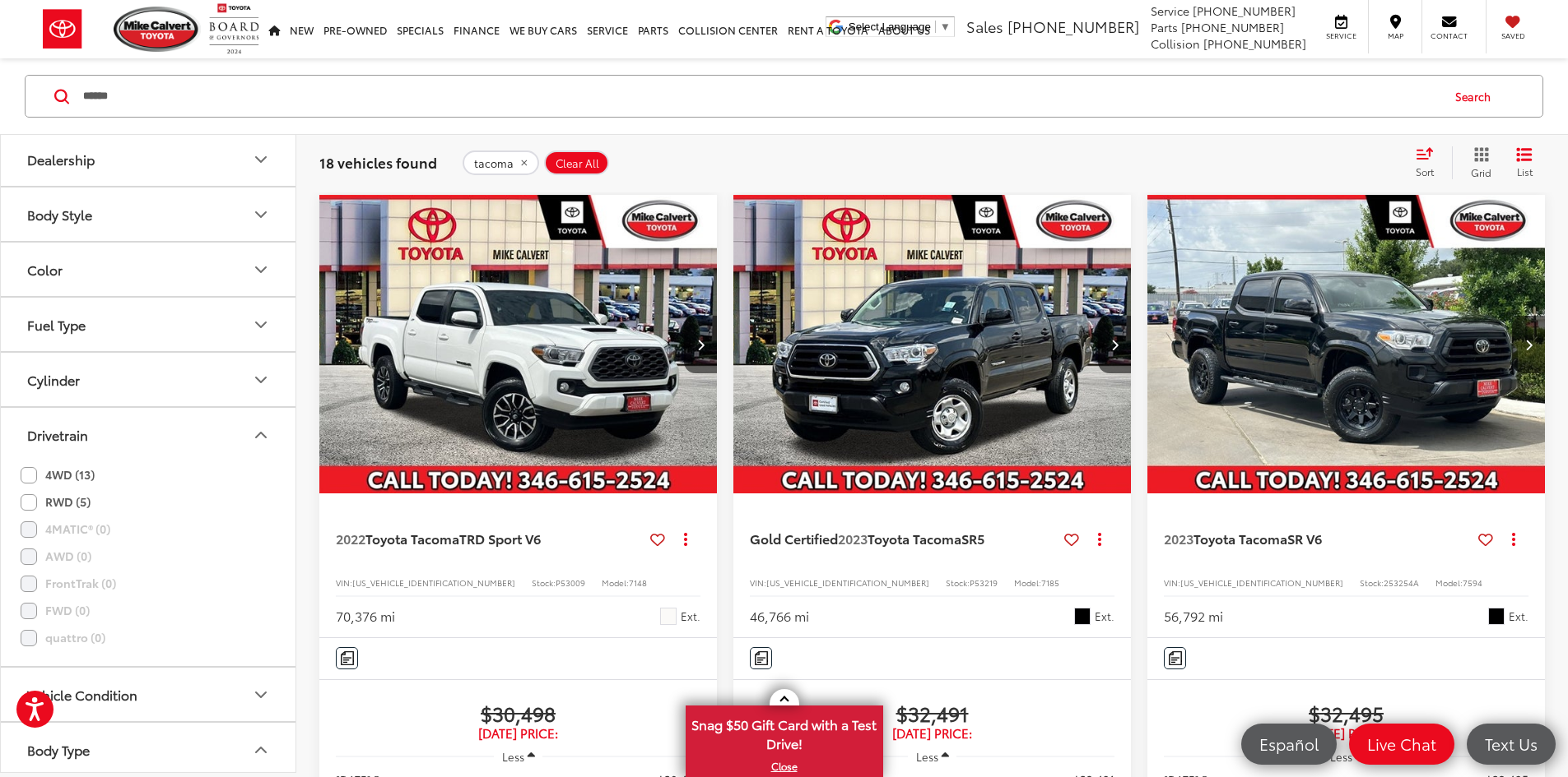
scroll to position [402, 0]
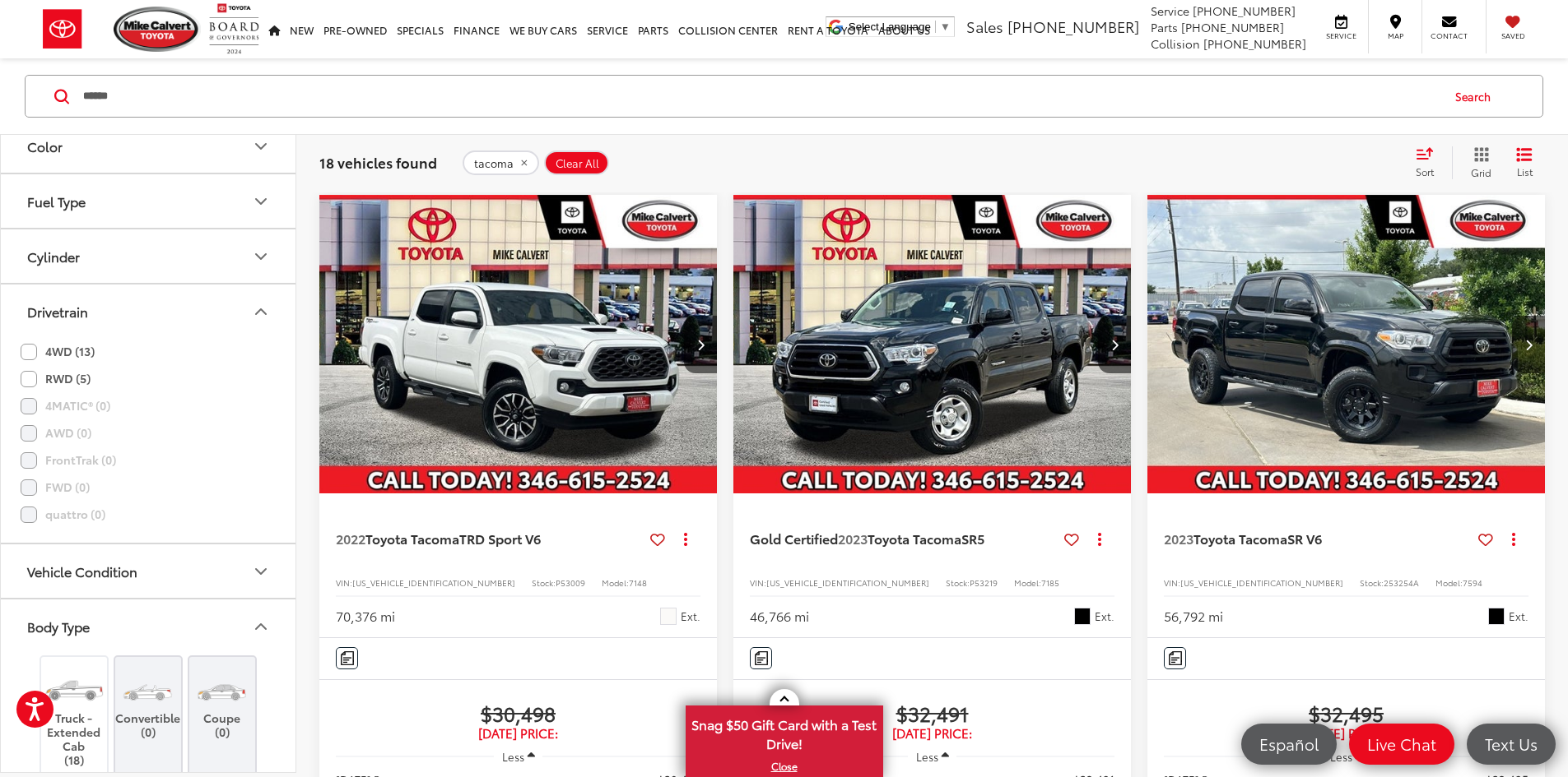
click at [33, 358] on label "4WD (13)" at bounding box center [57, 351] width 74 height 27
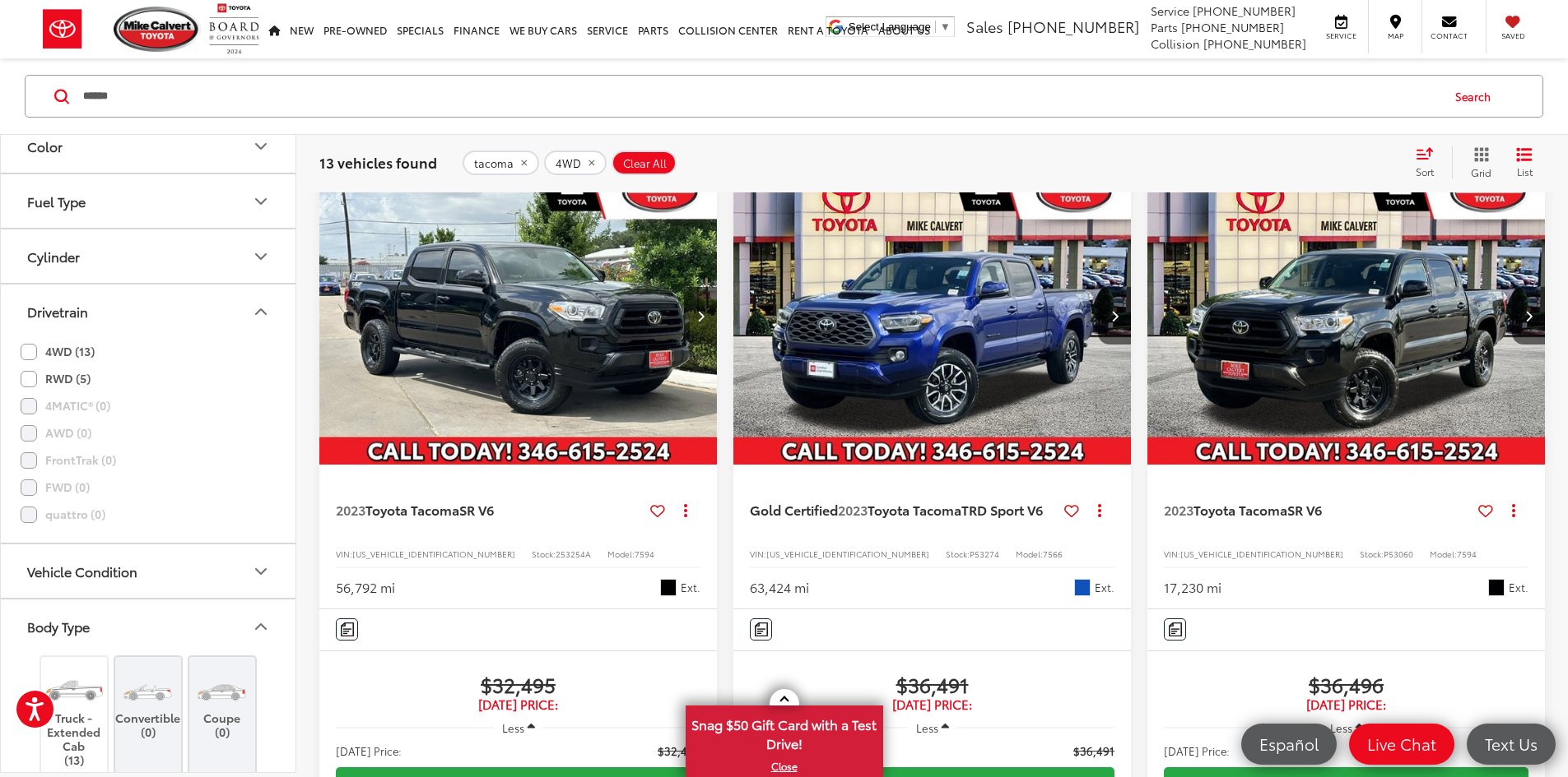
scroll to position [106, 0]
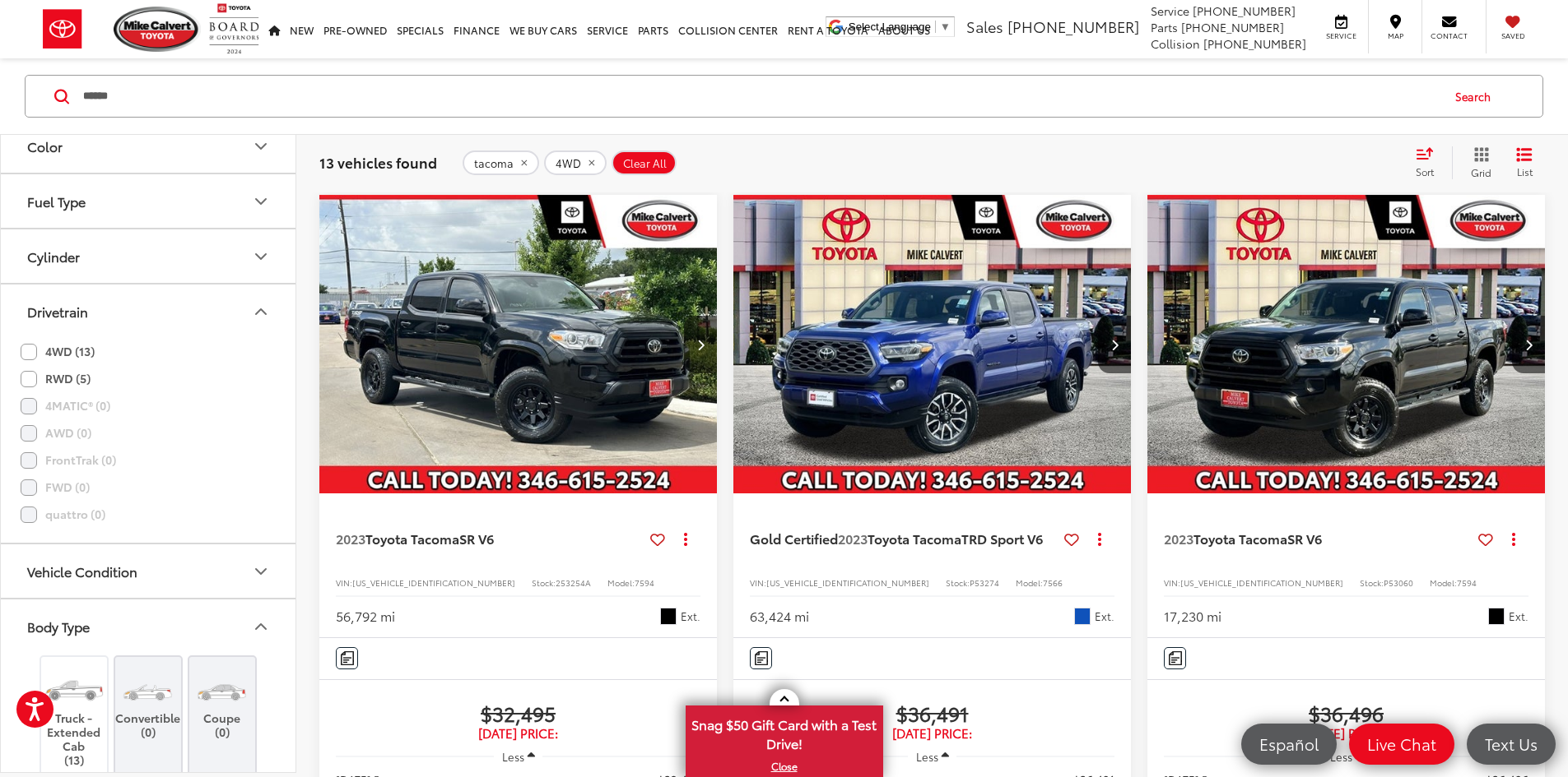
click at [970, 577] on span "P53274" at bounding box center [985, 583] width 30 height 12
copy span "P53274"
click at [647, 160] on span "Clear All" at bounding box center [645, 163] width 44 height 13
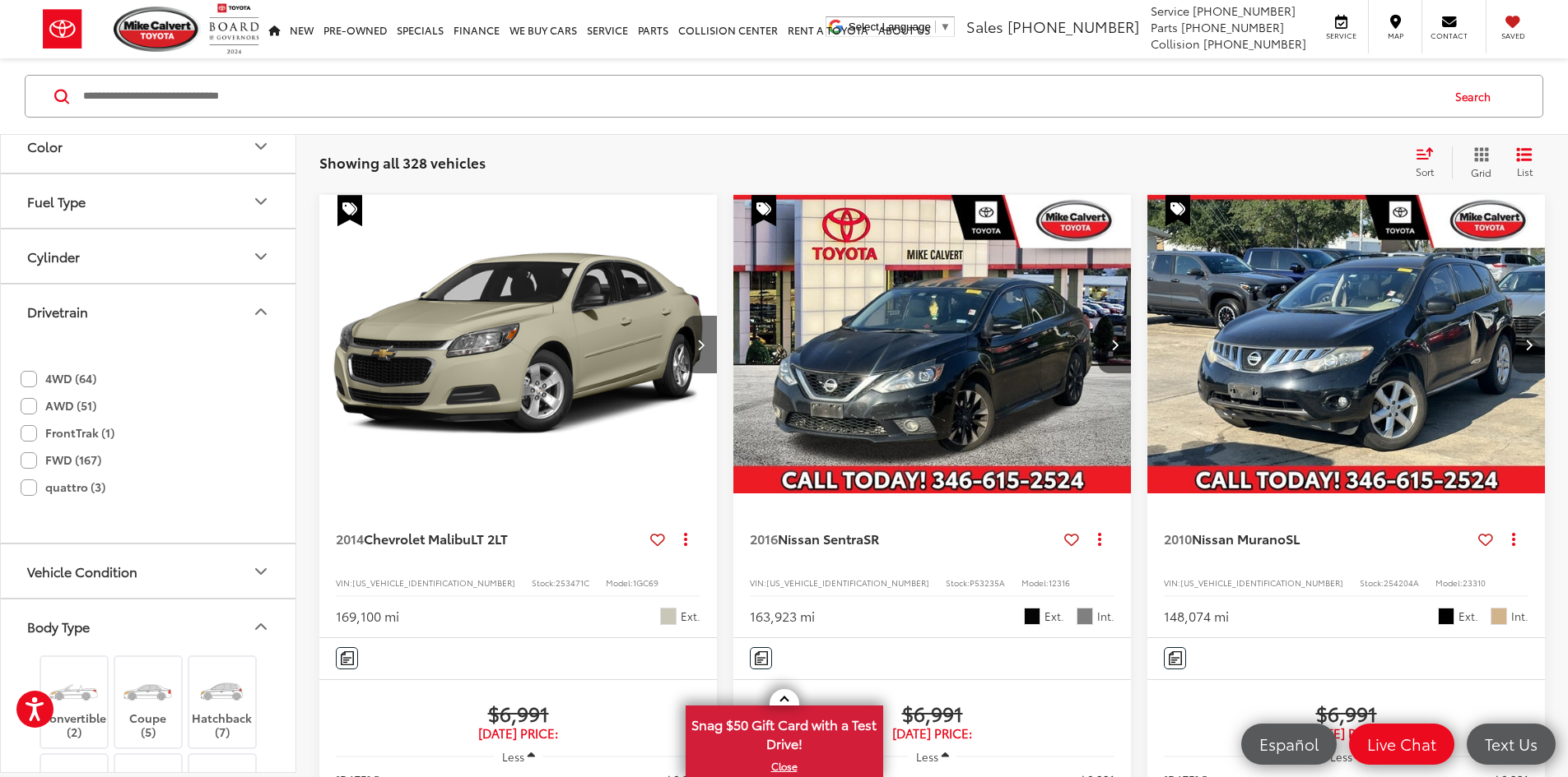
click at [620, 173] on div "Showing all 328 vehicles Clear All + 0 test Sort Price: High to Low Price: Low …" at bounding box center [932, 162] width 1225 height 32
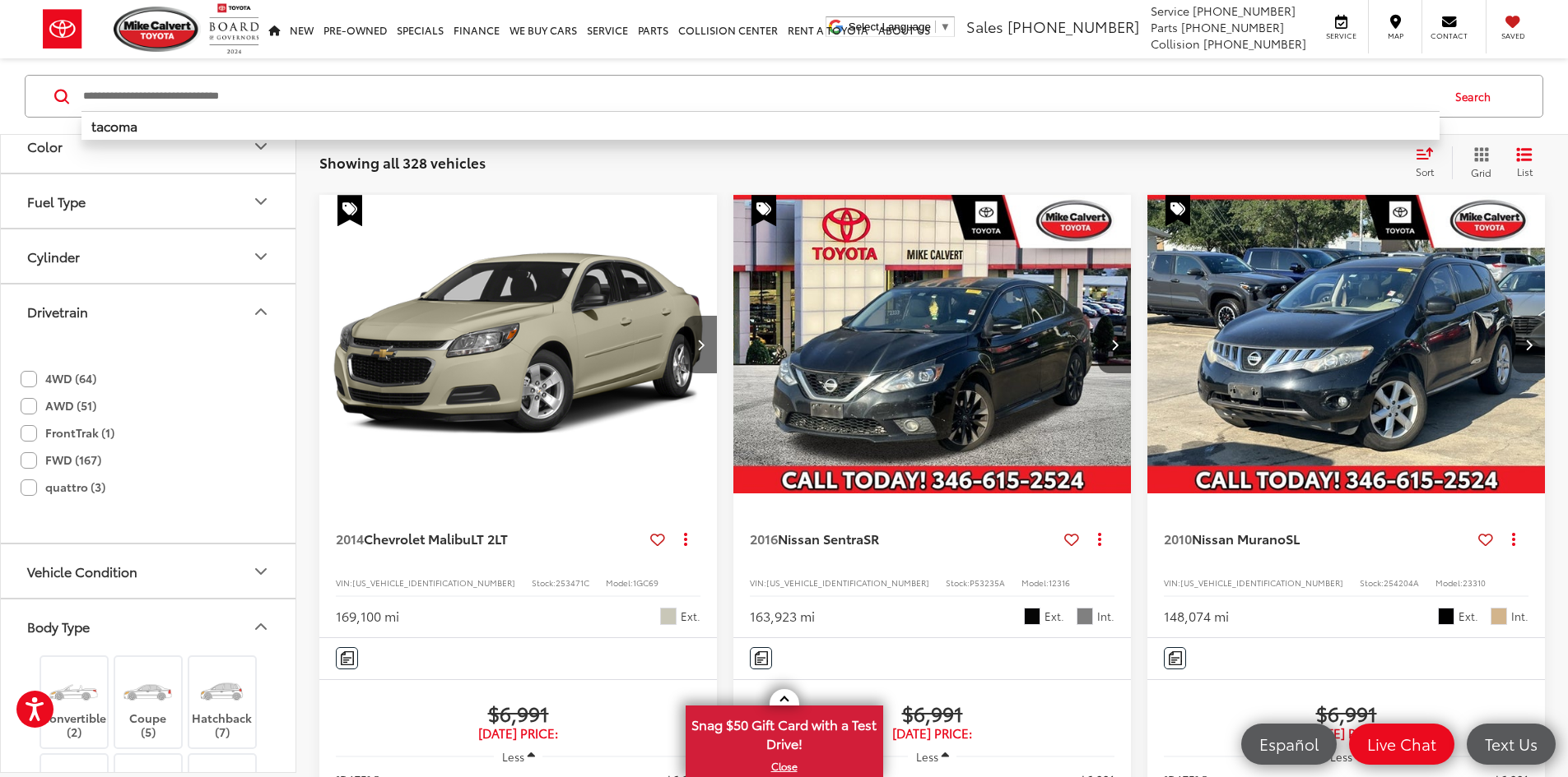
click at [300, 88] on input "Search by Make, Model, or Keyword" at bounding box center [761, 96] width 1358 height 40
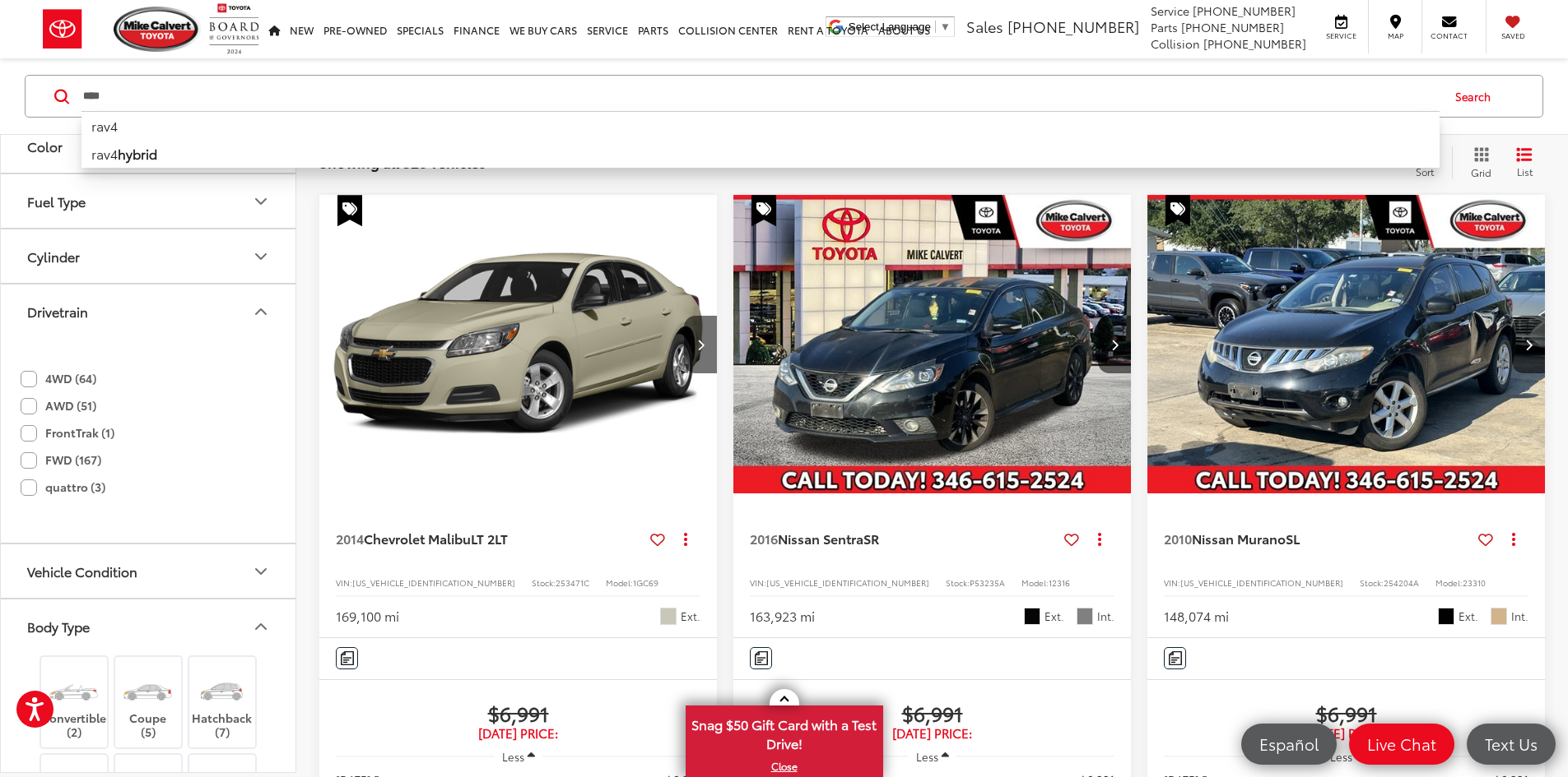
type input "****"
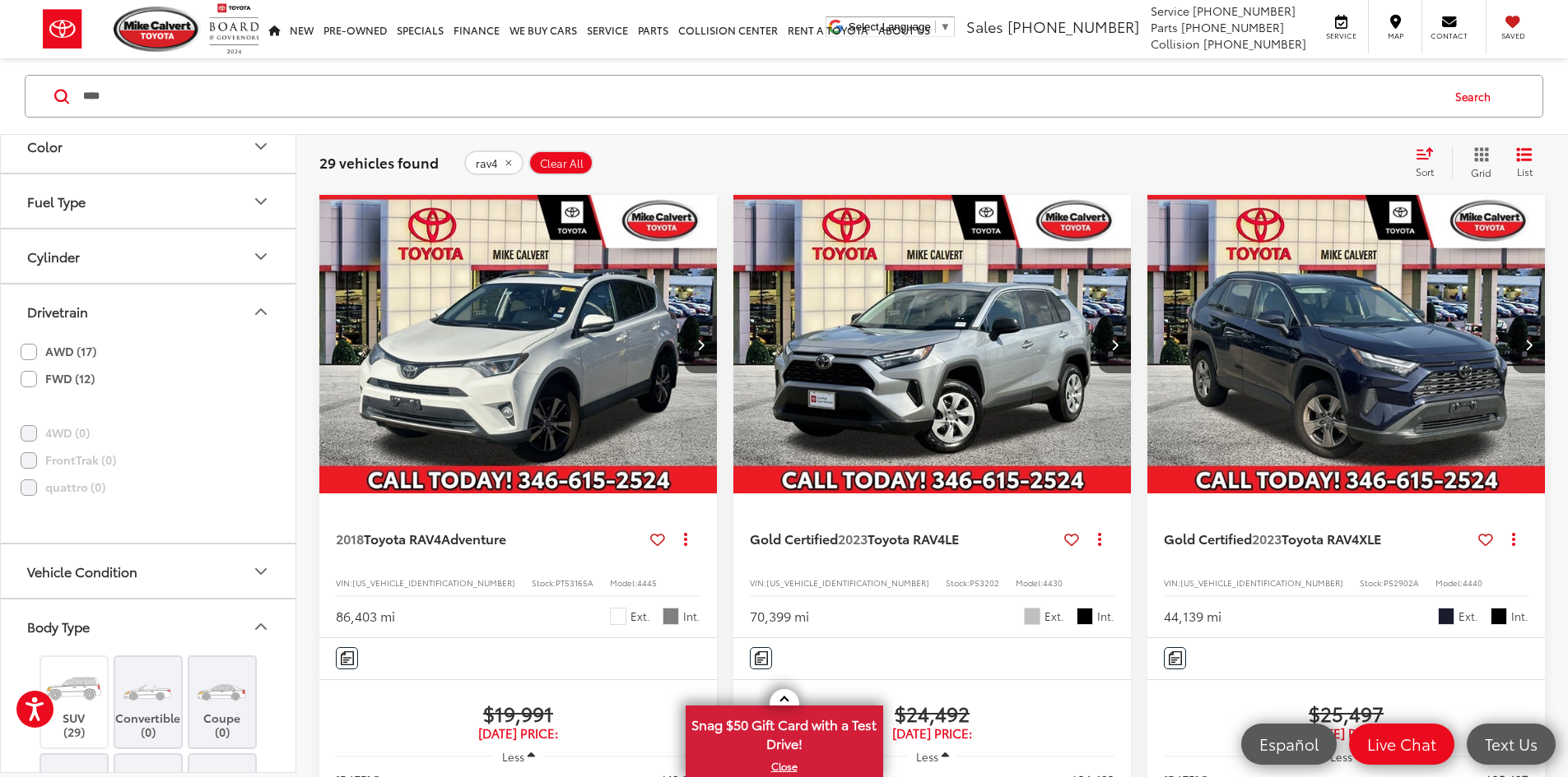
click at [27, 377] on label "FWD (12)" at bounding box center [57, 378] width 74 height 27
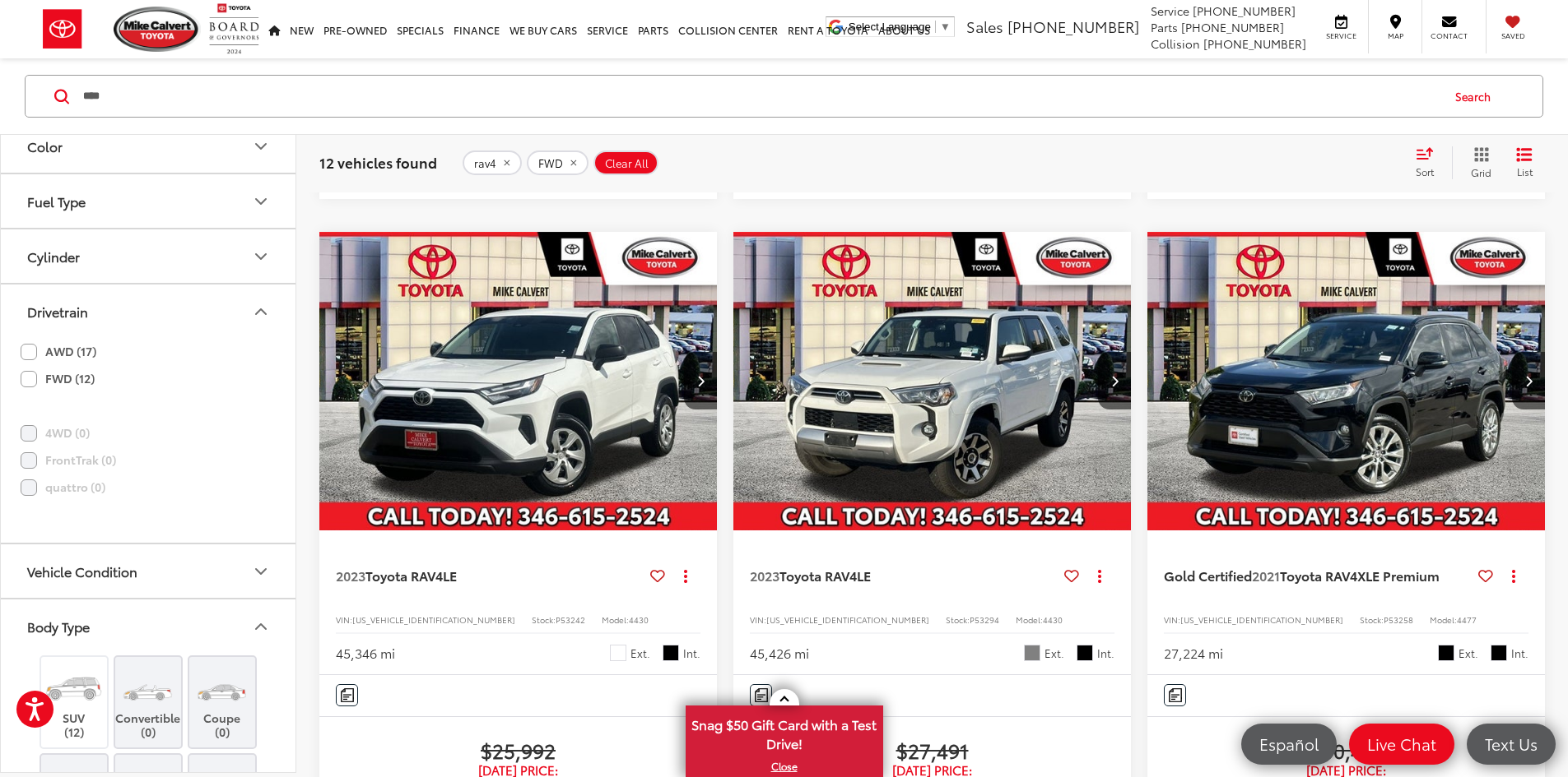
scroll to position [1011, 0]
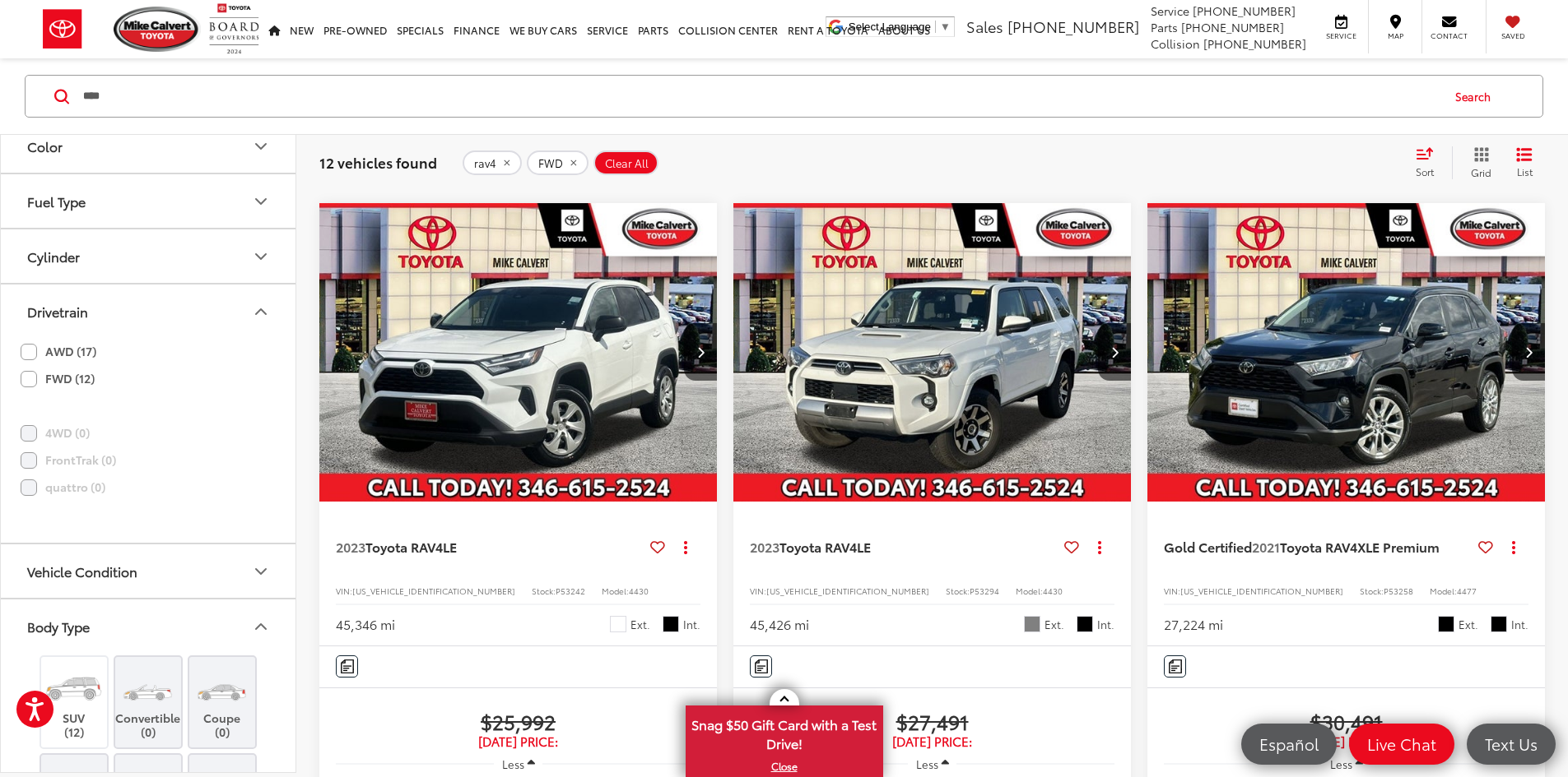
click at [1384, 585] on span "P53258" at bounding box center [1398, 591] width 30 height 12
copy span "P53258"
click at [595, 162] on button "Clear All" at bounding box center [626, 162] width 65 height 25
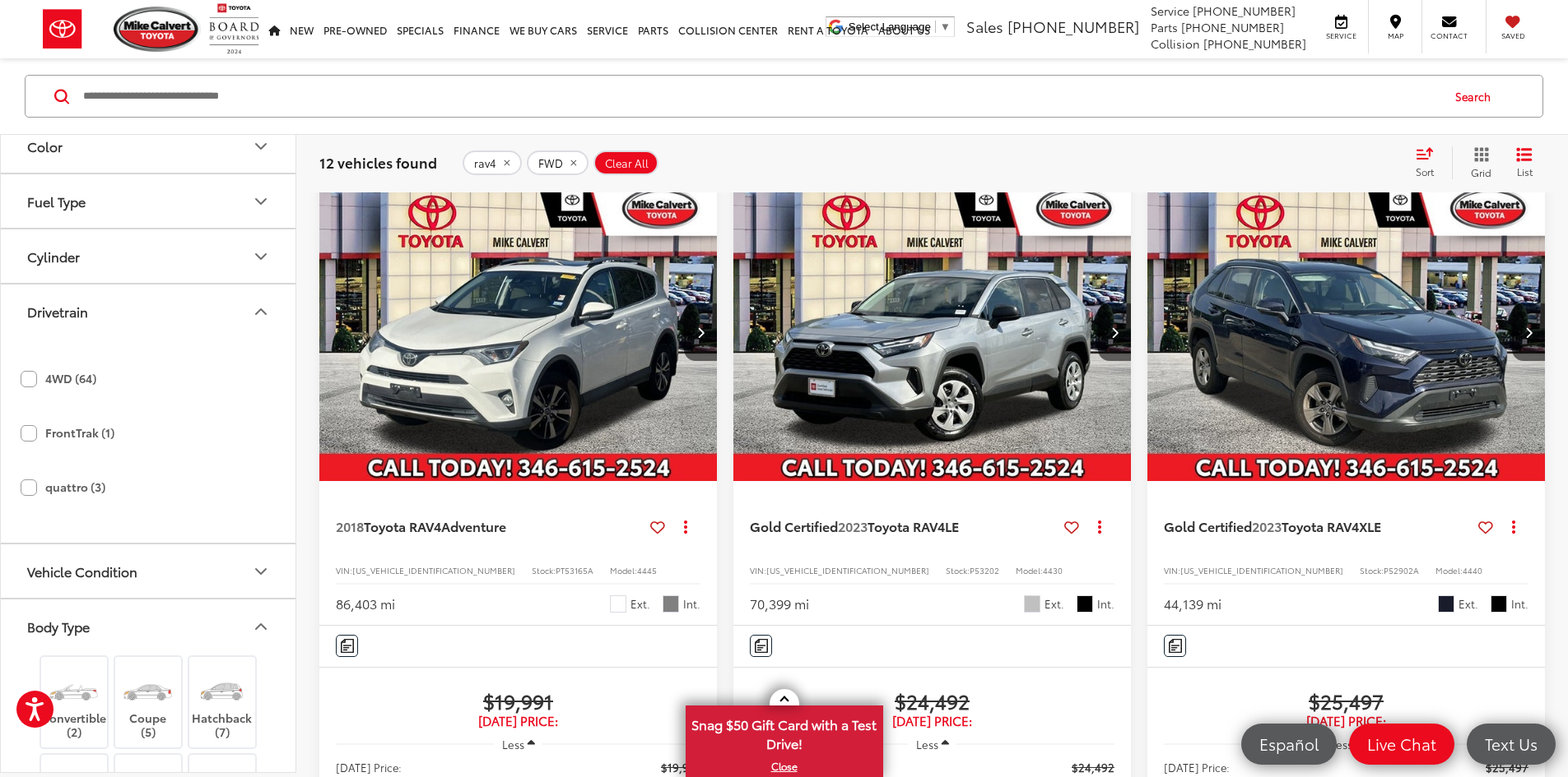
scroll to position [106, 0]
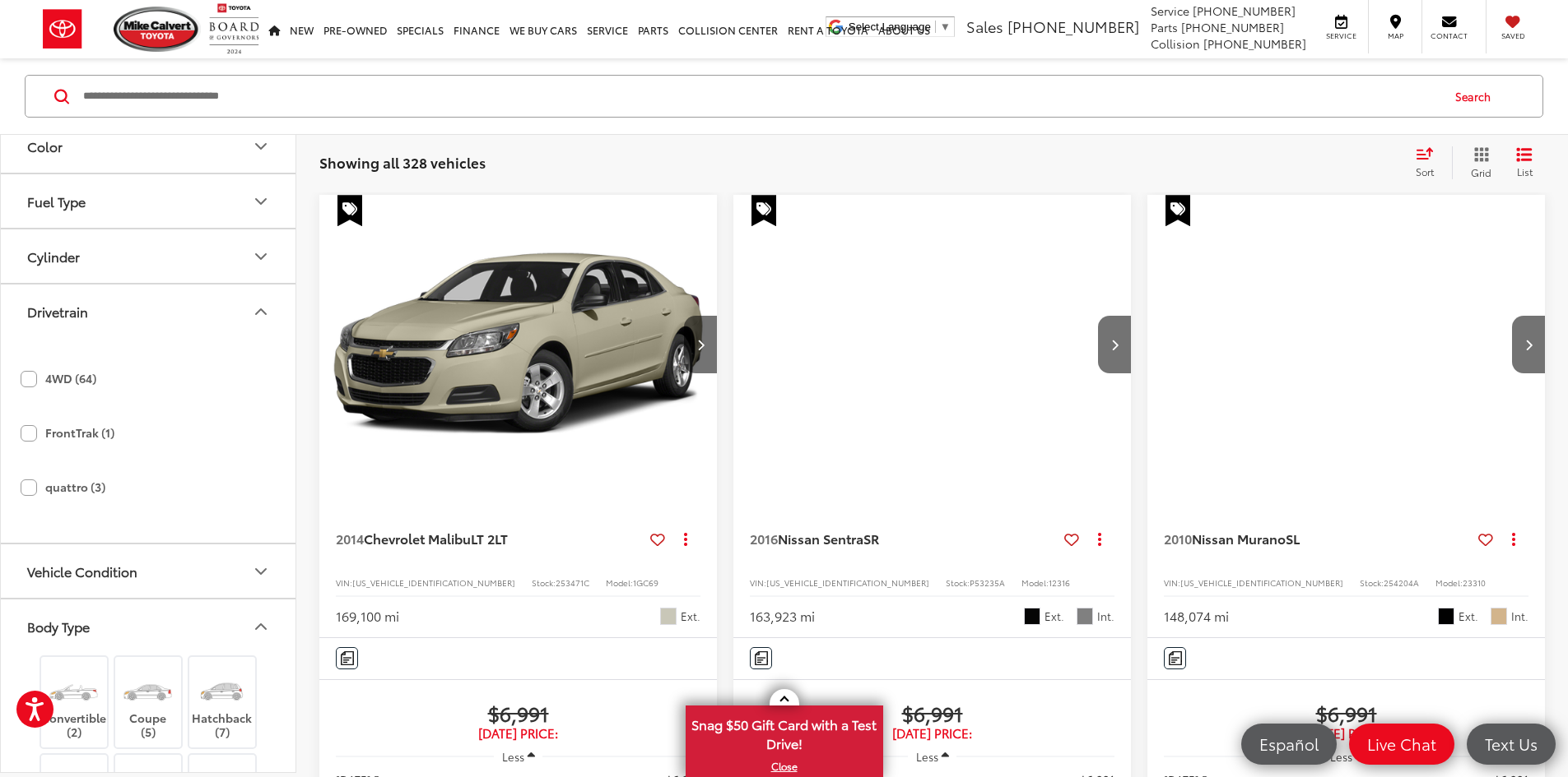
click at [265, 311] on icon "Drivetrain" at bounding box center [261, 312] width 19 height 19
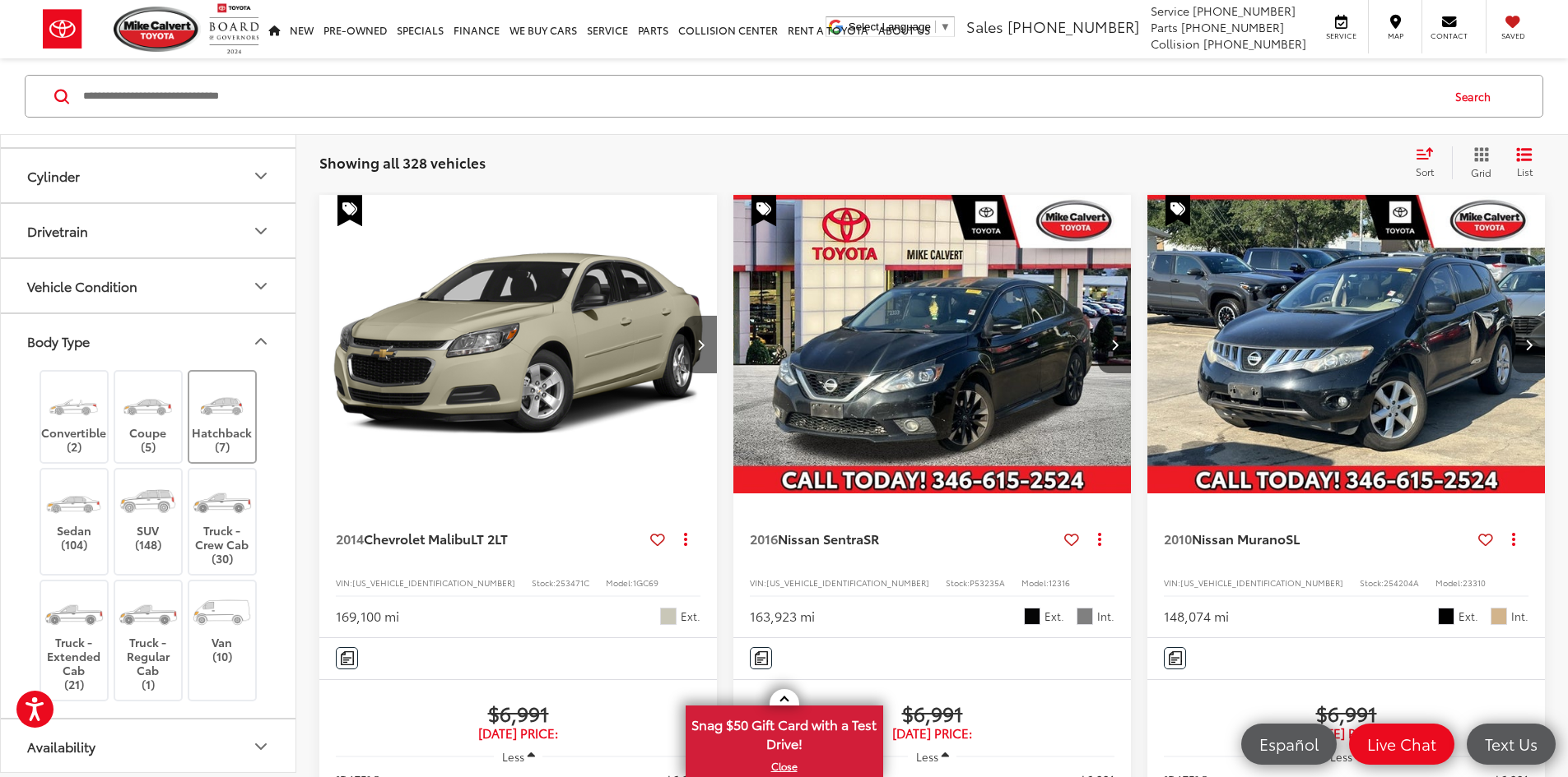
scroll to position [485, 0]
click at [221, 346] on button "Body Type" at bounding box center [148, 339] width 296 height 54
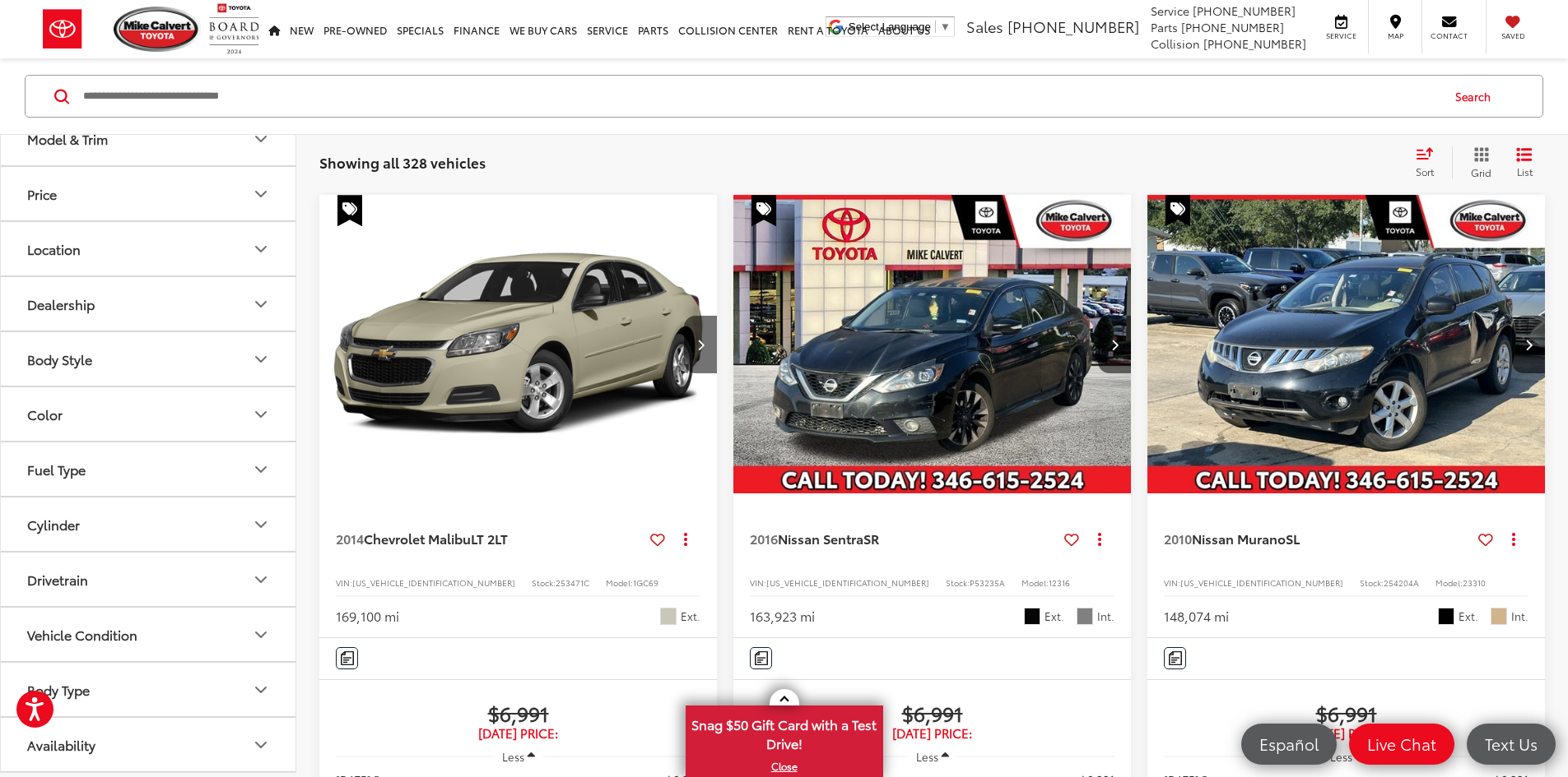
scroll to position [134, 0]
click at [181, 686] on button "Body Type" at bounding box center [148, 689] width 296 height 54
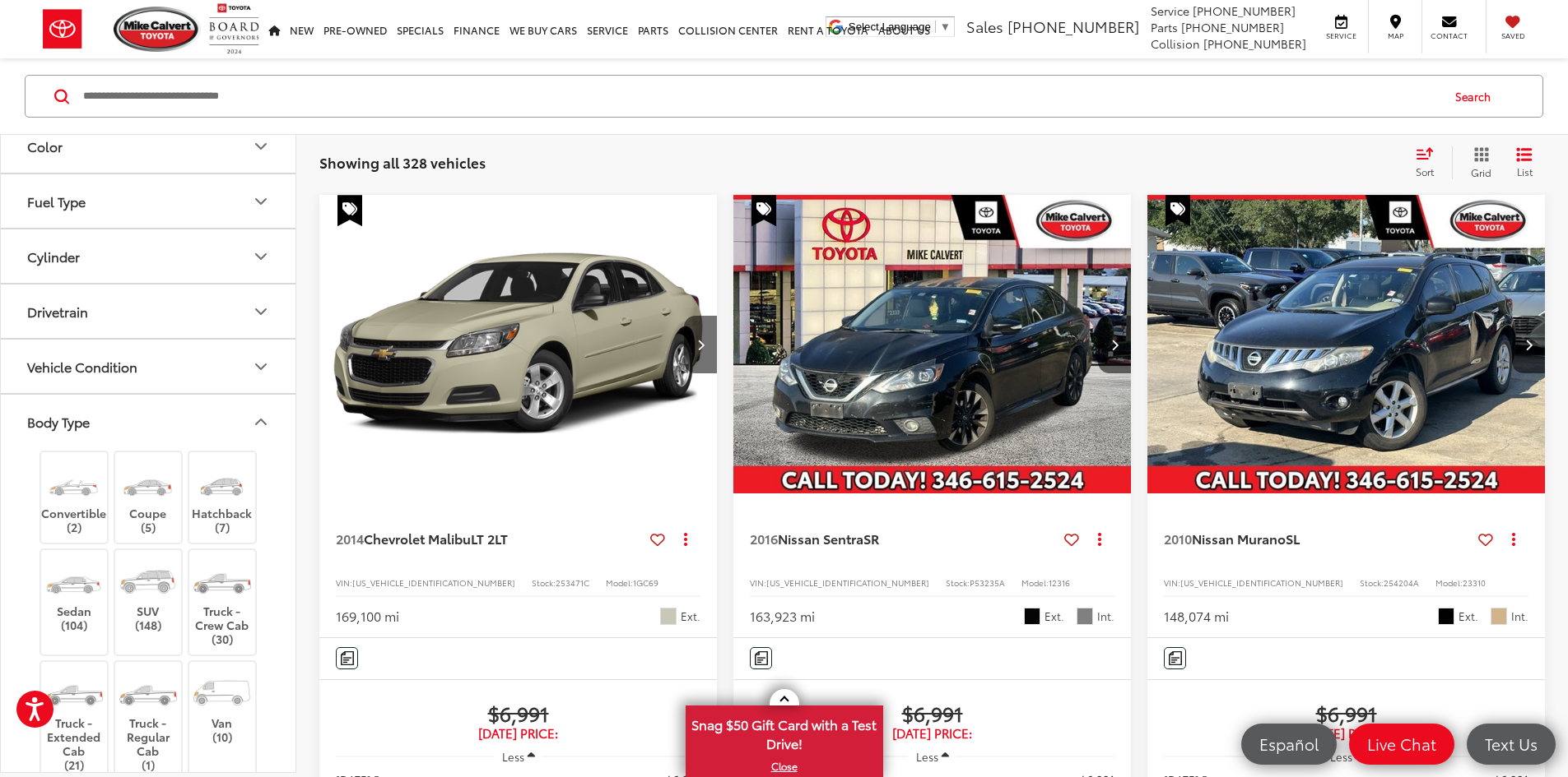
click at [215, 428] on button "Body Type" at bounding box center [148, 421] width 296 height 54
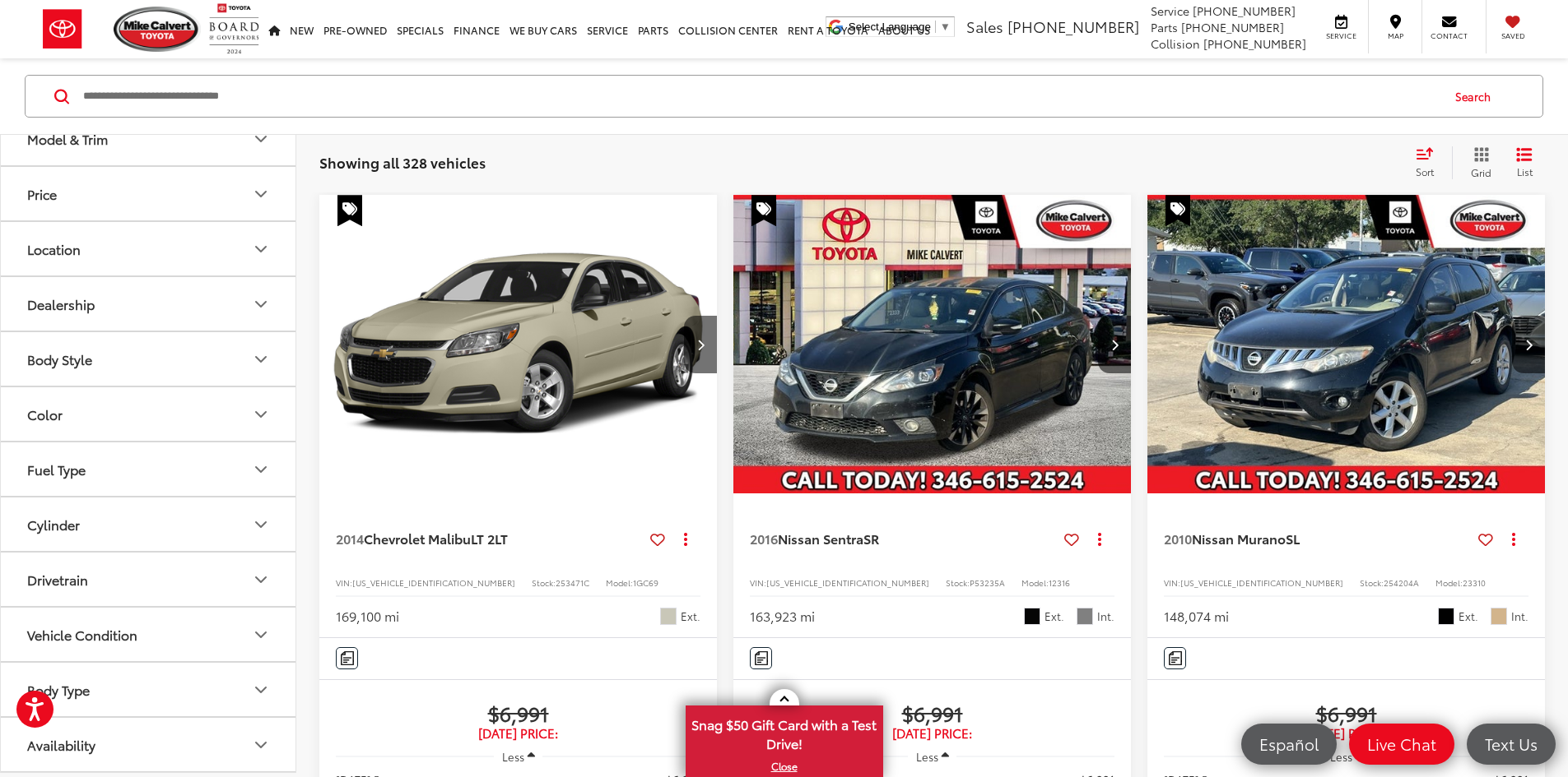
scroll to position [134, 0]
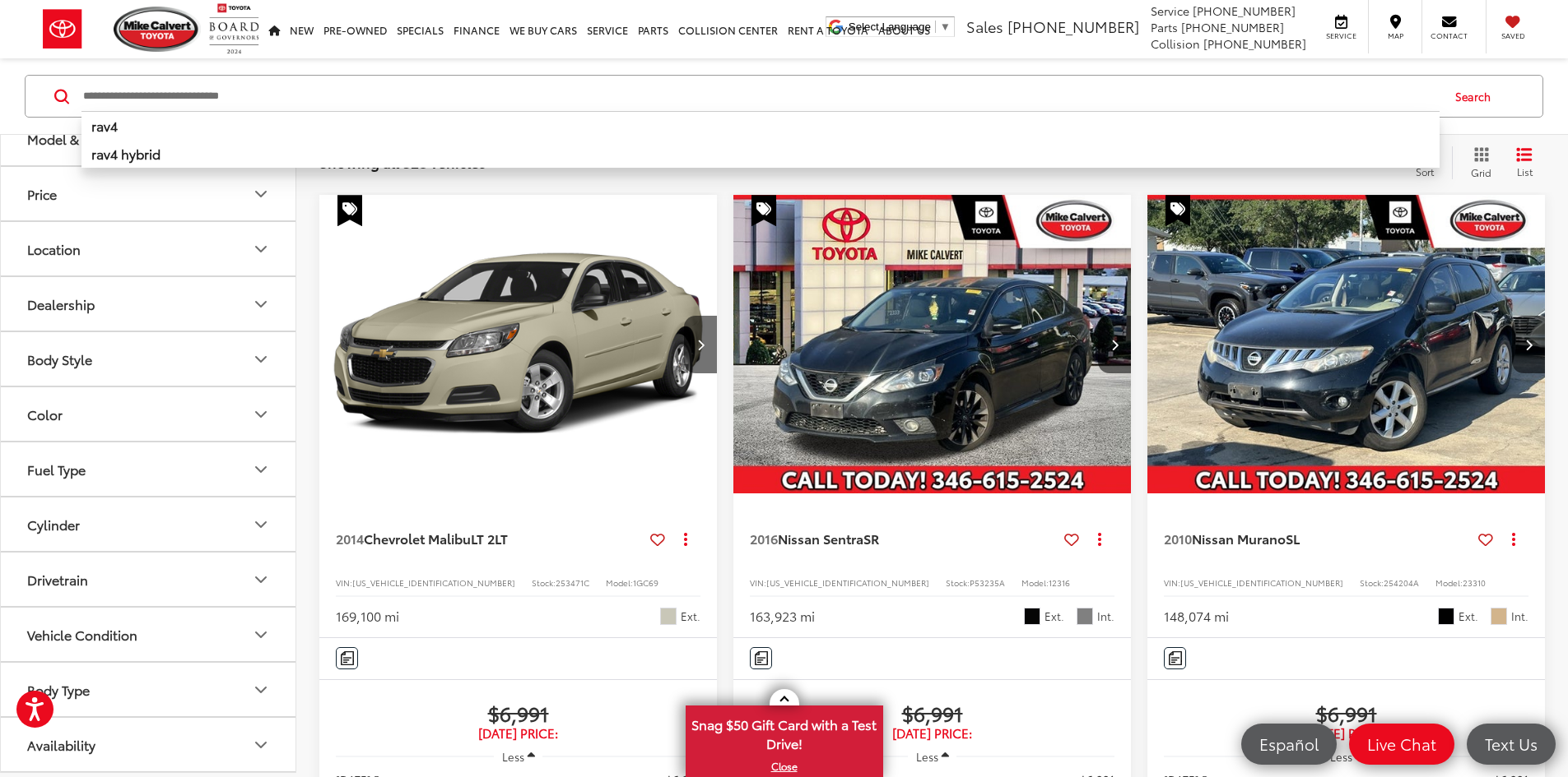
click at [160, 97] on input "Search by Make, Model, or Keyword" at bounding box center [761, 96] width 1358 height 40
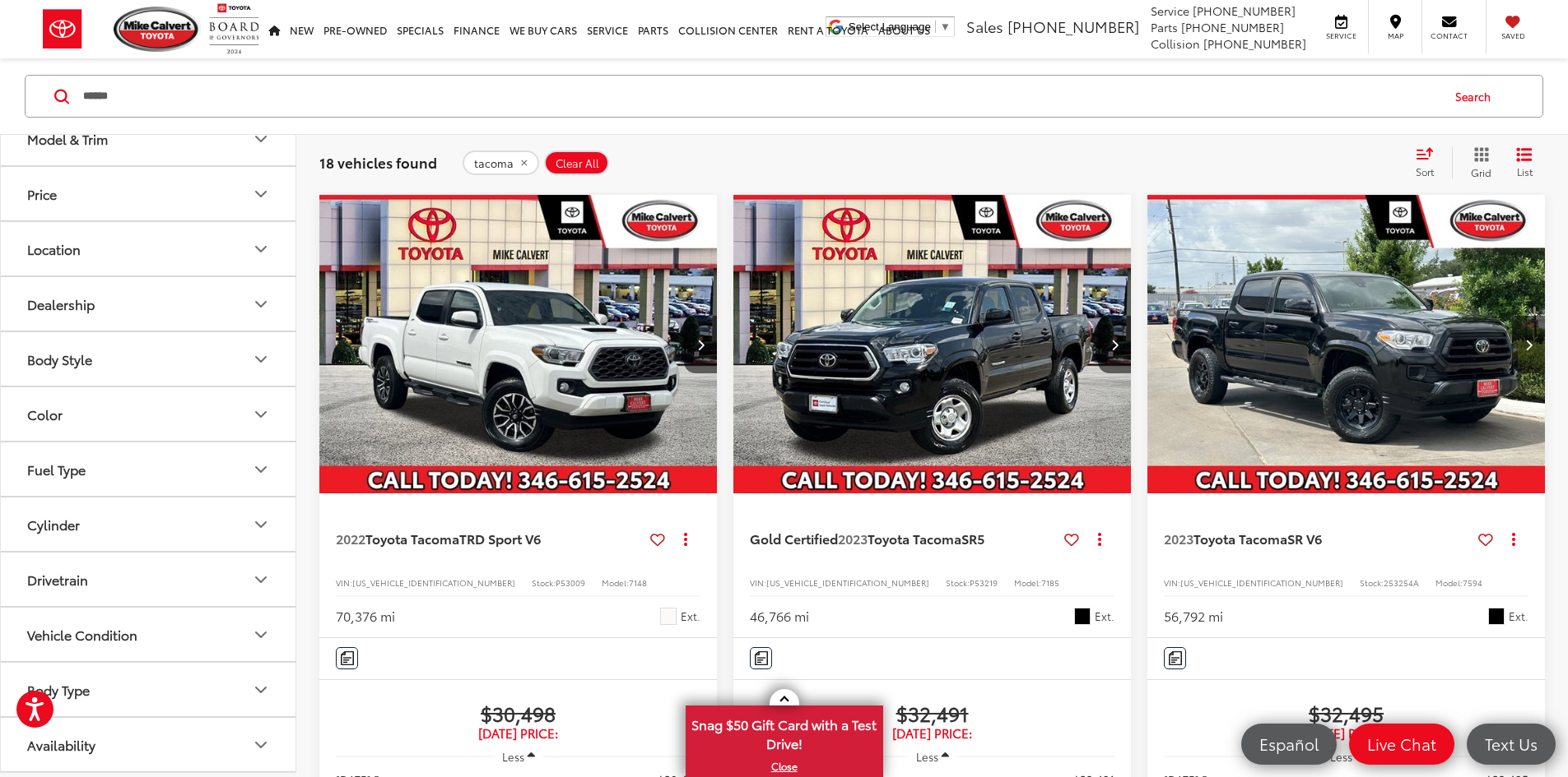
click at [187, 581] on button "Drivetrain" at bounding box center [148, 579] width 296 height 54
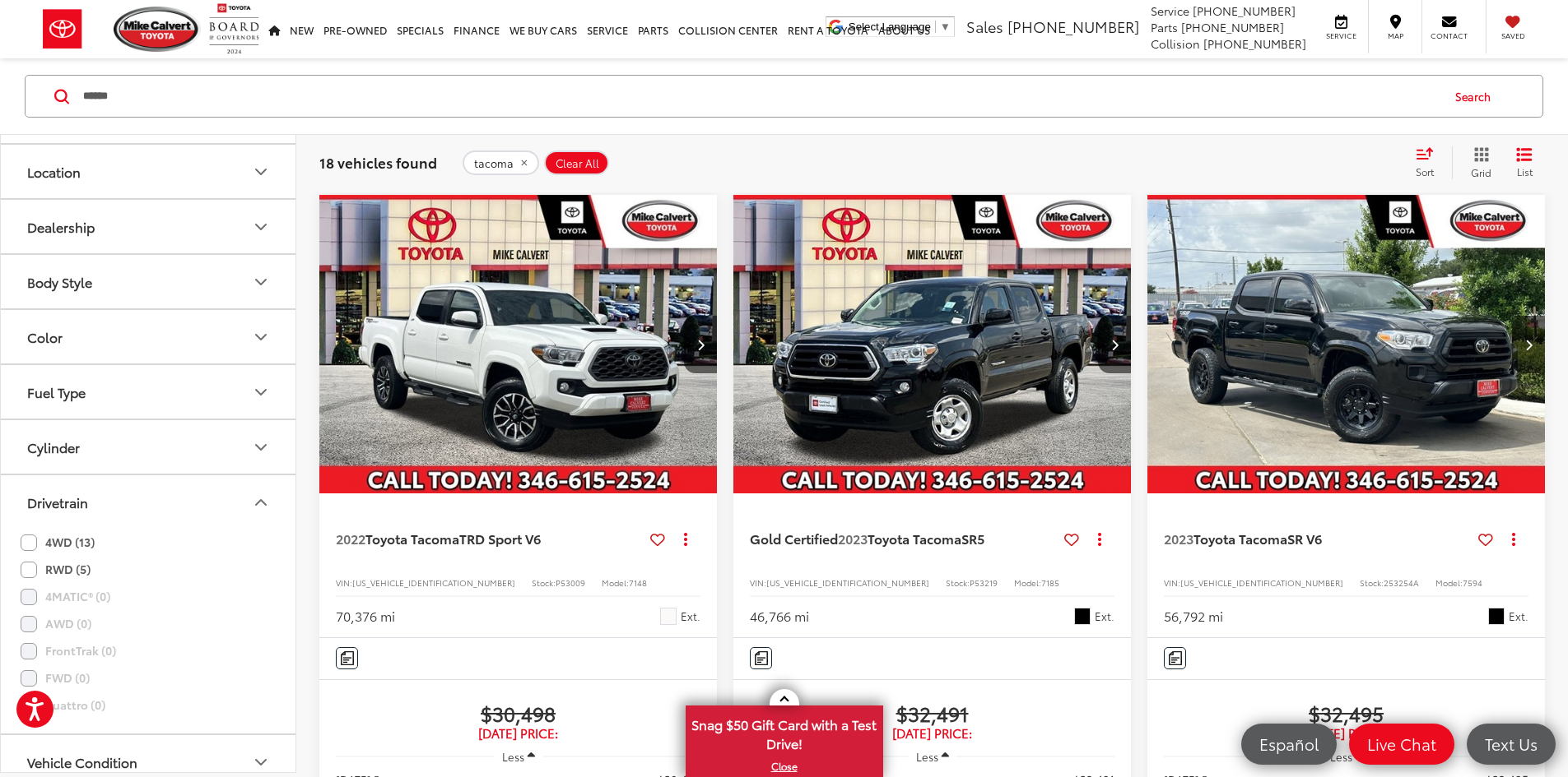
scroll to position [299, 0]
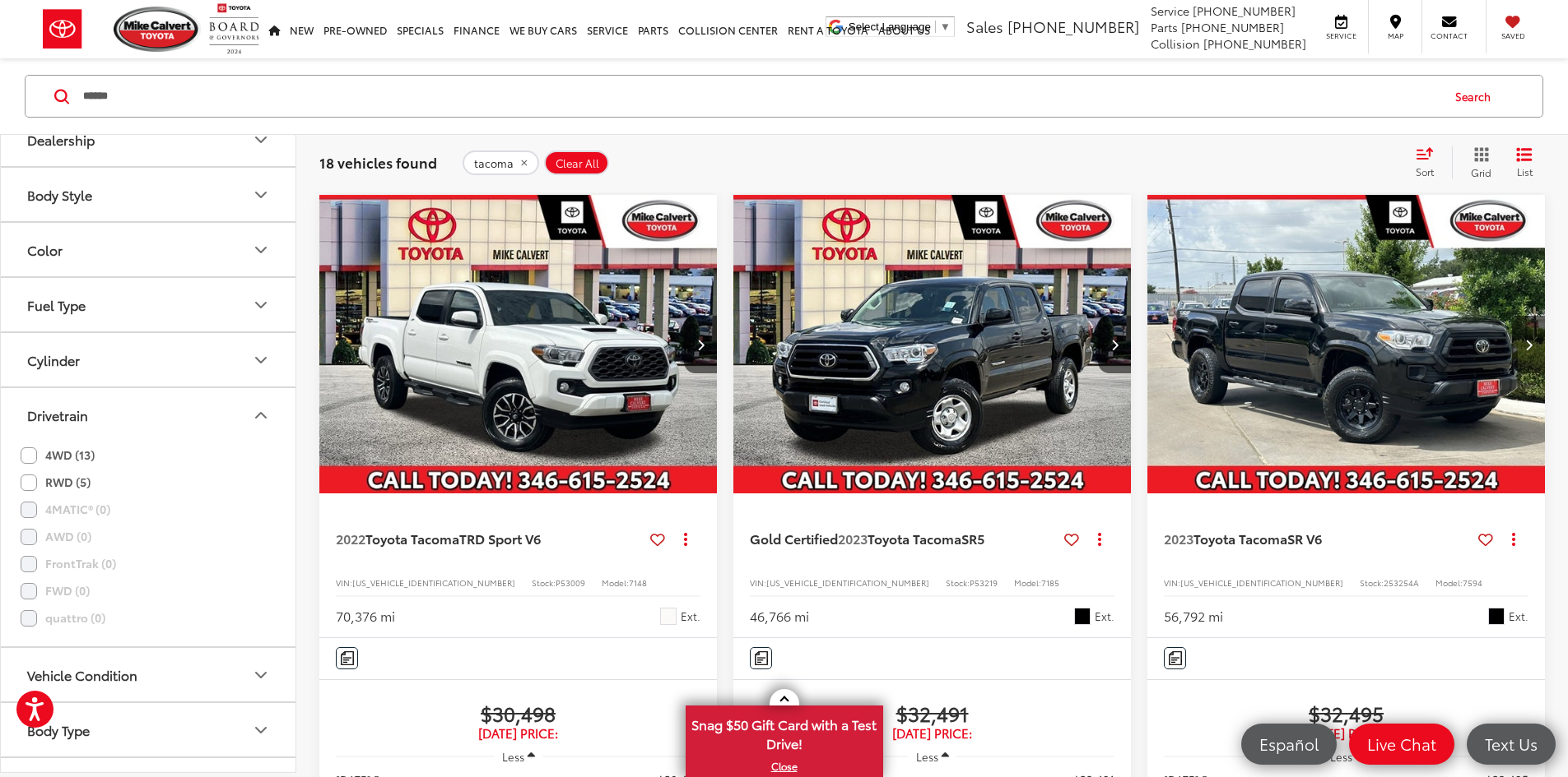
click at [35, 459] on label "4WD (13)" at bounding box center [57, 455] width 74 height 27
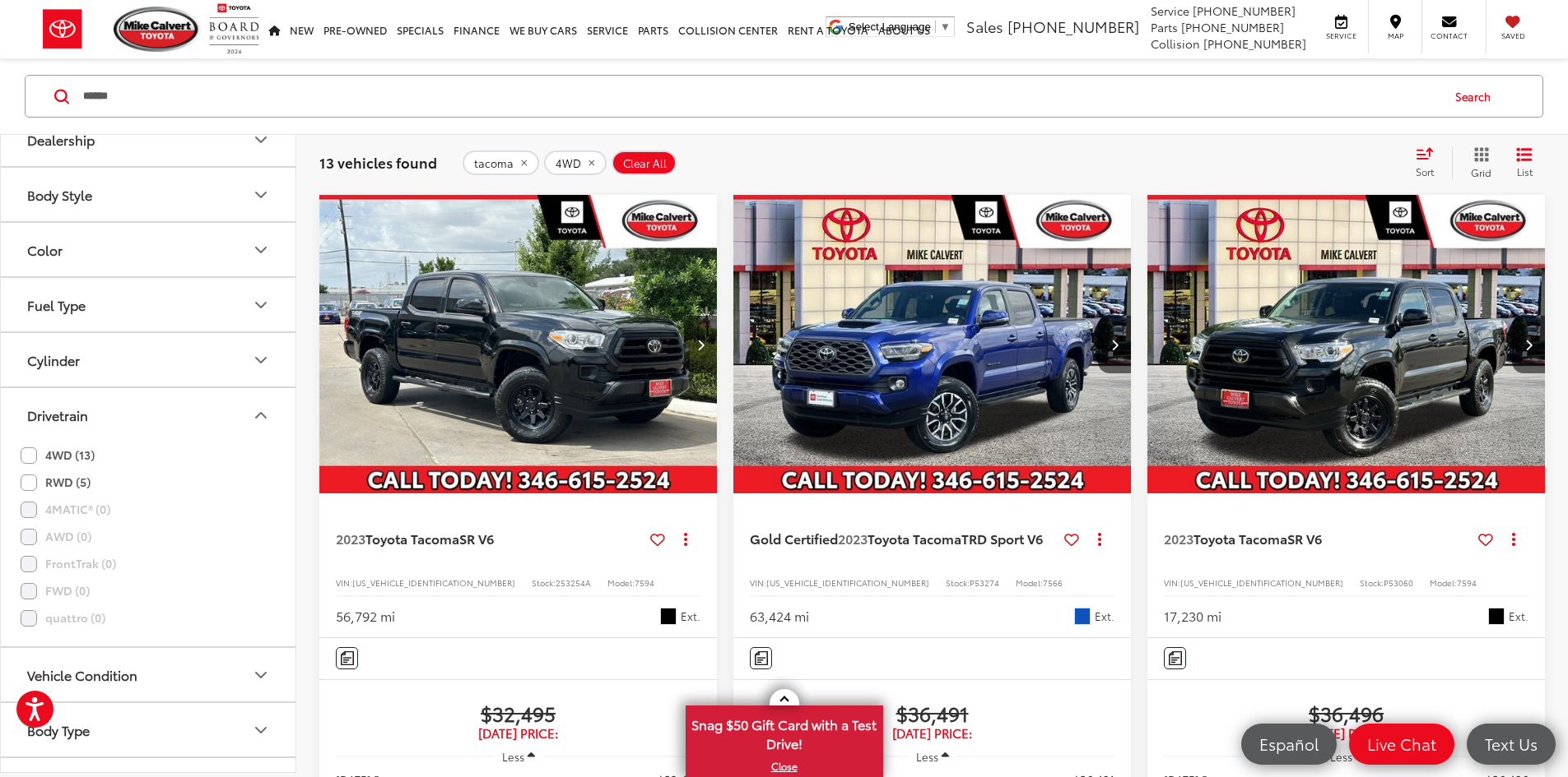
click at [213, 90] on input "******" at bounding box center [761, 96] width 1358 height 40
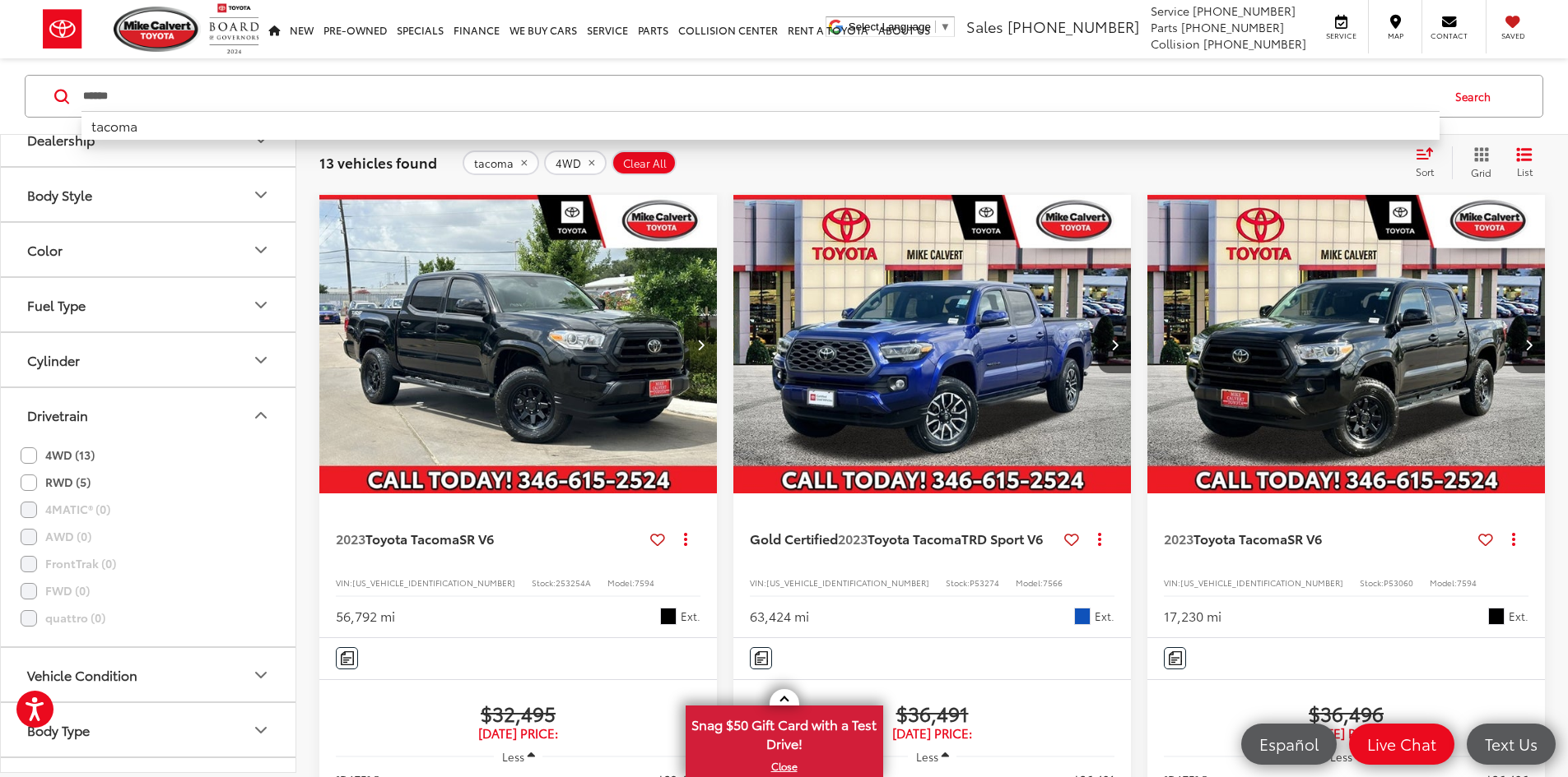
click at [213, 90] on input "******" at bounding box center [761, 96] width 1358 height 40
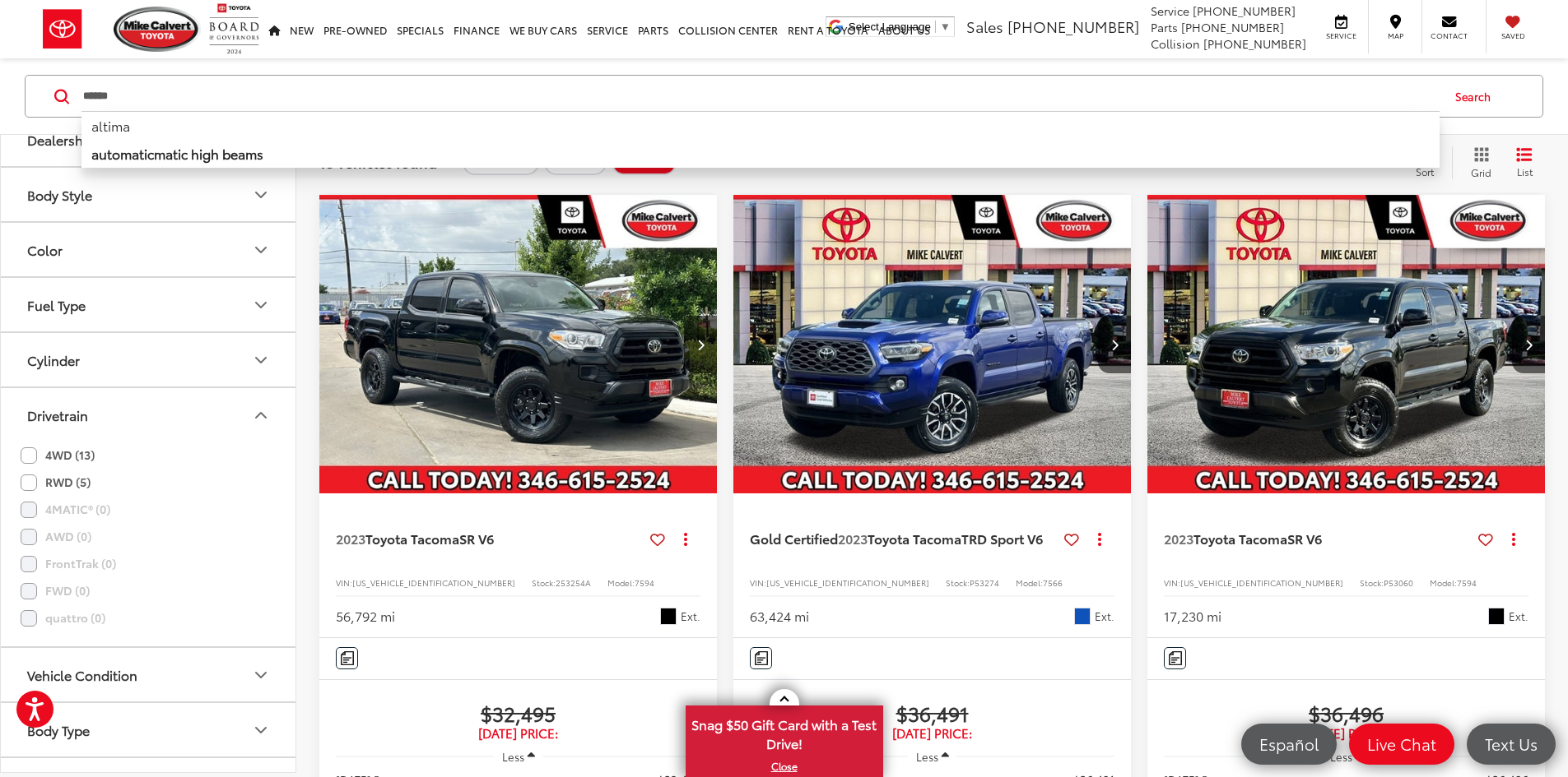
type input "******"
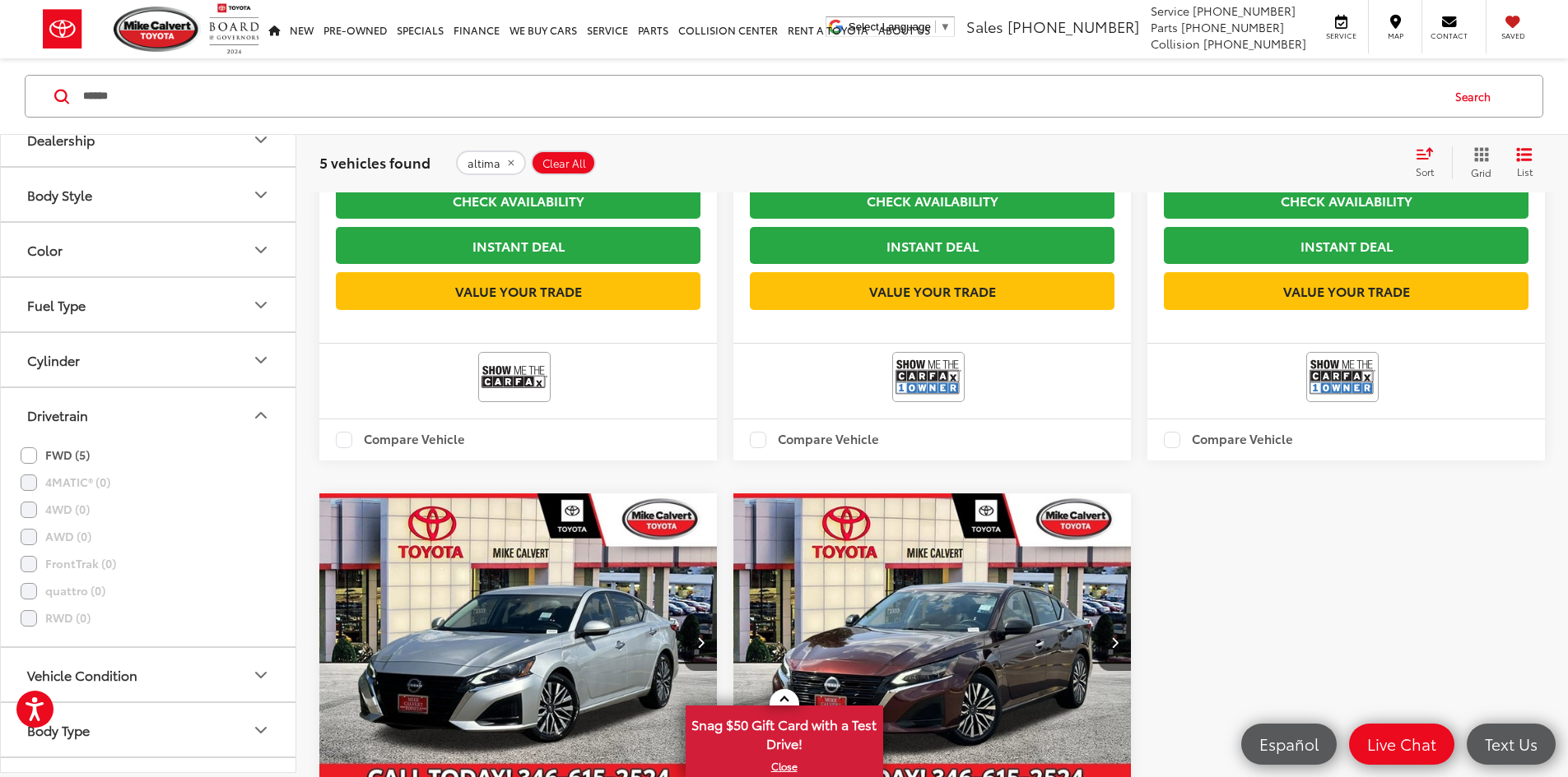
scroll to position [846, 0]
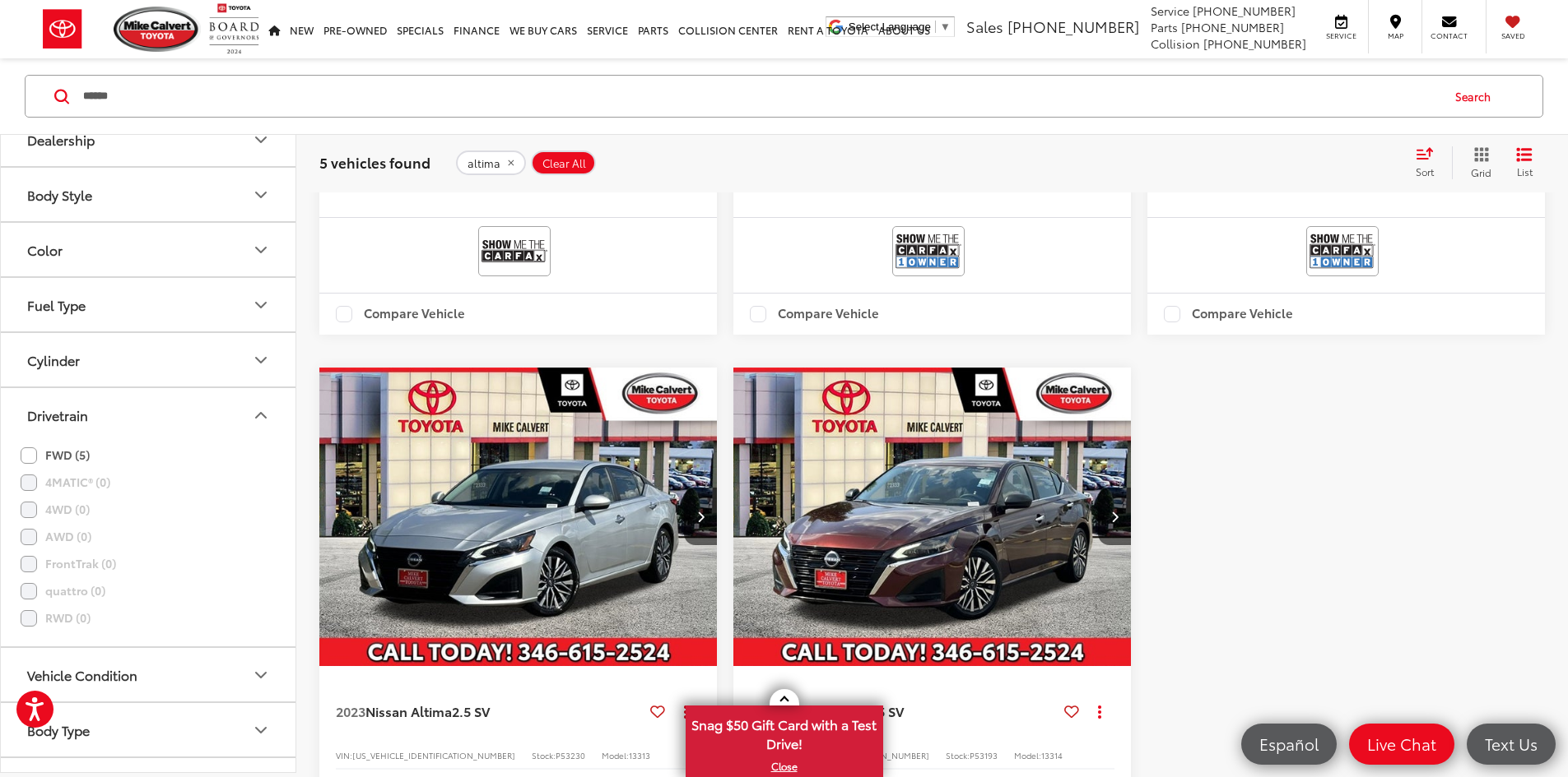
click at [733, 488] on img "2024 Nissan Altima 2.5 SV 0" at bounding box center [932, 518] width 400 height 300
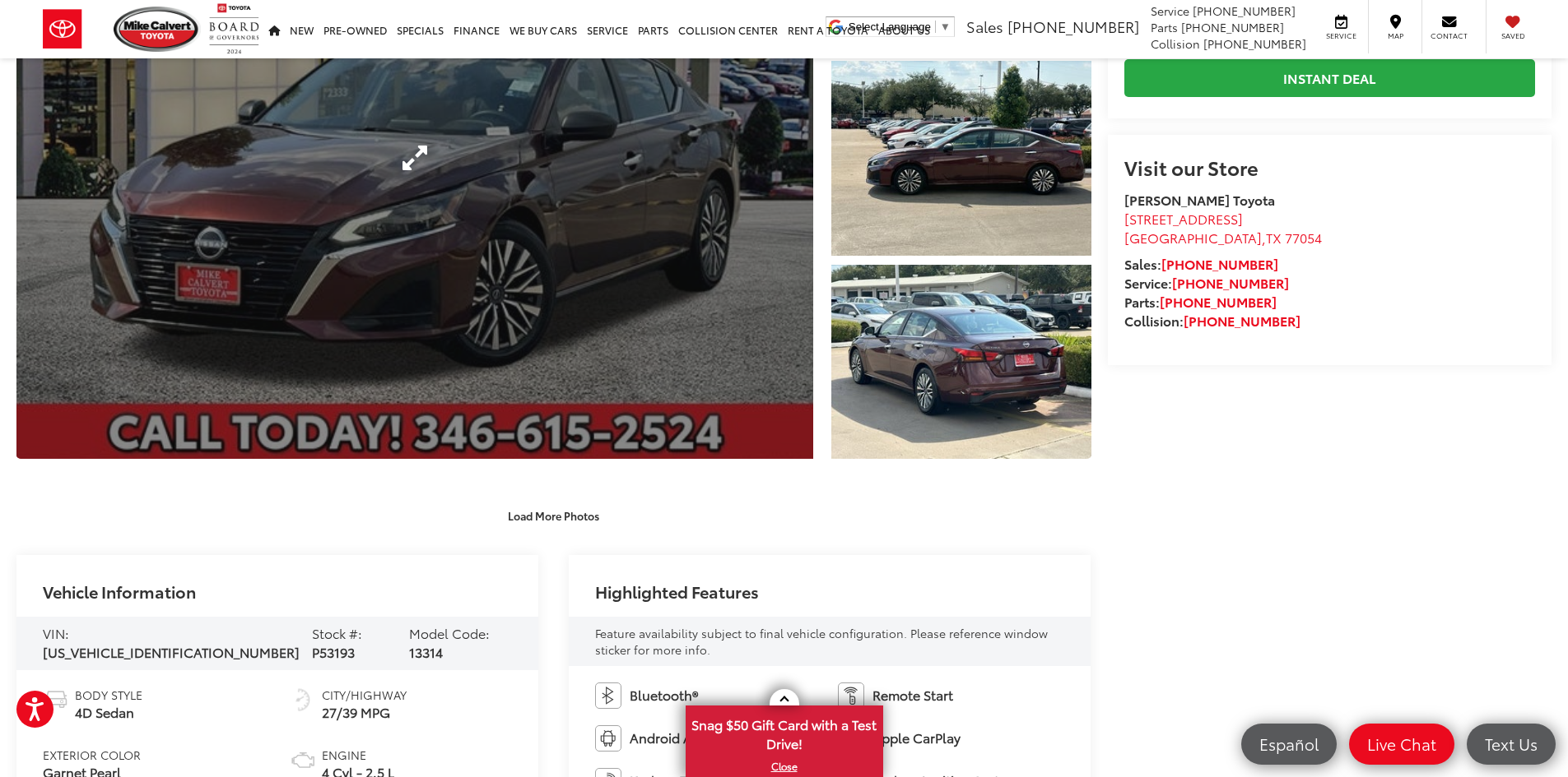
scroll to position [493, 0]
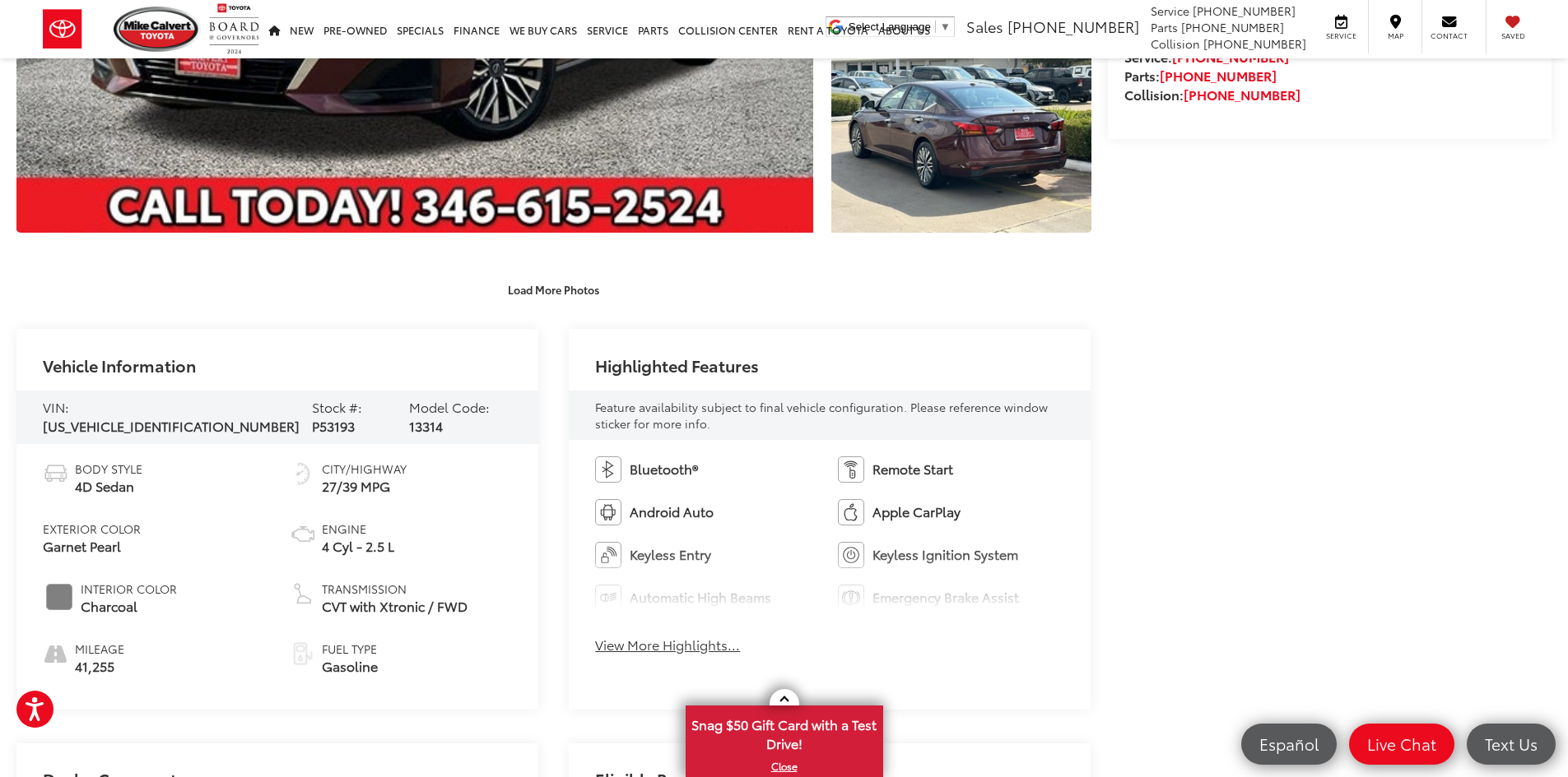
drag, startPoint x: 134, startPoint y: 303, endPoint x: 271, endPoint y: 344, distance: 143.0
click at [134, 303] on div "Load More Photos" at bounding box center [554, 289] width 1075 height 29
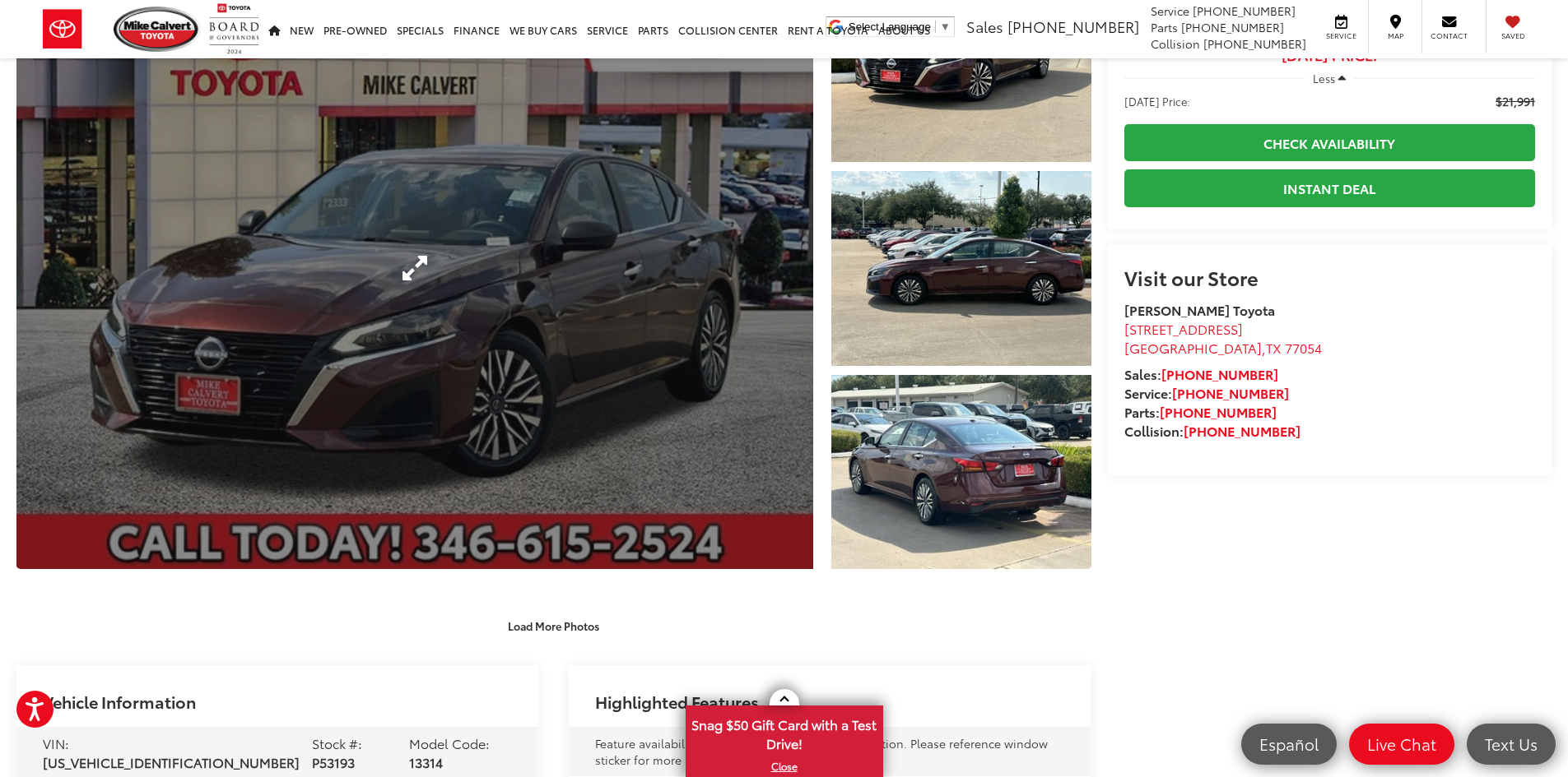
scroll to position [0, 0]
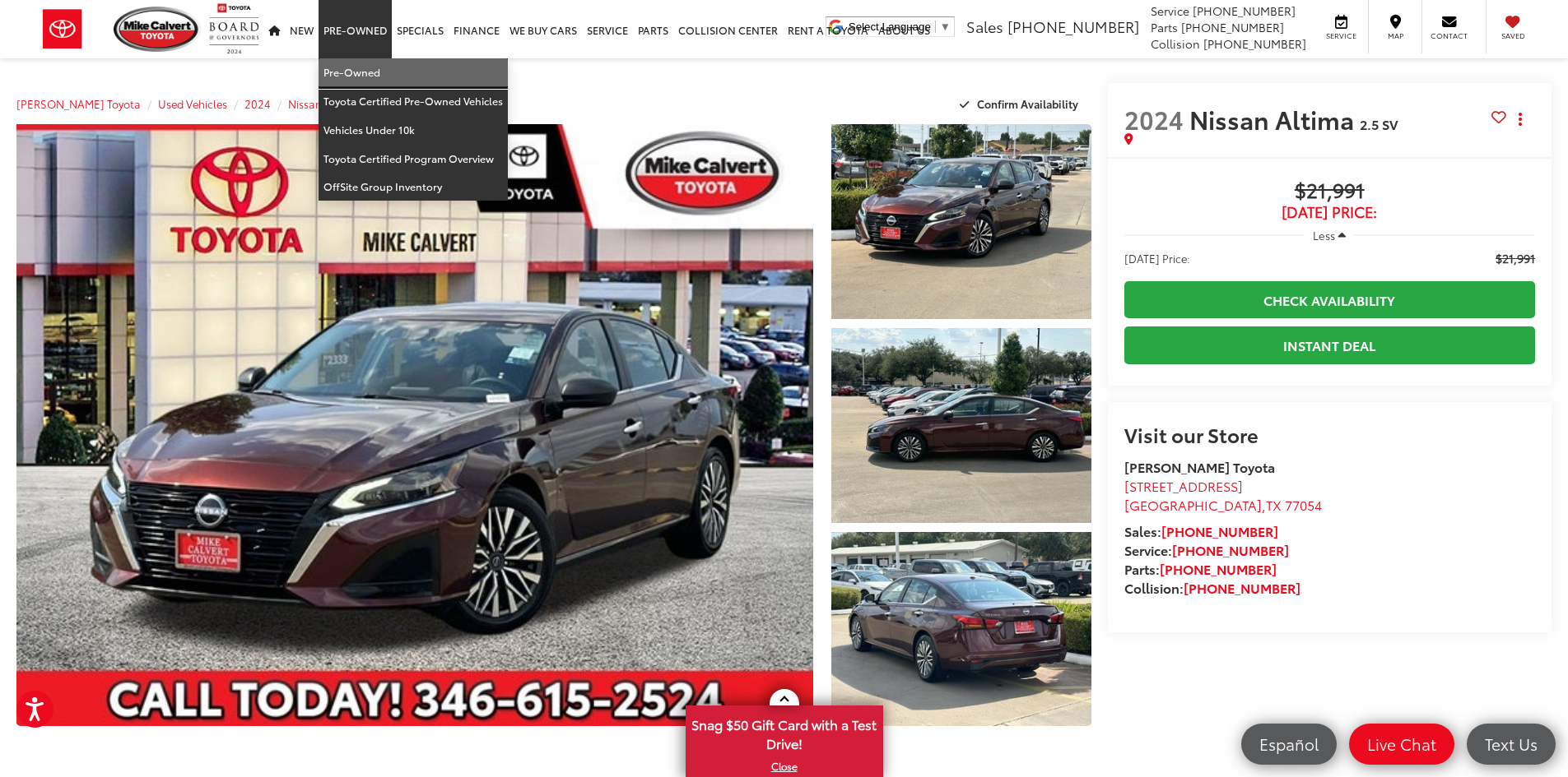
click at [356, 74] on link "Pre-Owned" at bounding box center [414, 73] width 190 height 29
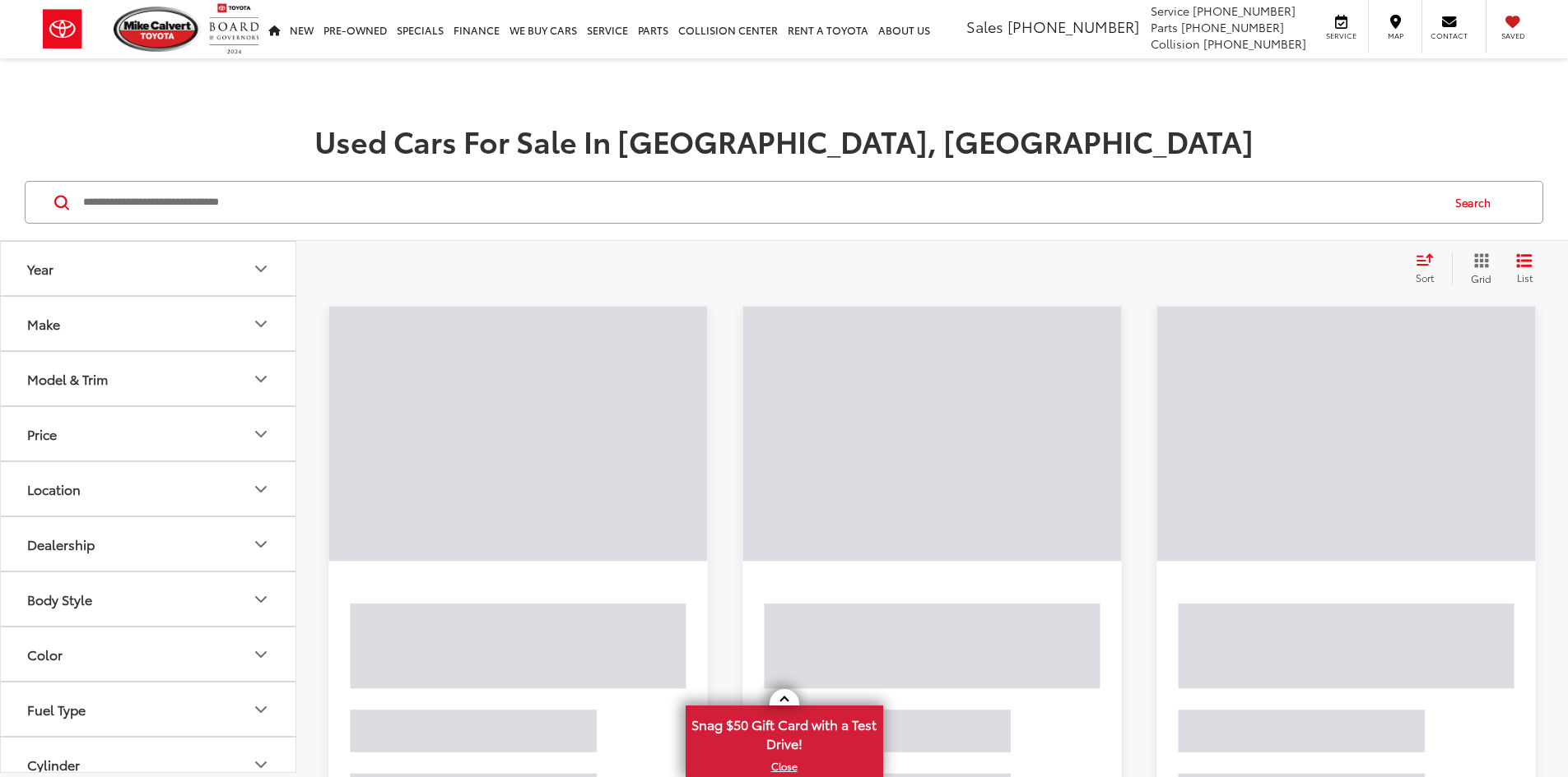
click at [307, 207] on input "Search by Make, Model, or Keyword" at bounding box center [761, 202] width 1358 height 40
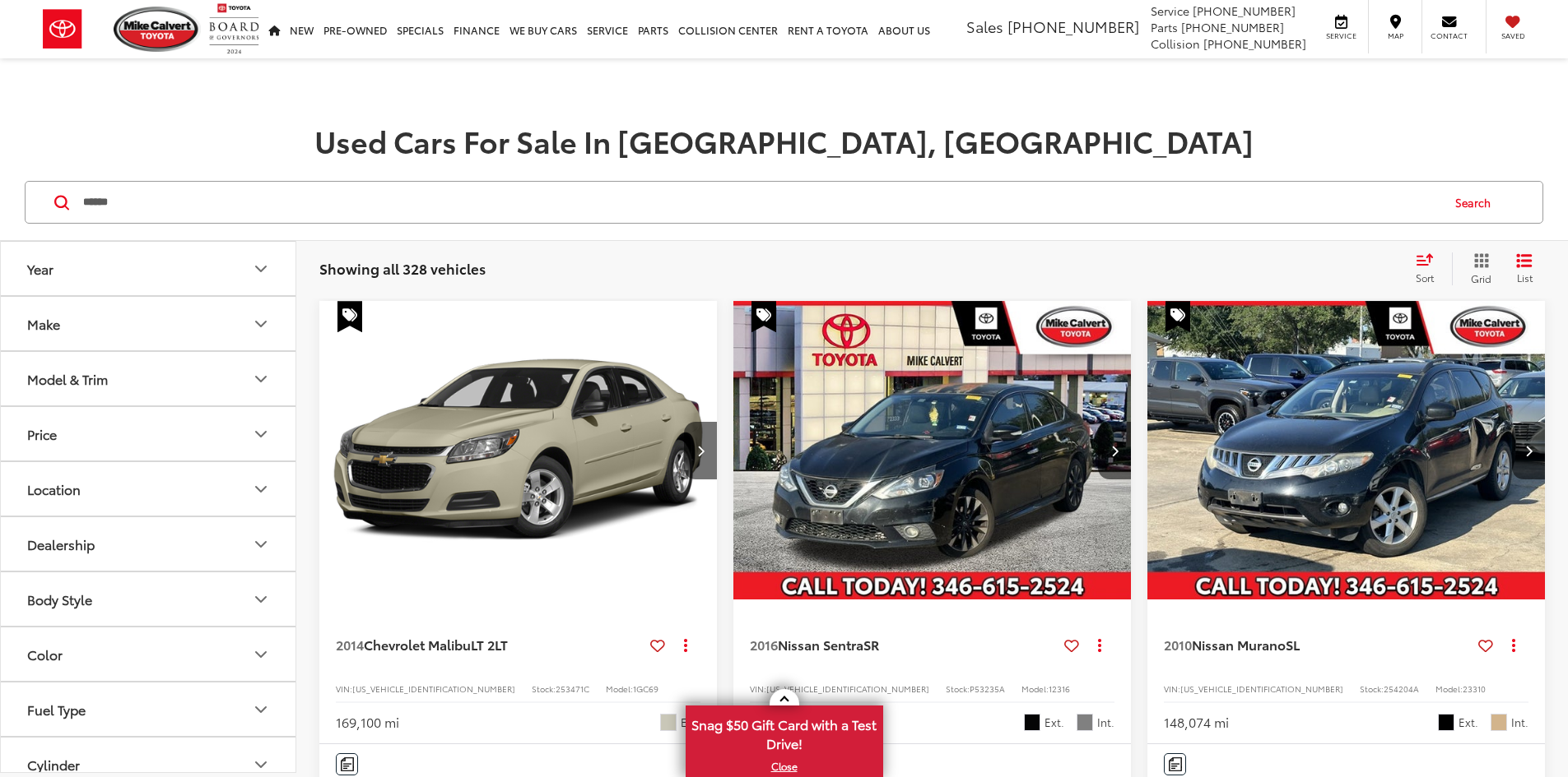
type input "******"
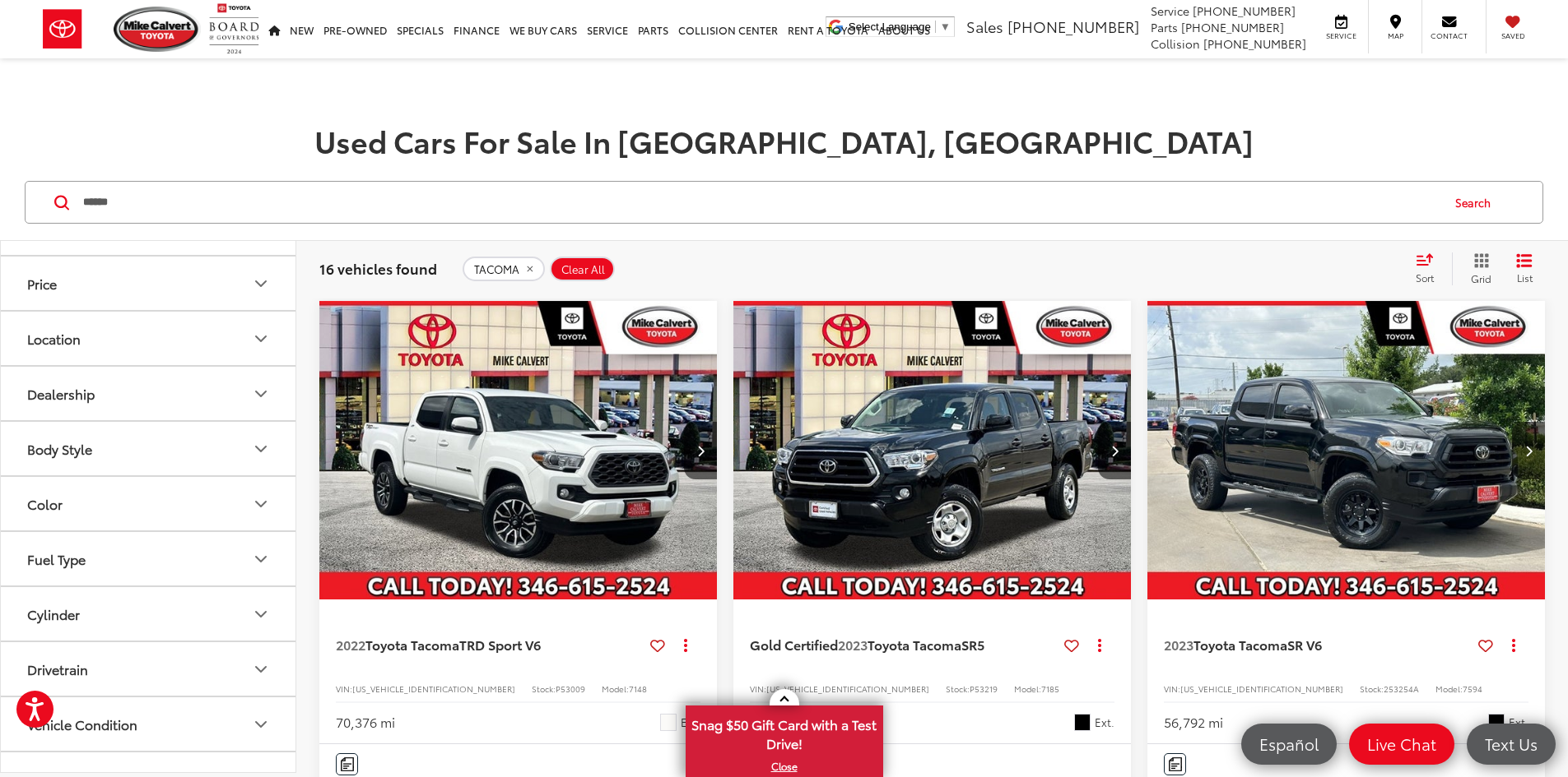
scroll to position [241, 0]
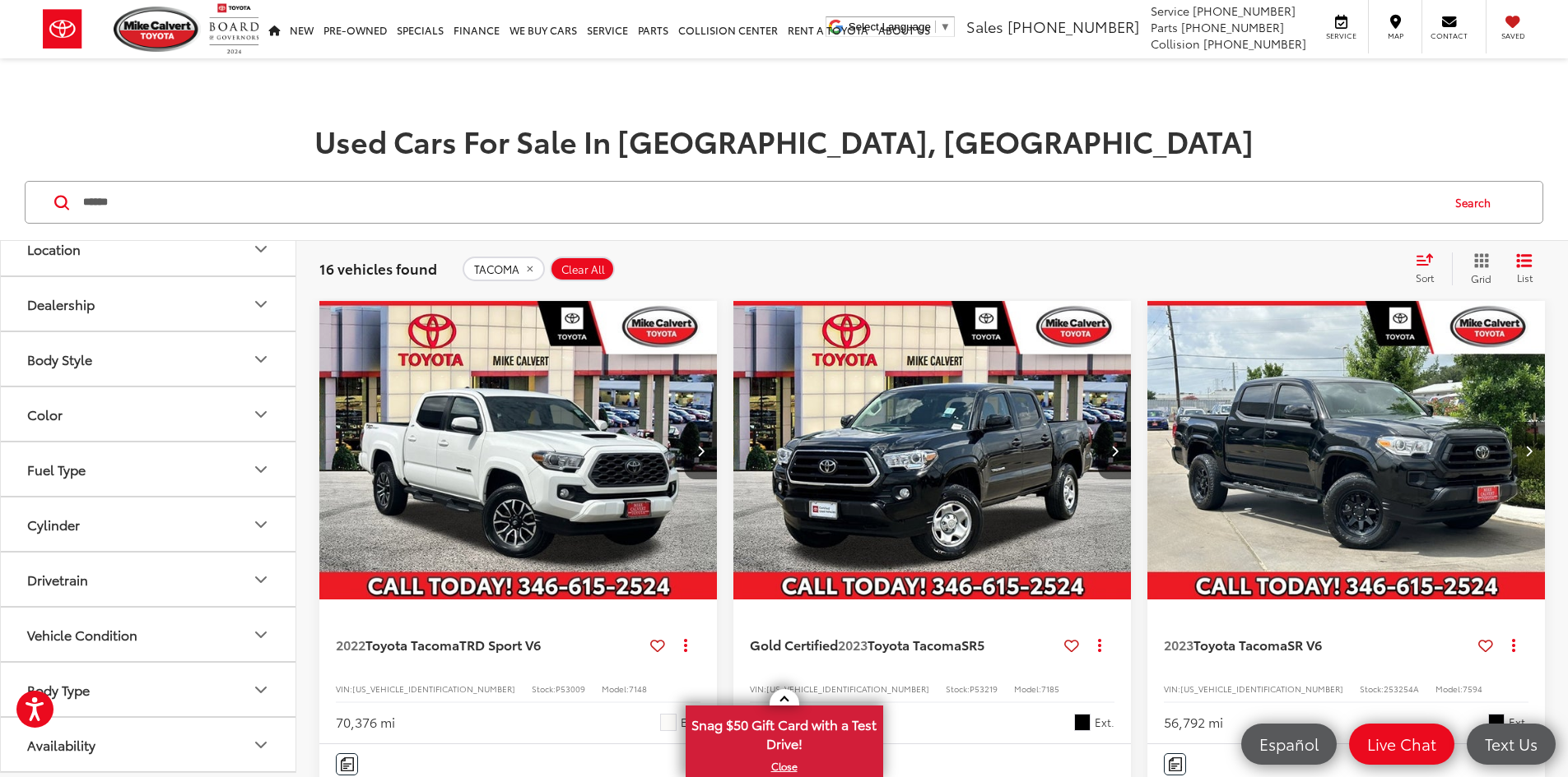
click at [193, 571] on button "Drivetrain" at bounding box center [148, 579] width 296 height 54
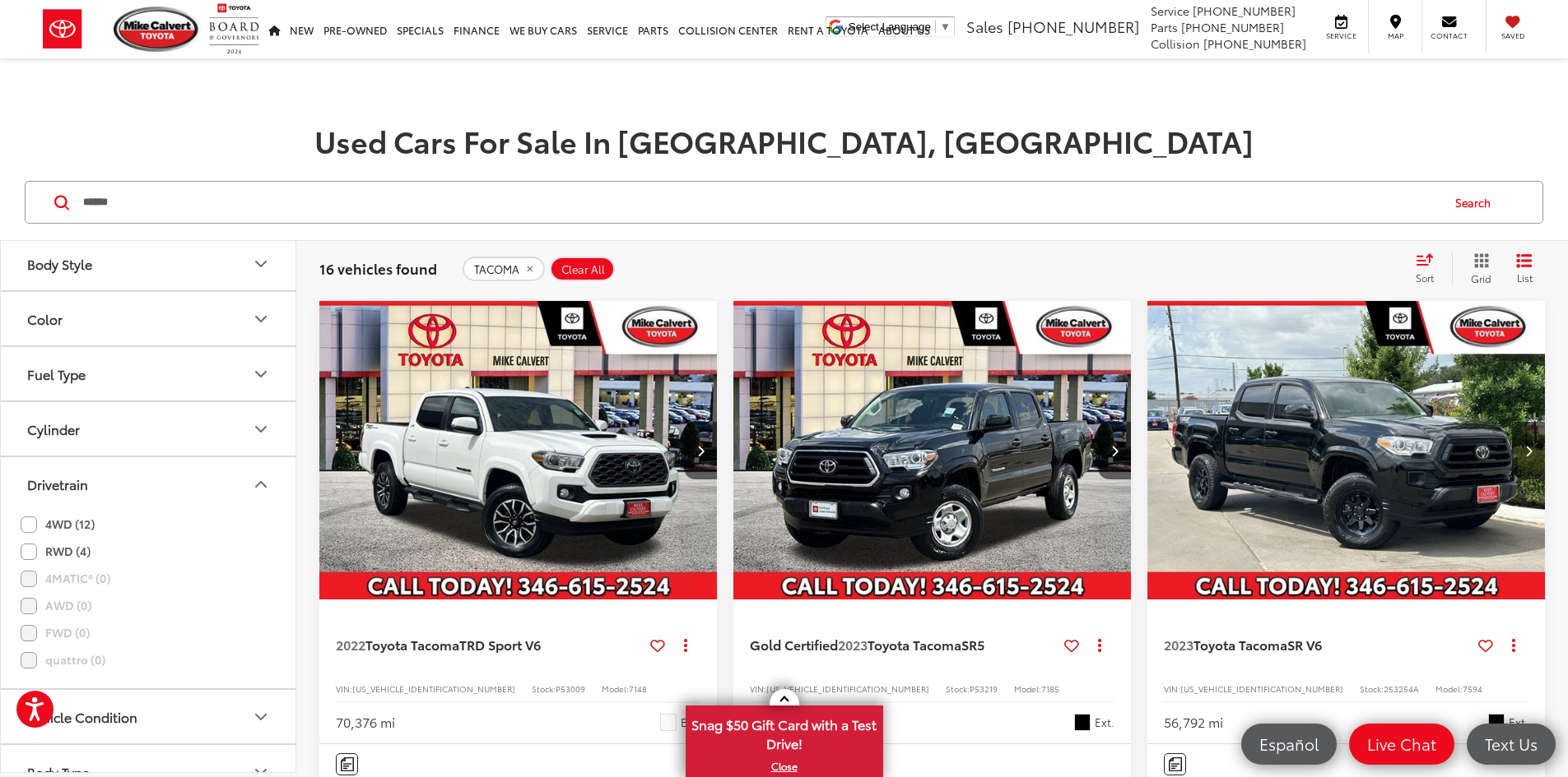
scroll to position [405, 0]
click at [35, 457] on label "4WD (12)" at bounding box center [57, 455] width 74 height 27
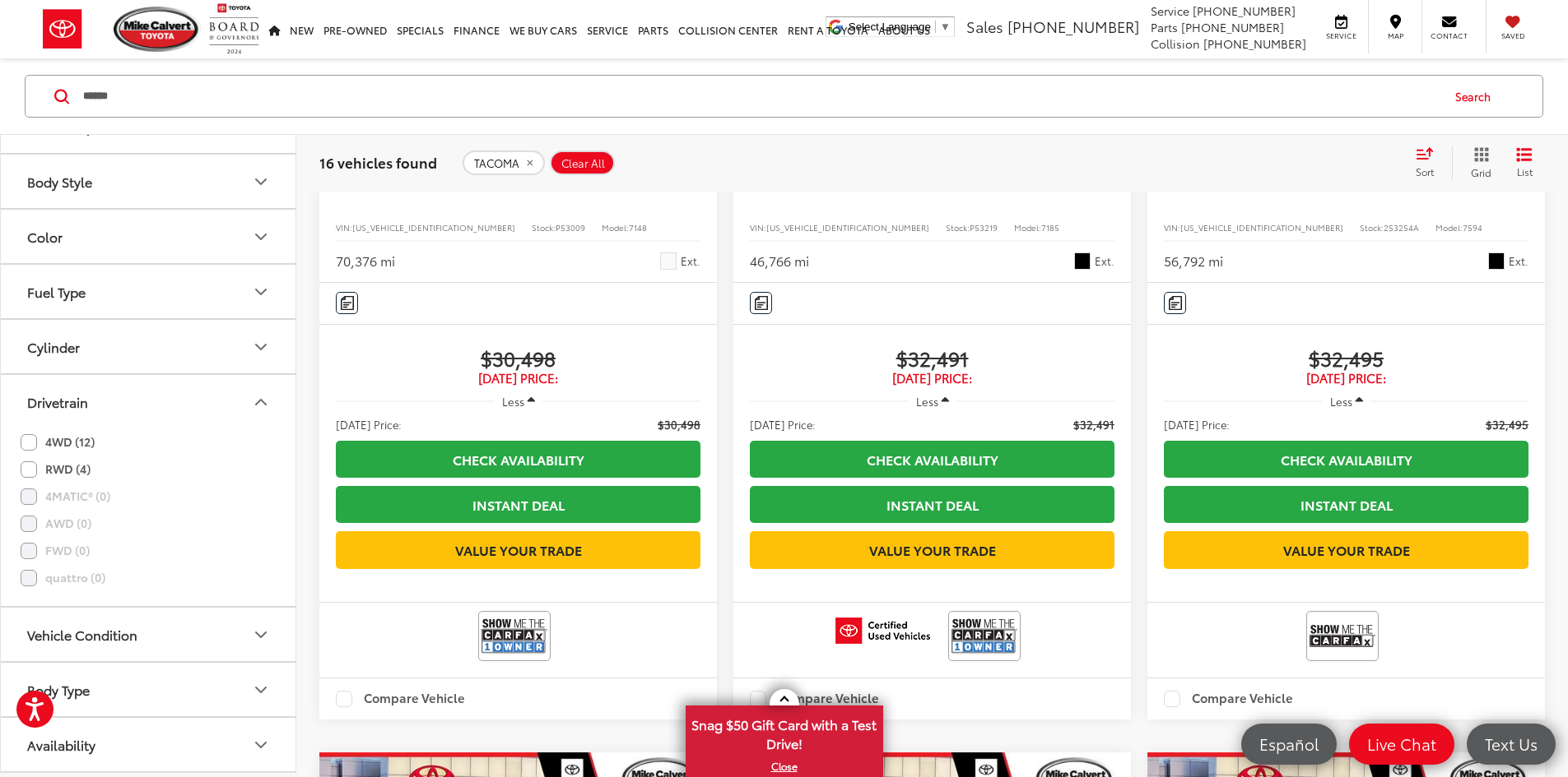
scroll to position [312, 0]
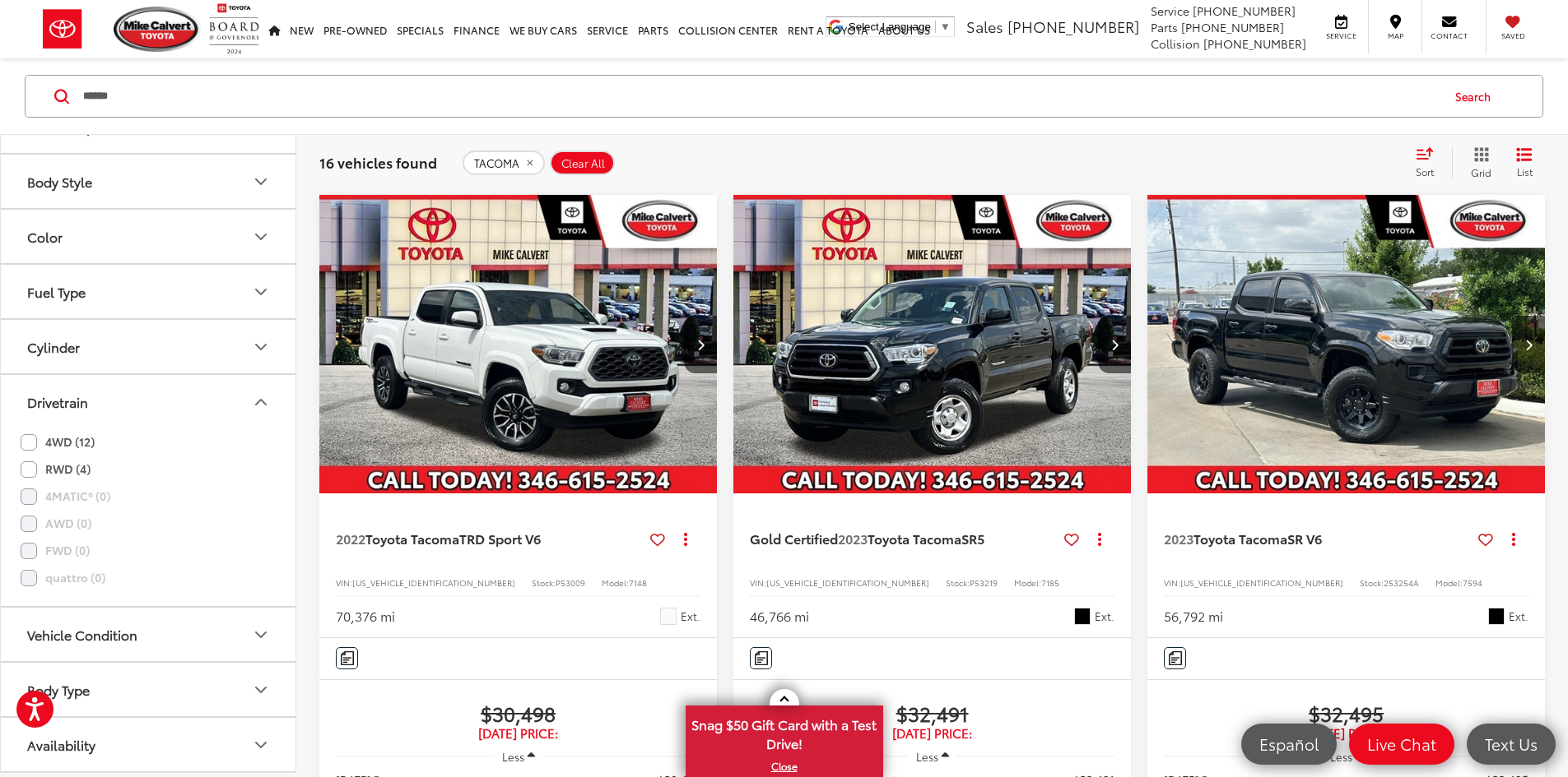
scroll to position [339, 0]
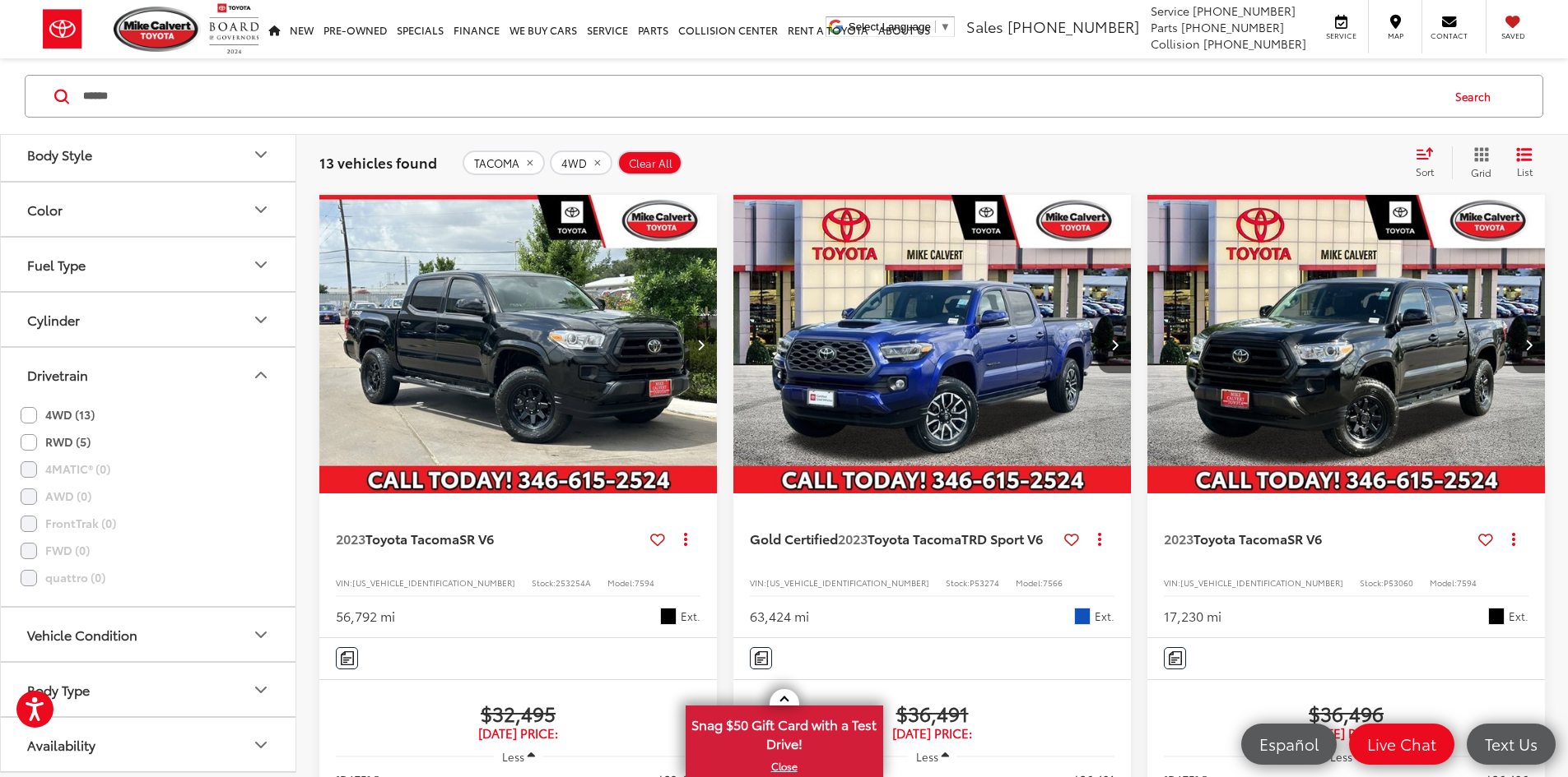
click at [555, 577] on span "253254A" at bounding box center [573, 583] width 35 height 12
copy span "253254A"
click at [970, 577] on span "P53274" at bounding box center [985, 583] width 30 height 12
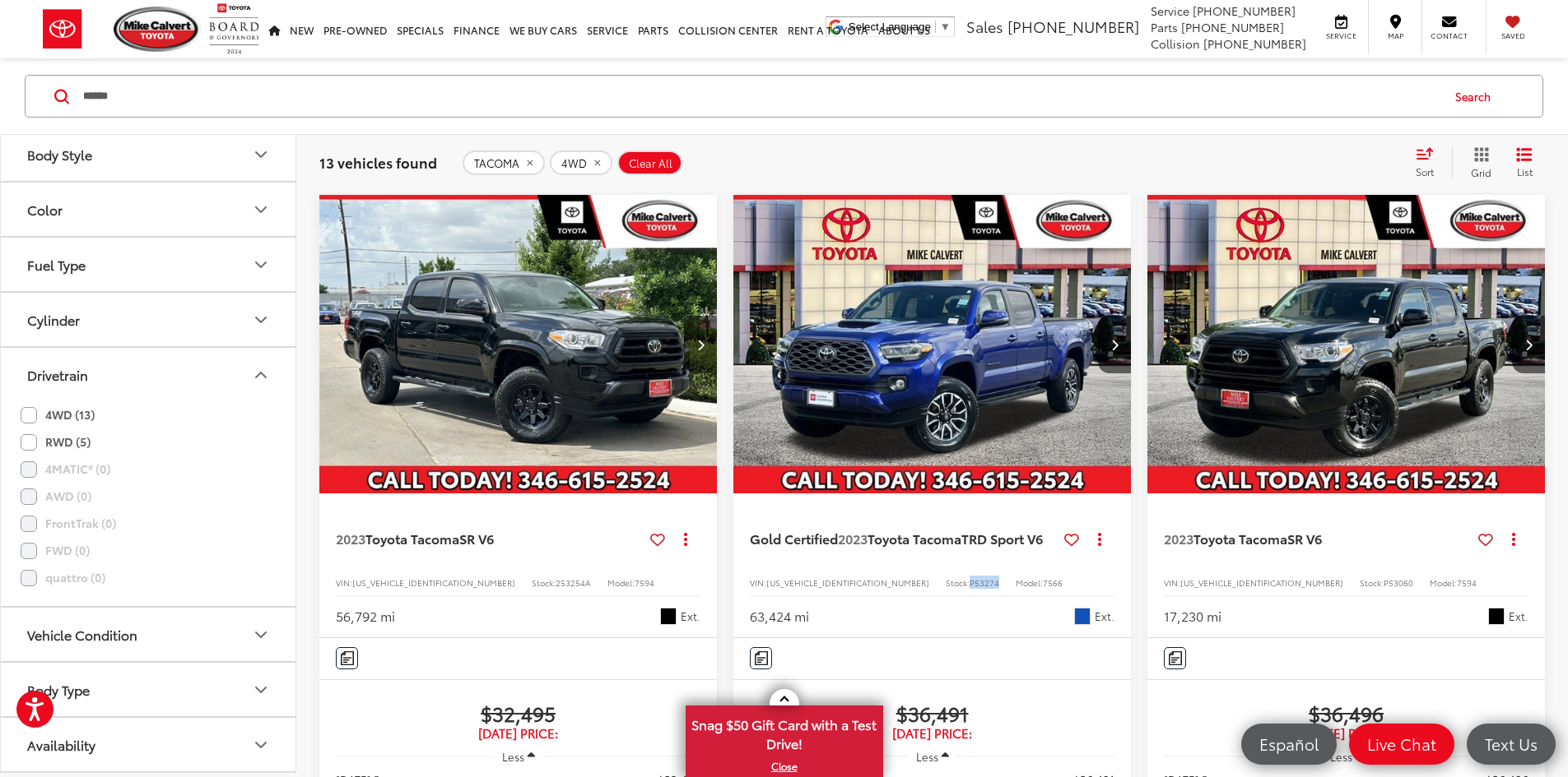
copy span "P53274"
click at [553, 130] on div "****** ****** tacoma Search" at bounding box center [784, 97] width 1568 height 76
click at [1384, 577] on span "P53060" at bounding box center [1398, 583] width 30 height 12
copy span "P53060"
